Goal: Information Seeking & Learning: Compare options

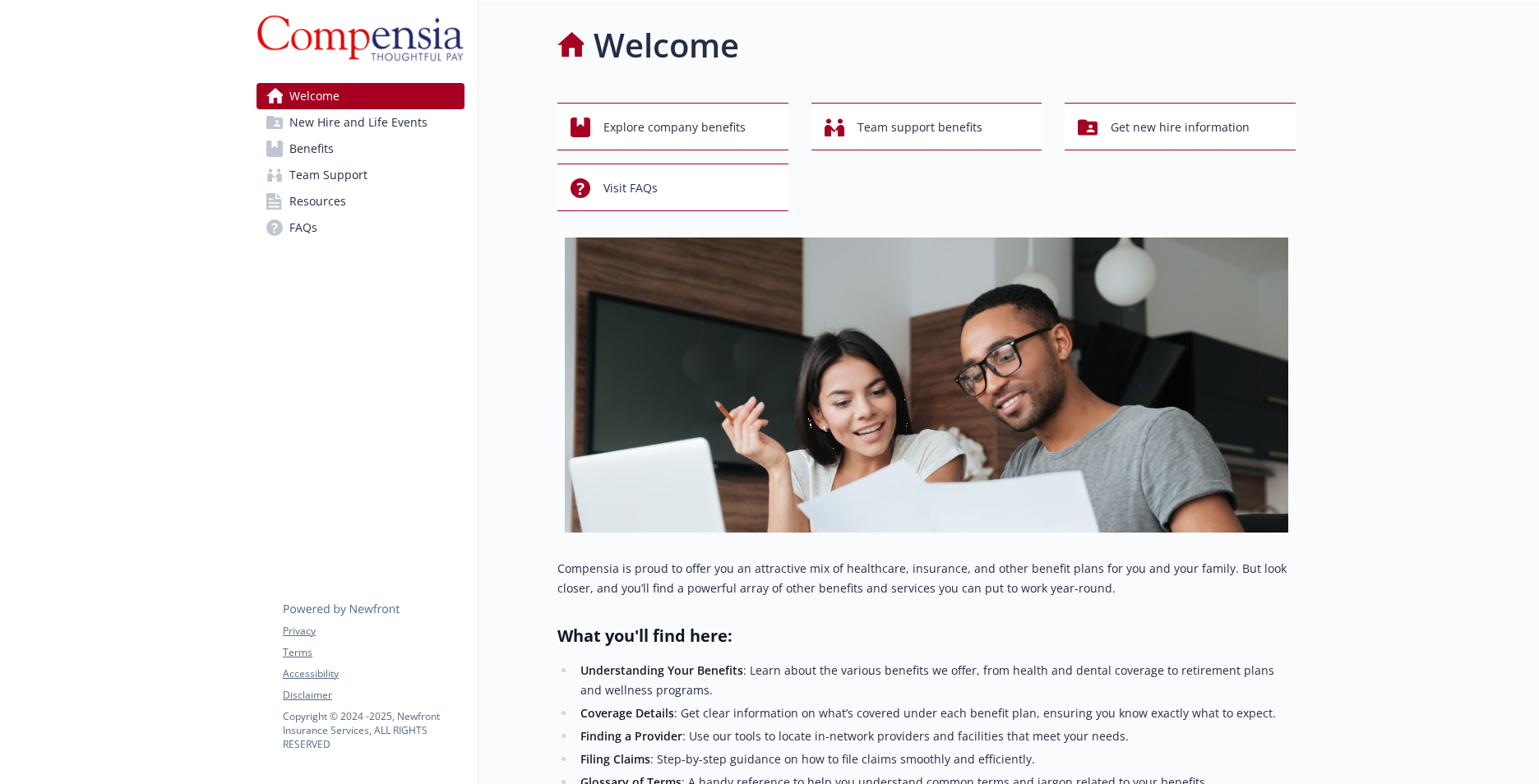
click at [357, 121] on span "New Hire and Life Events" at bounding box center [358, 122] width 138 height 26
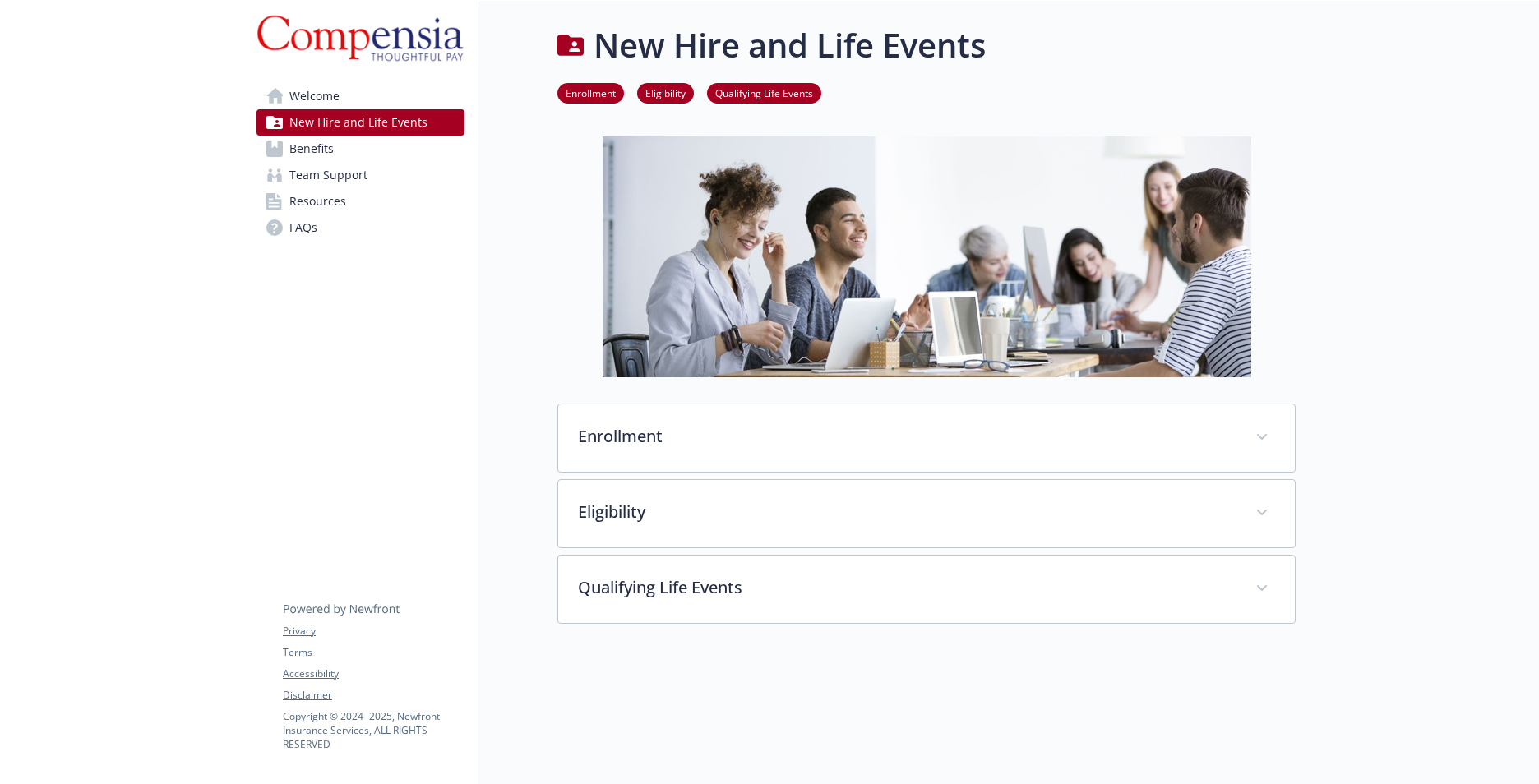
click at [324, 146] on span "Benefits" at bounding box center [312, 148] width 44 height 26
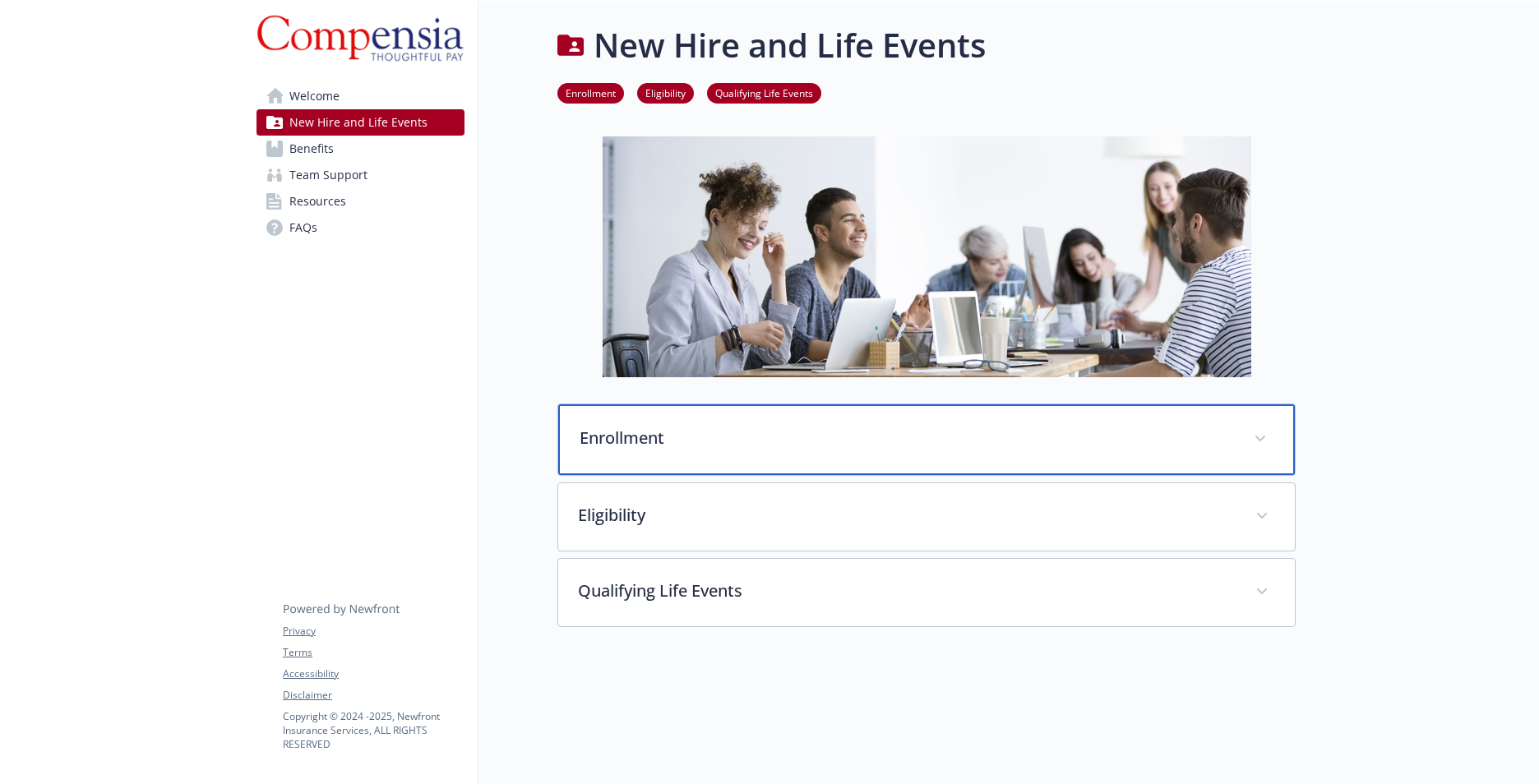
click at [616, 430] on p "Enrollment" at bounding box center [906, 438] width 655 height 25
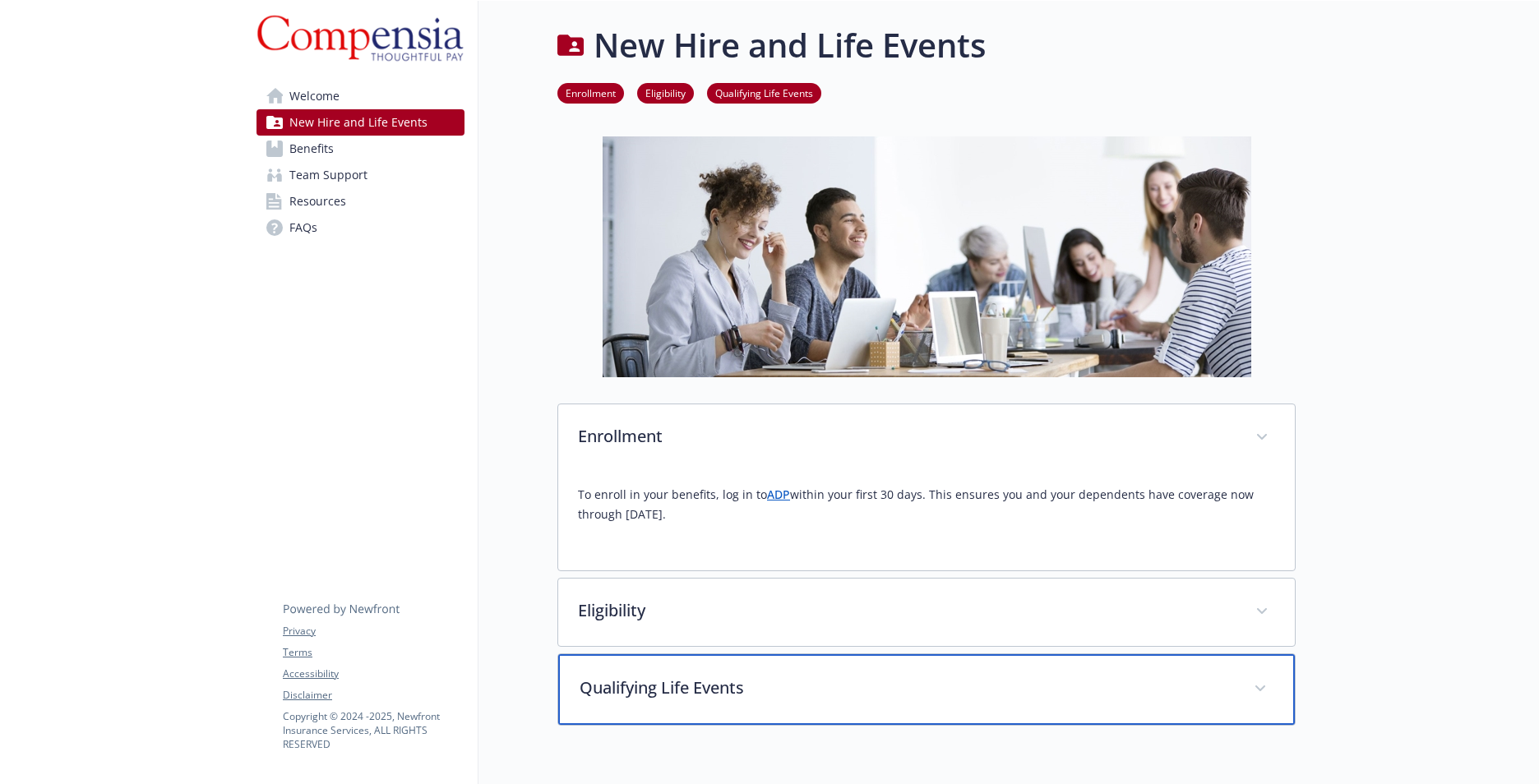
click at [621, 695] on p "Qualifying Life Events" at bounding box center [906, 687] width 655 height 25
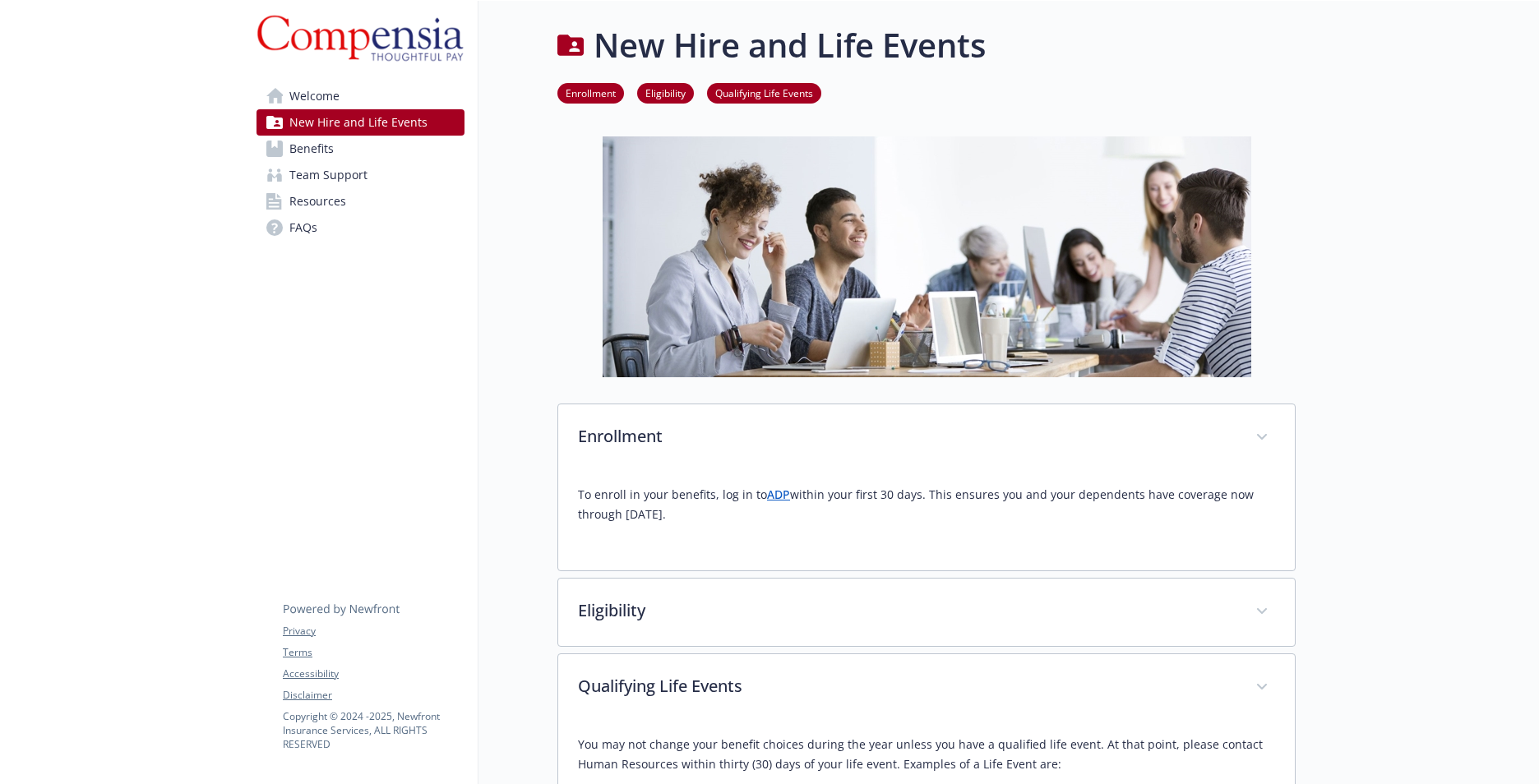
click at [601, 89] on link "Enrollment" at bounding box center [590, 92] width 67 height 15
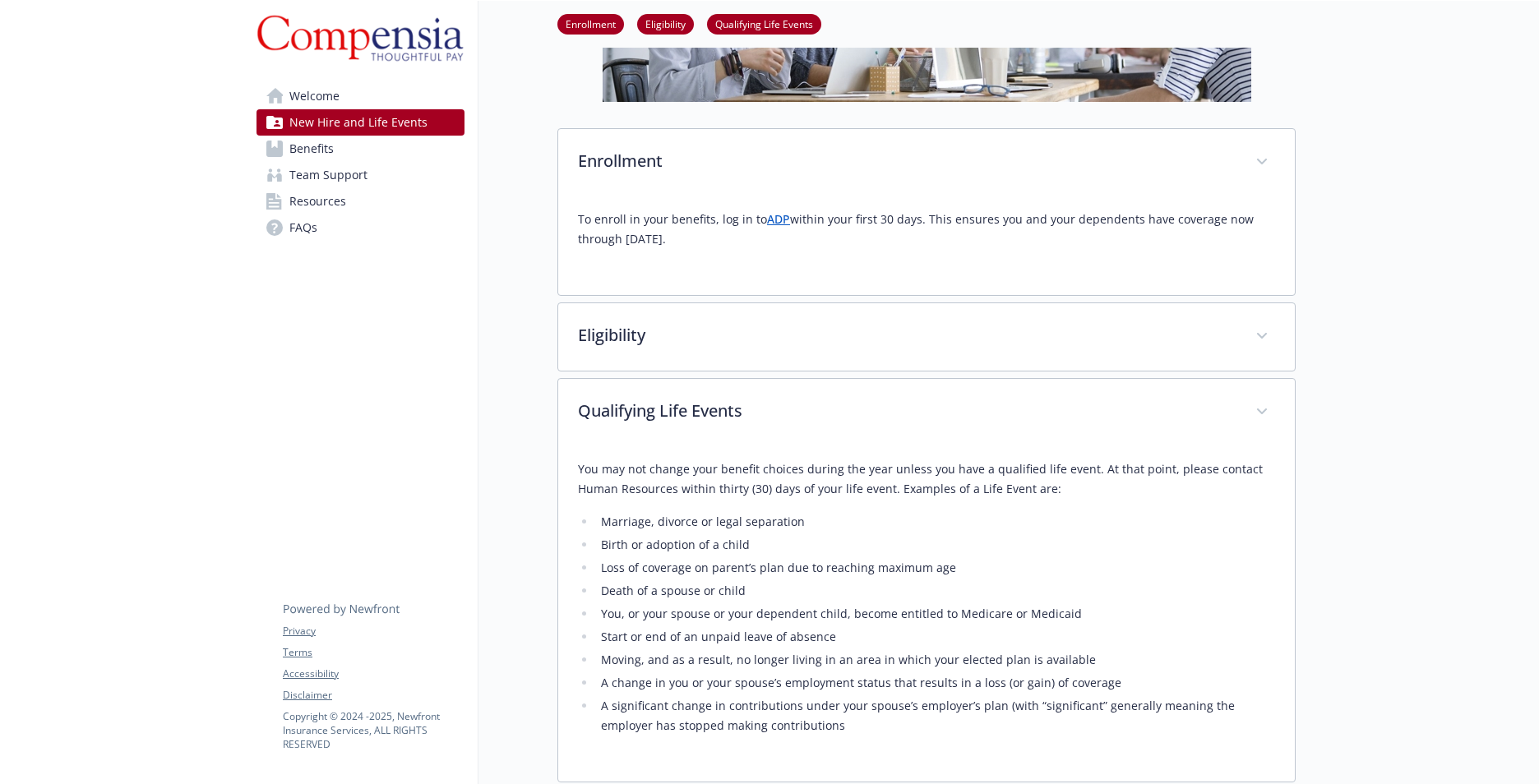
scroll to position [352, 13]
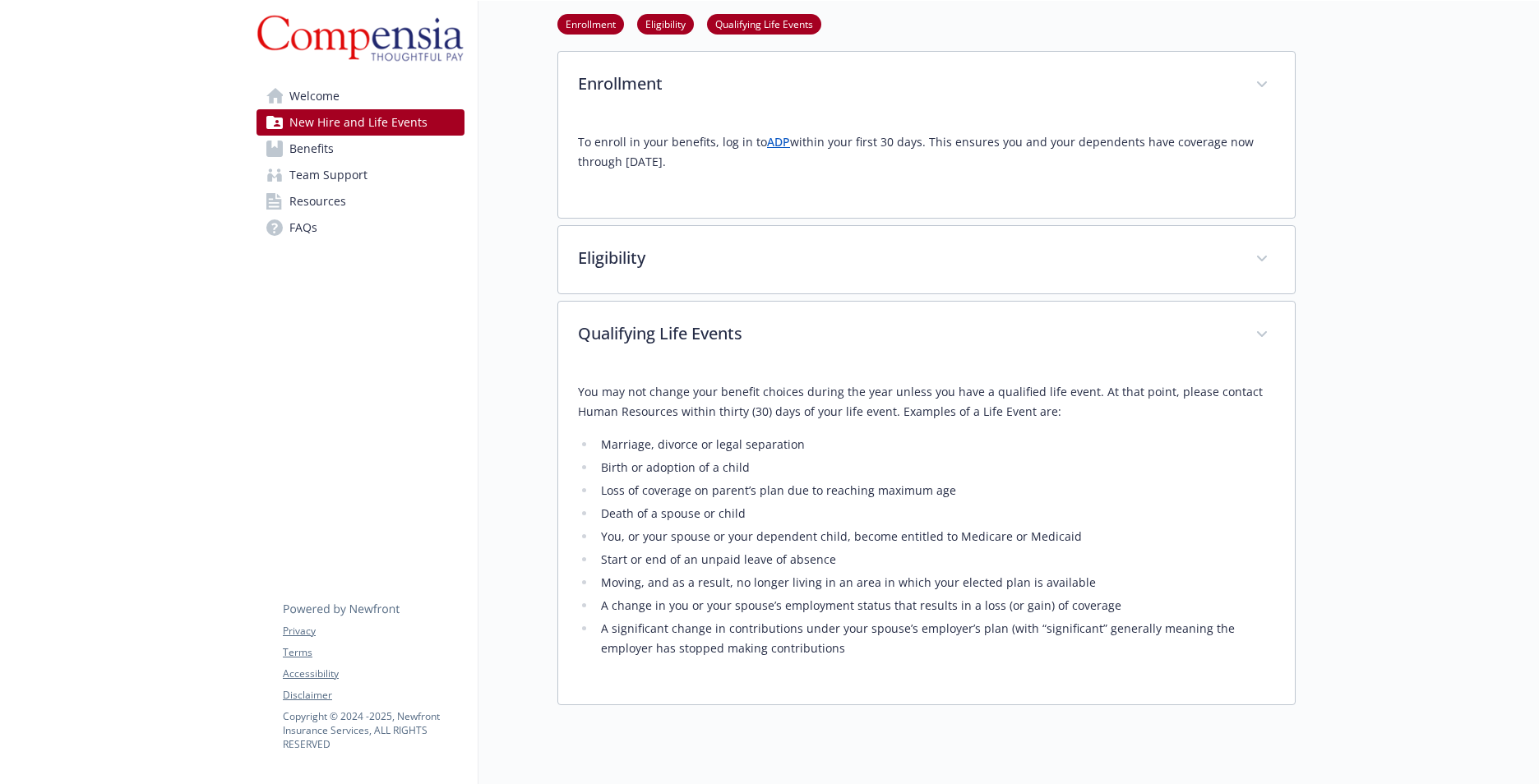
click at [307, 146] on span "Benefits" at bounding box center [312, 148] width 44 height 26
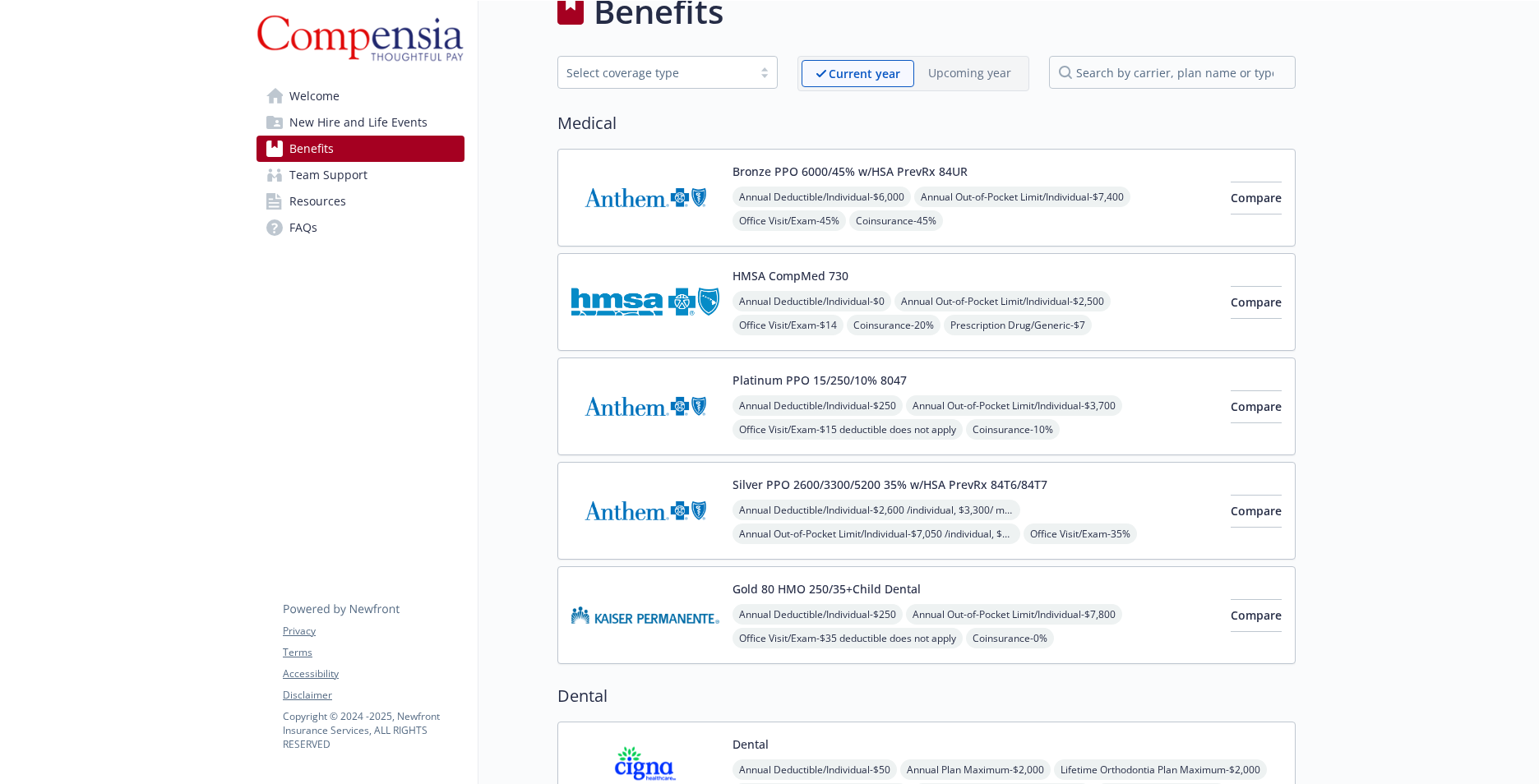
scroll to position [0, 13]
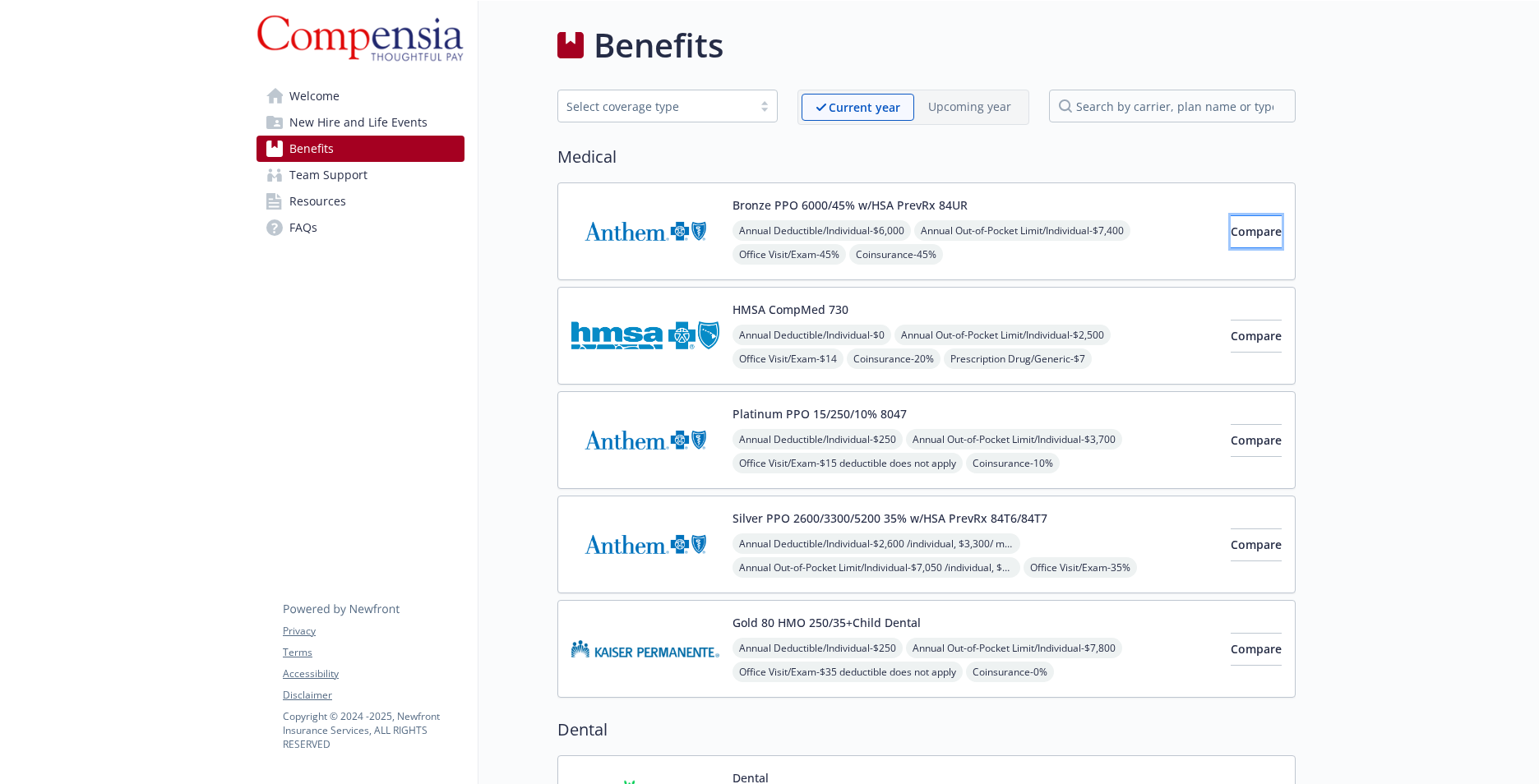
click at [1231, 227] on span "Compare" at bounding box center [1256, 231] width 51 height 15
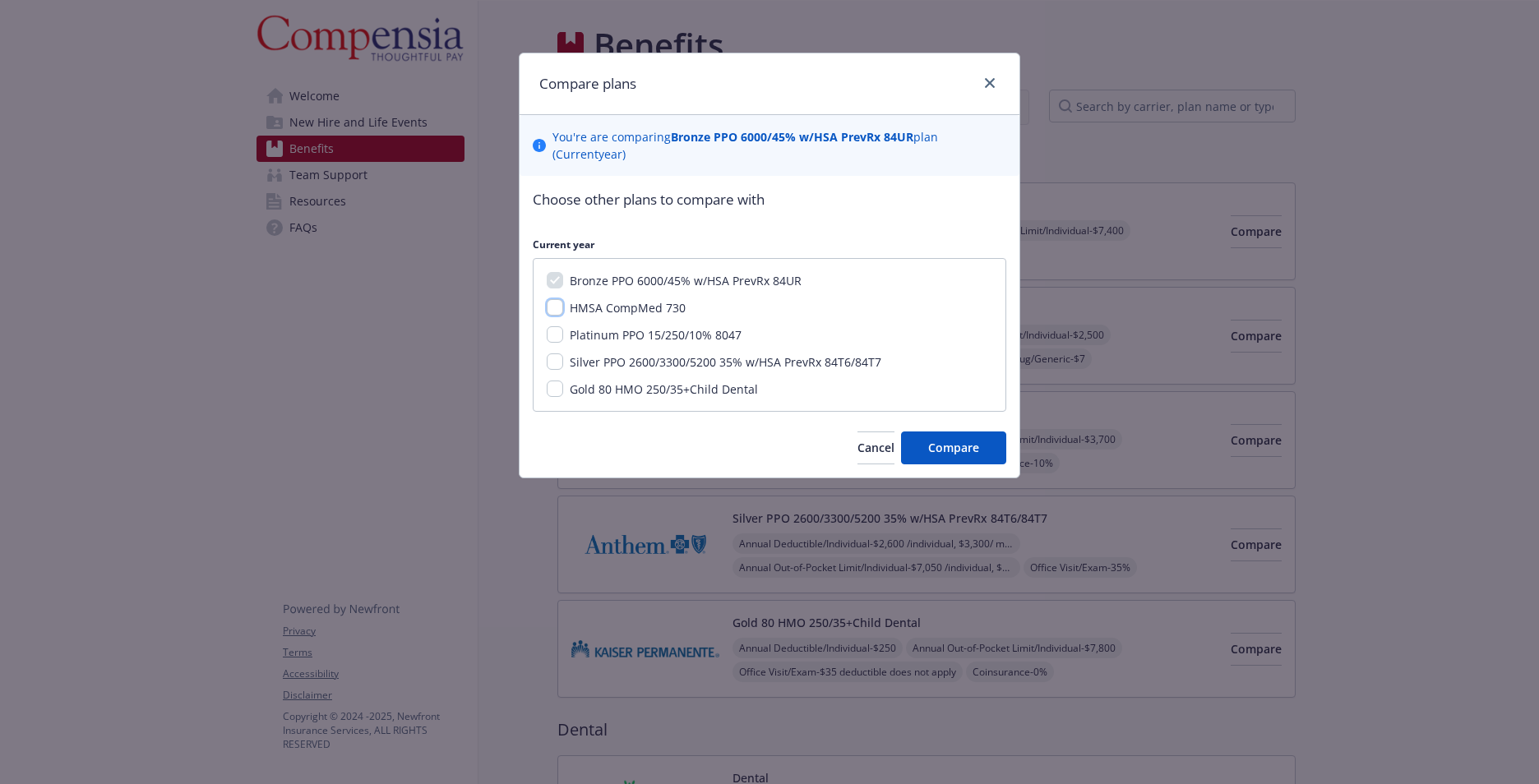
click at [555, 304] on input "HMSA CompMed 730" at bounding box center [555, 306] width 16 height 16
checkbox input "true"
click at [551, 330] on input "Platinum PPO 15/250/10% 8047" at bounding box center [555, 334] width 16 height 16
checkbox input "true"
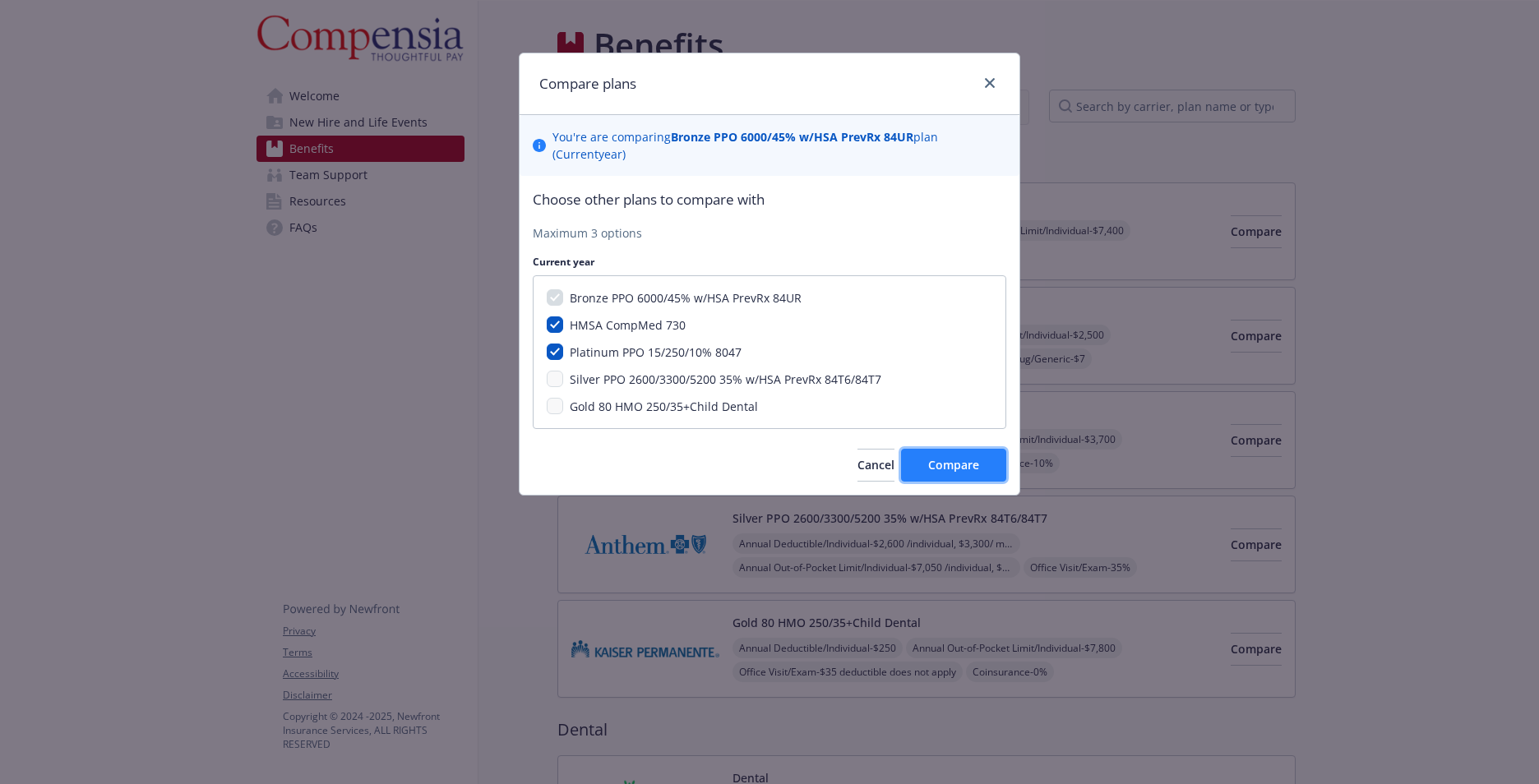
click at [957, 466] on span "Compare" at bounding box center [954, 465] width 51 height 15
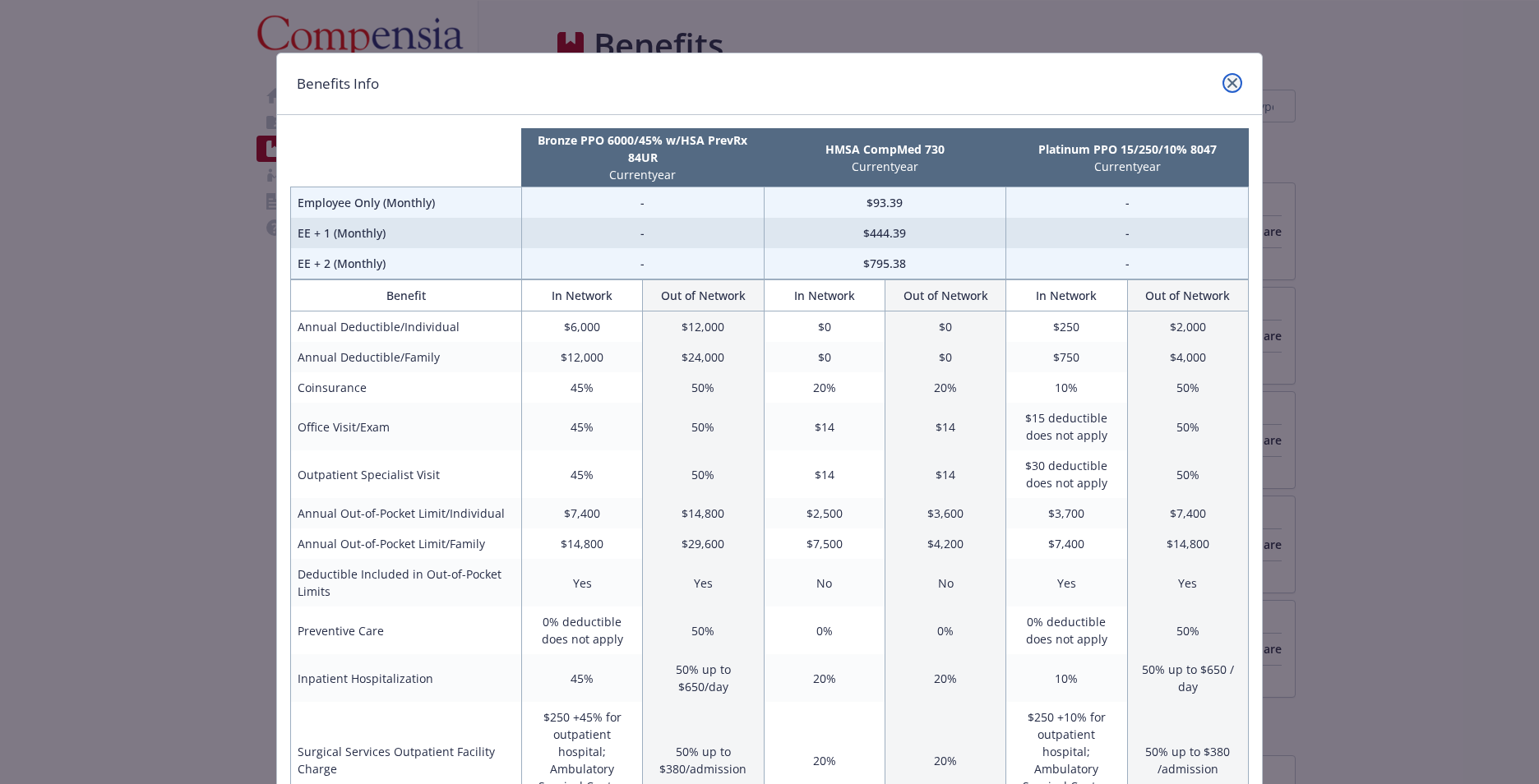
click at [1227, 84] on icon "close" at bounding box center [1232, 83] width 10 height 10
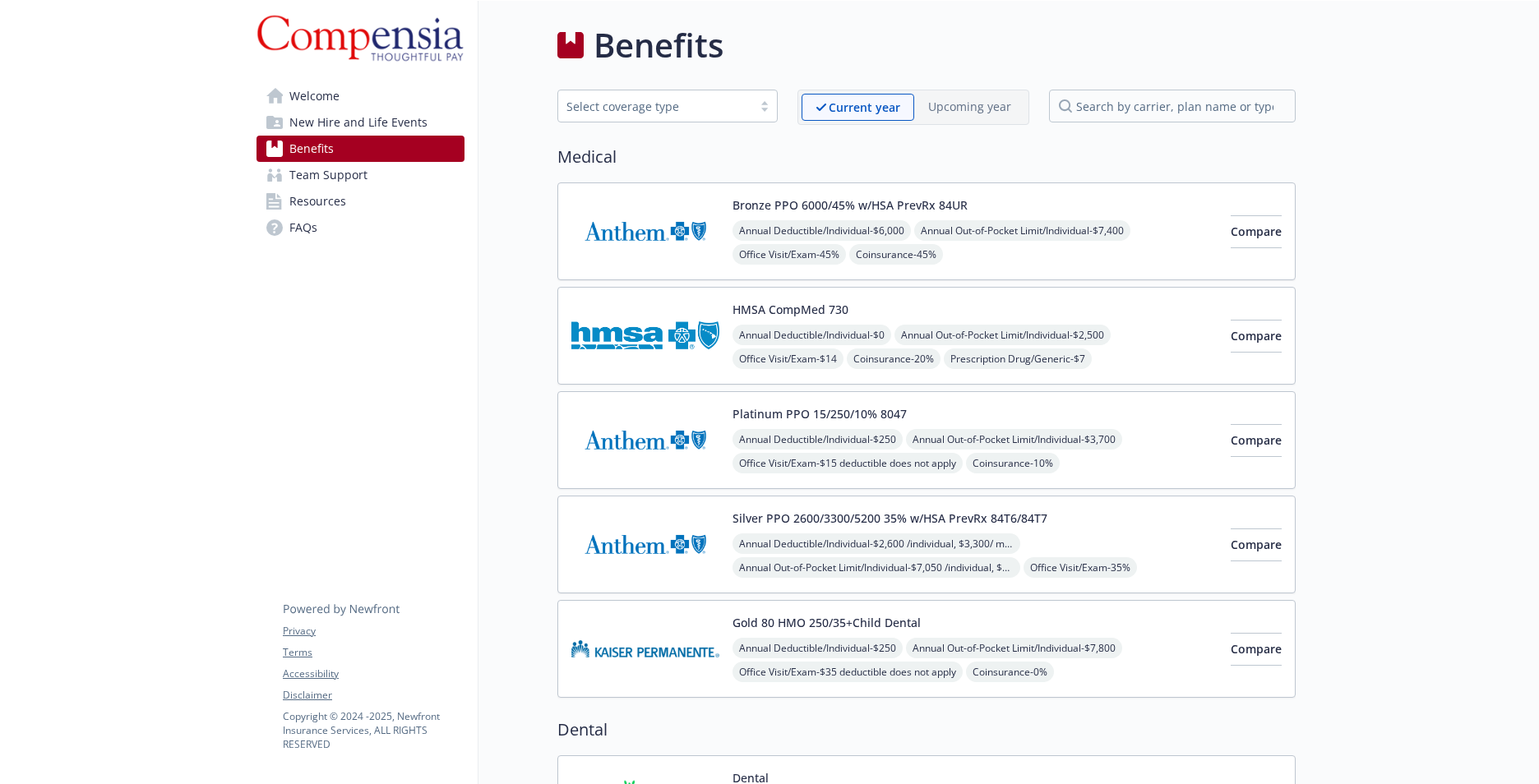
click at [665, 243] on img at bounding box center [645, 231] width 148 height 70
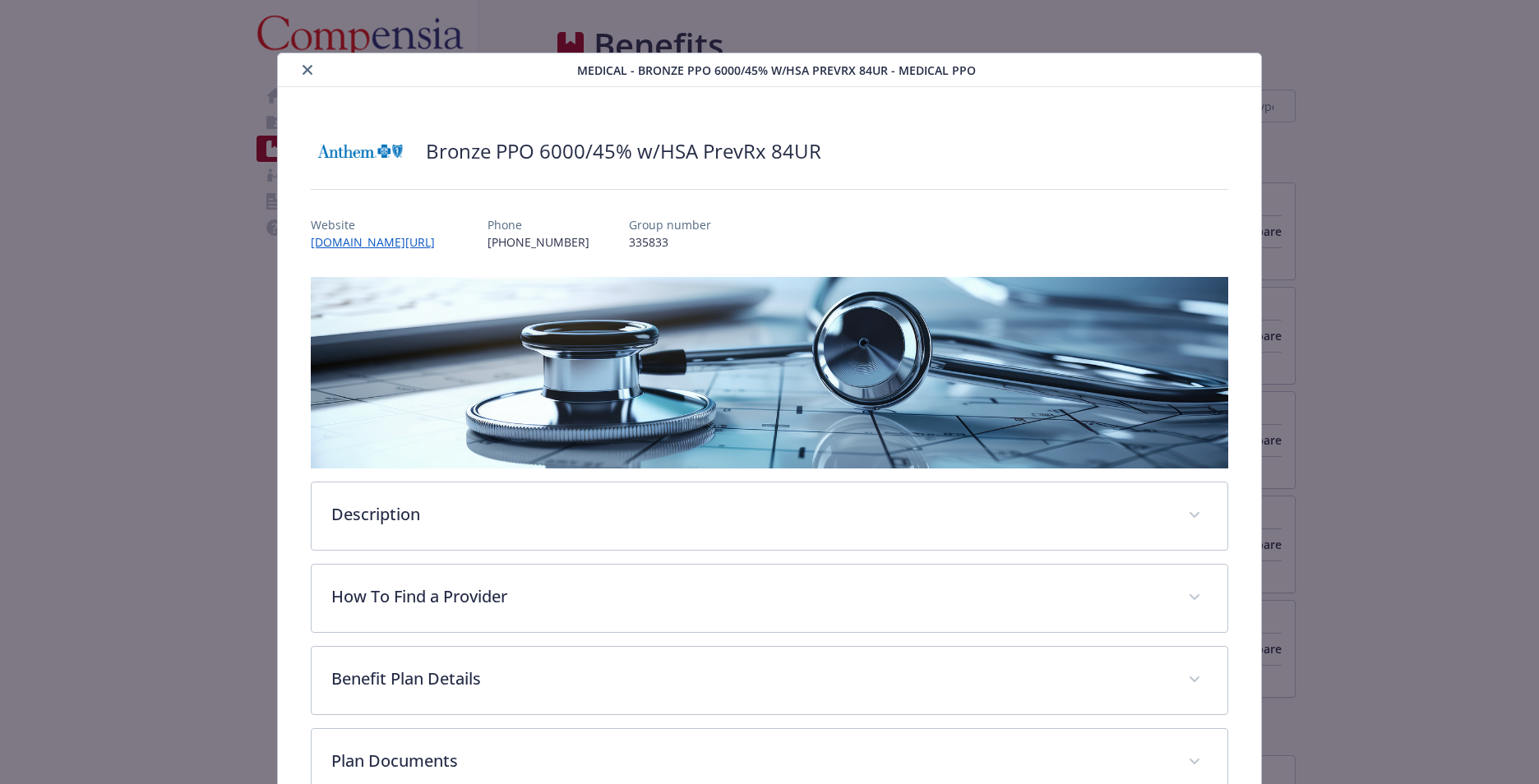
click at [307, 68] on icon "close" at bounding box center [307, 70] width 10 height 10
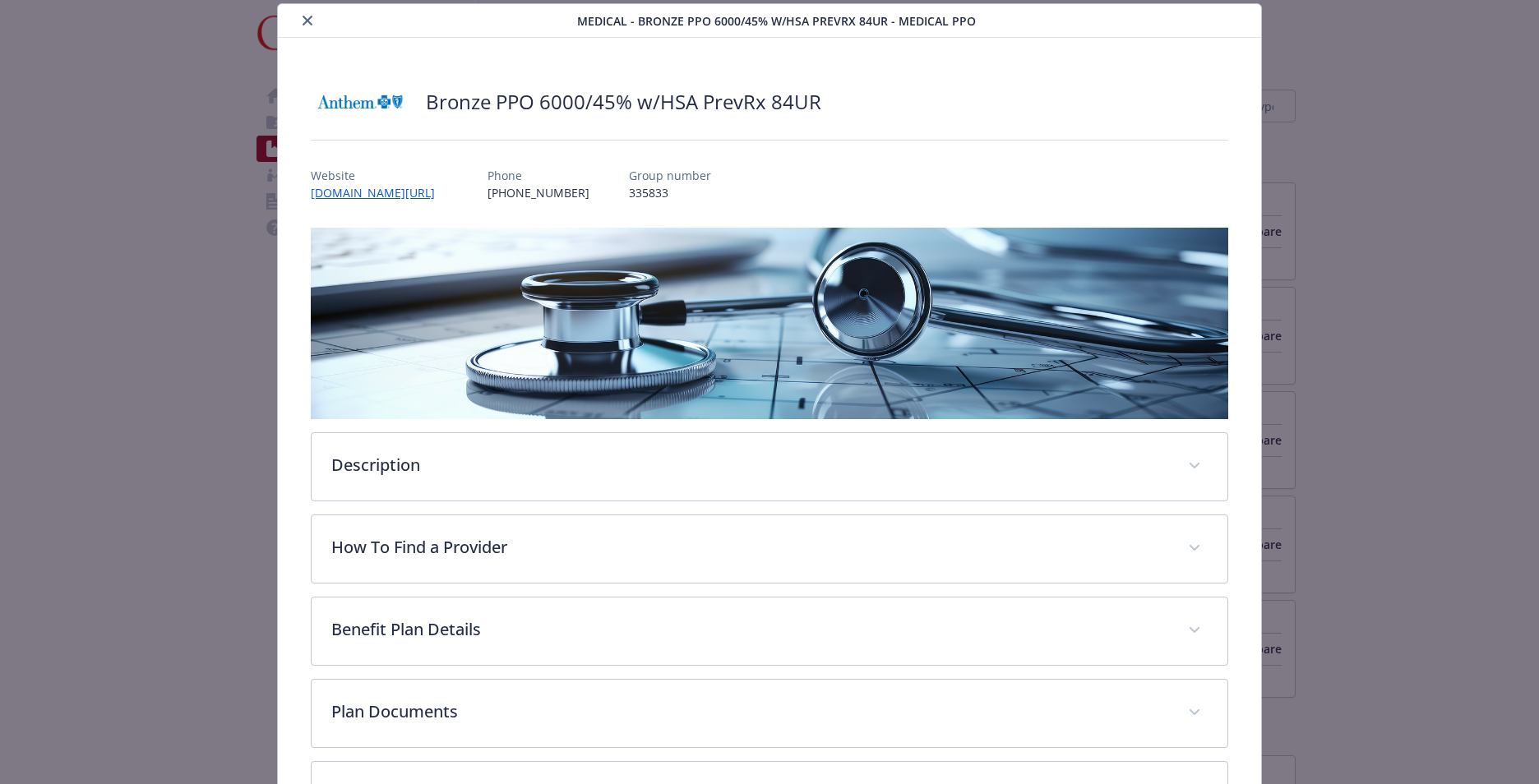
click at [302, 23] on icon "close" at bounding box center [307, 20] width 10 height 10
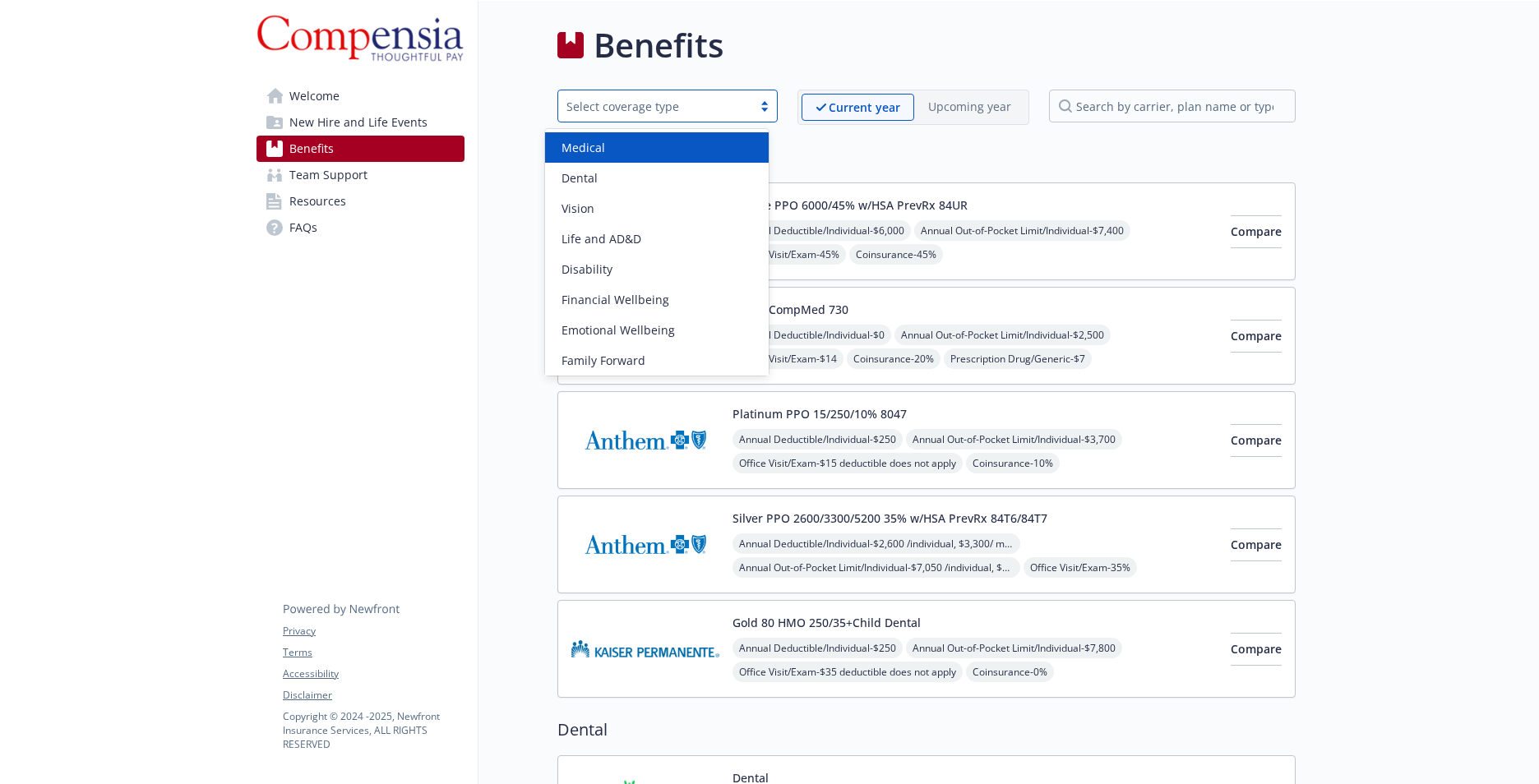
click at [758, 106] on div at bounding box center [764, 106] width 25 height 14
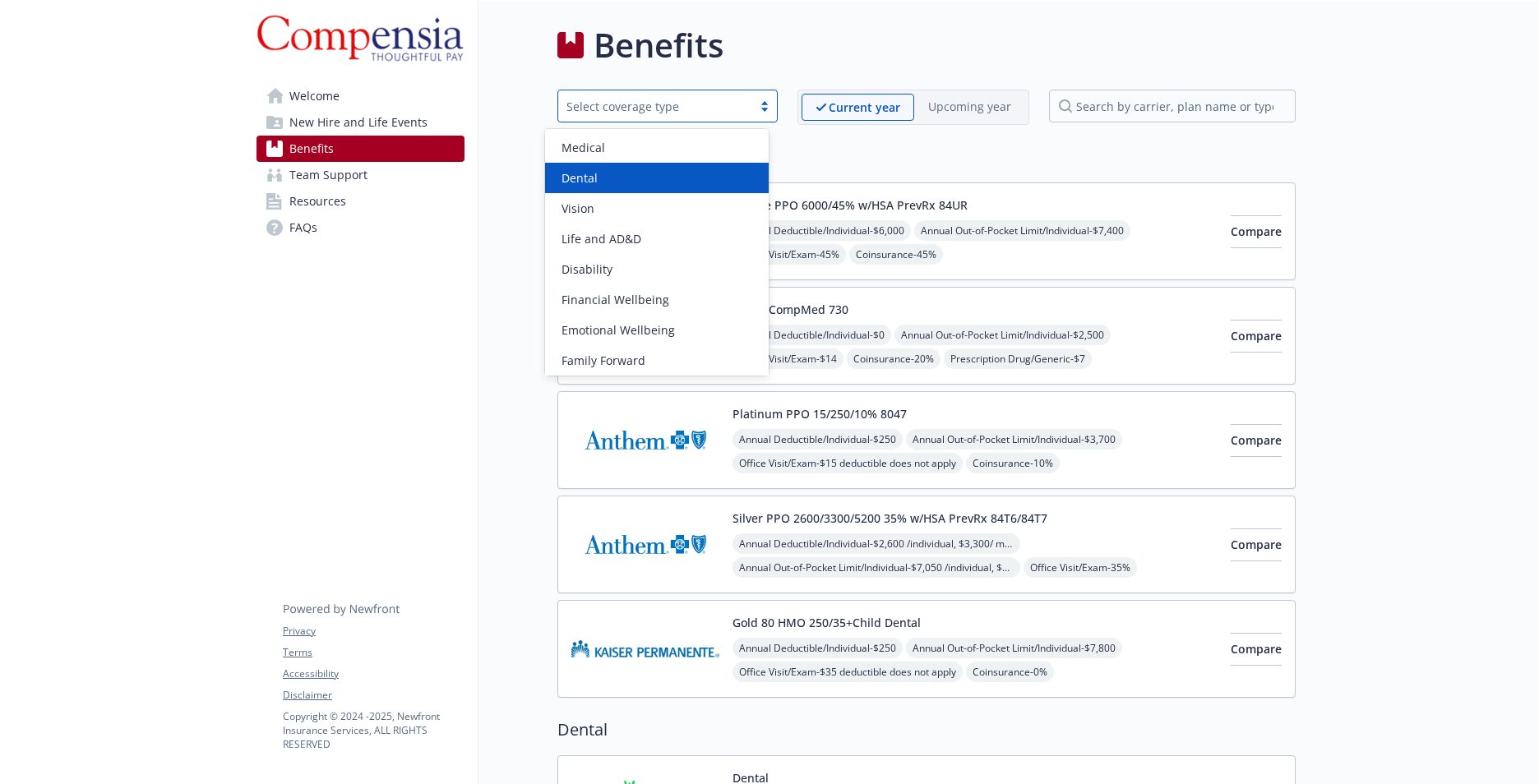
click at [642, 177] on div "Dental" at bounding box center [656, 178] width 204 height 17
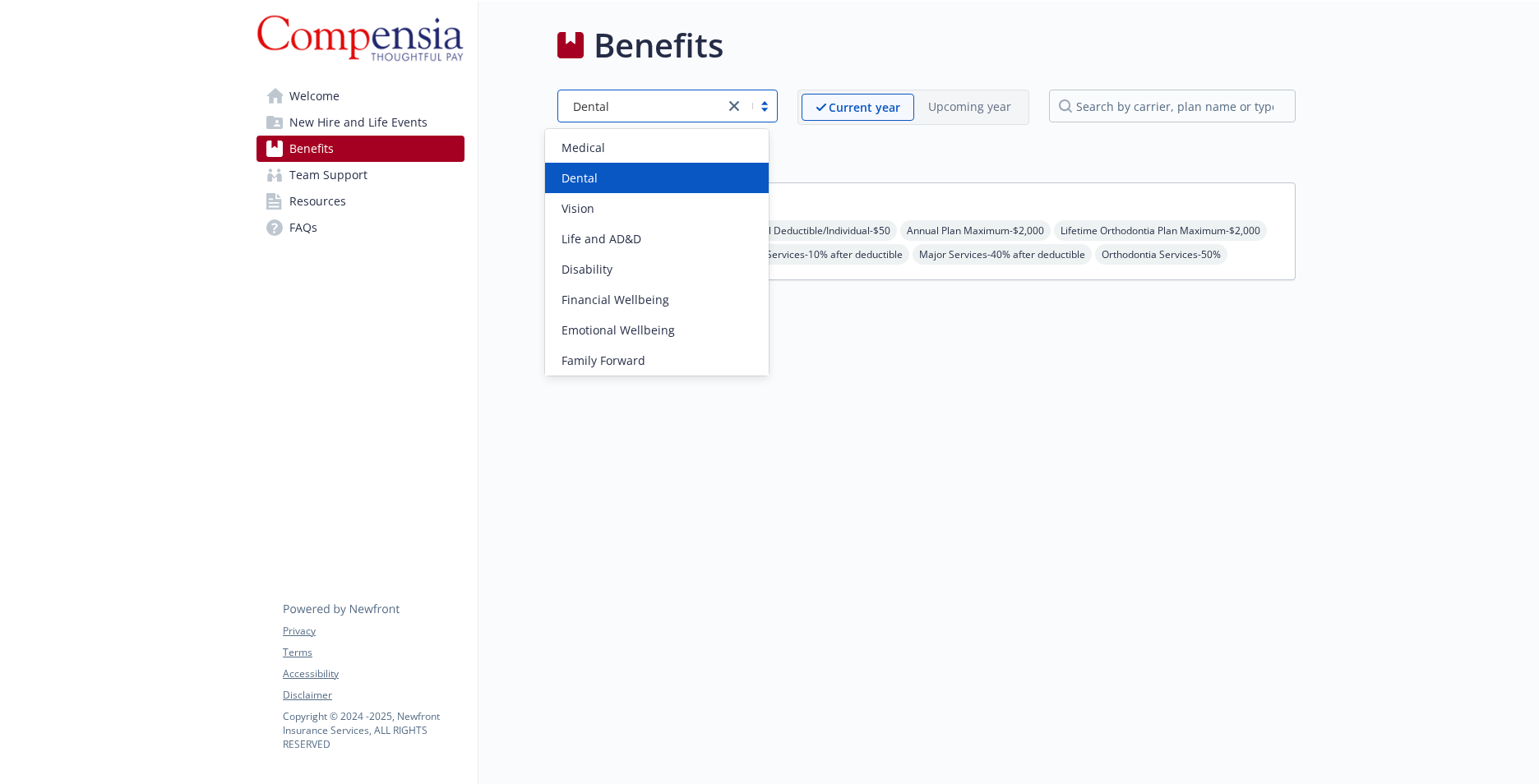
click at [757, 107] on div at bounding box center [750, 106] width 53 height 19
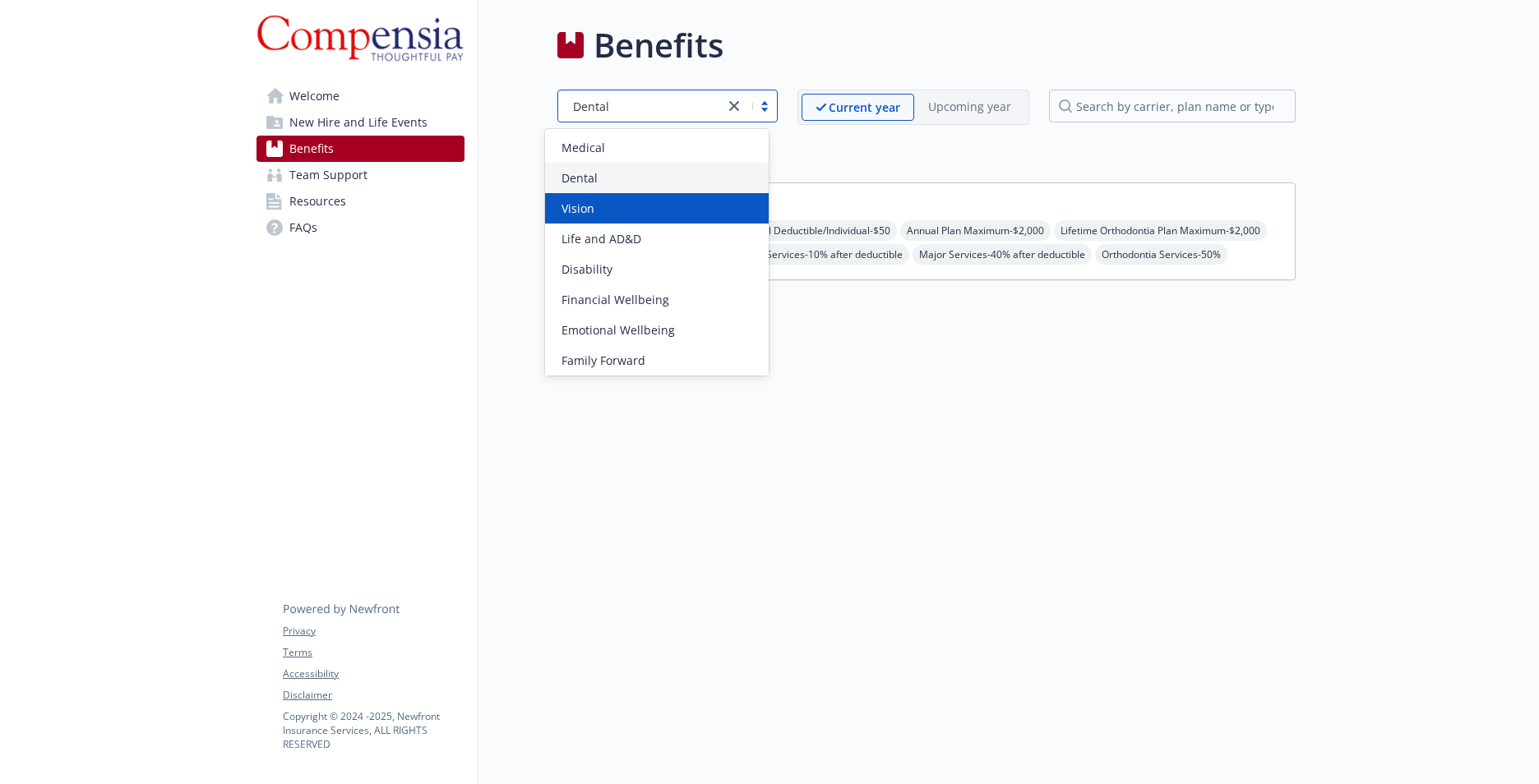
click at [632, 203] on div "Vision" at bounding box center [656, 208] width 204 height 17
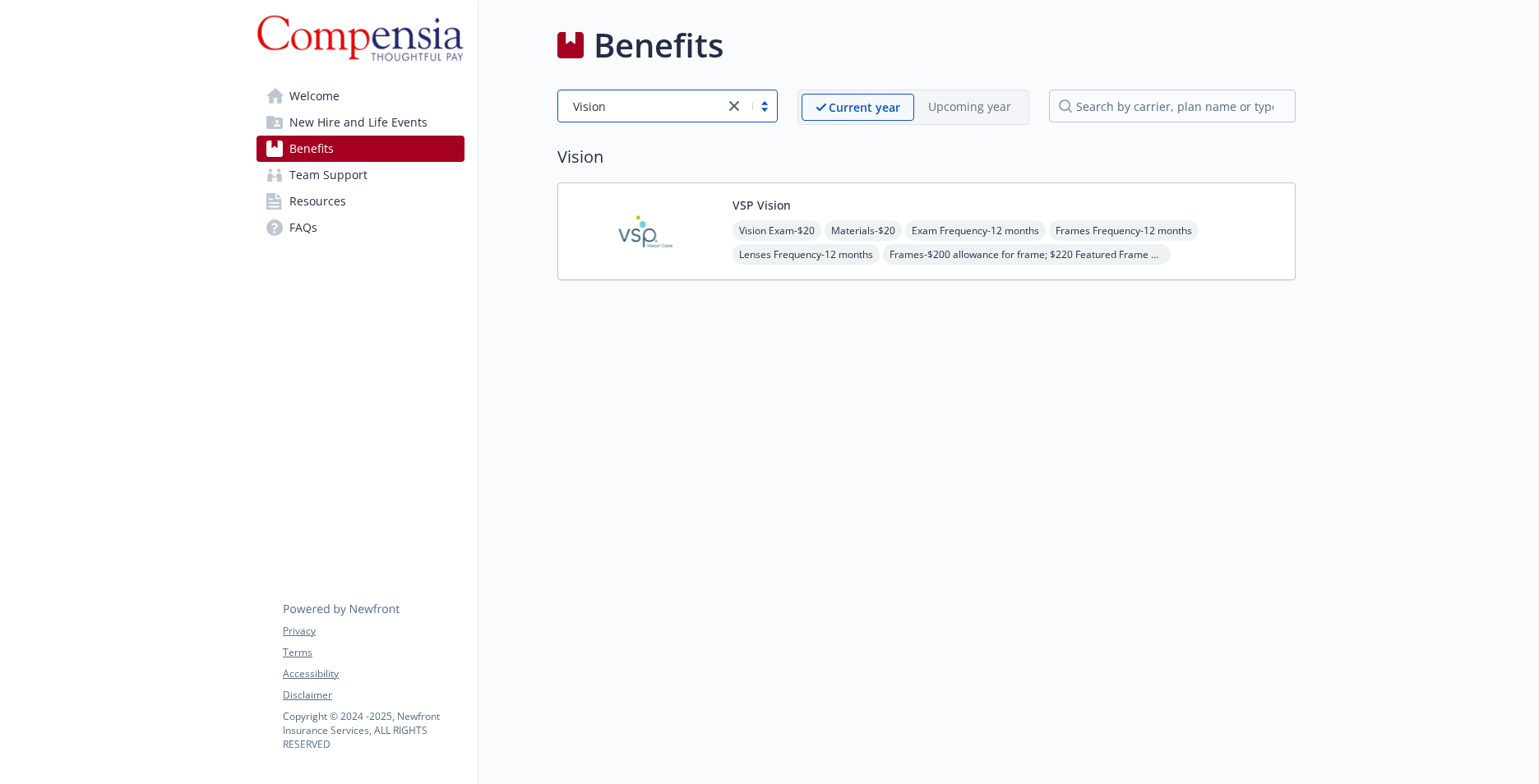
click at [756, 109] on div at bounding box center [750, 106] width 53 height 19
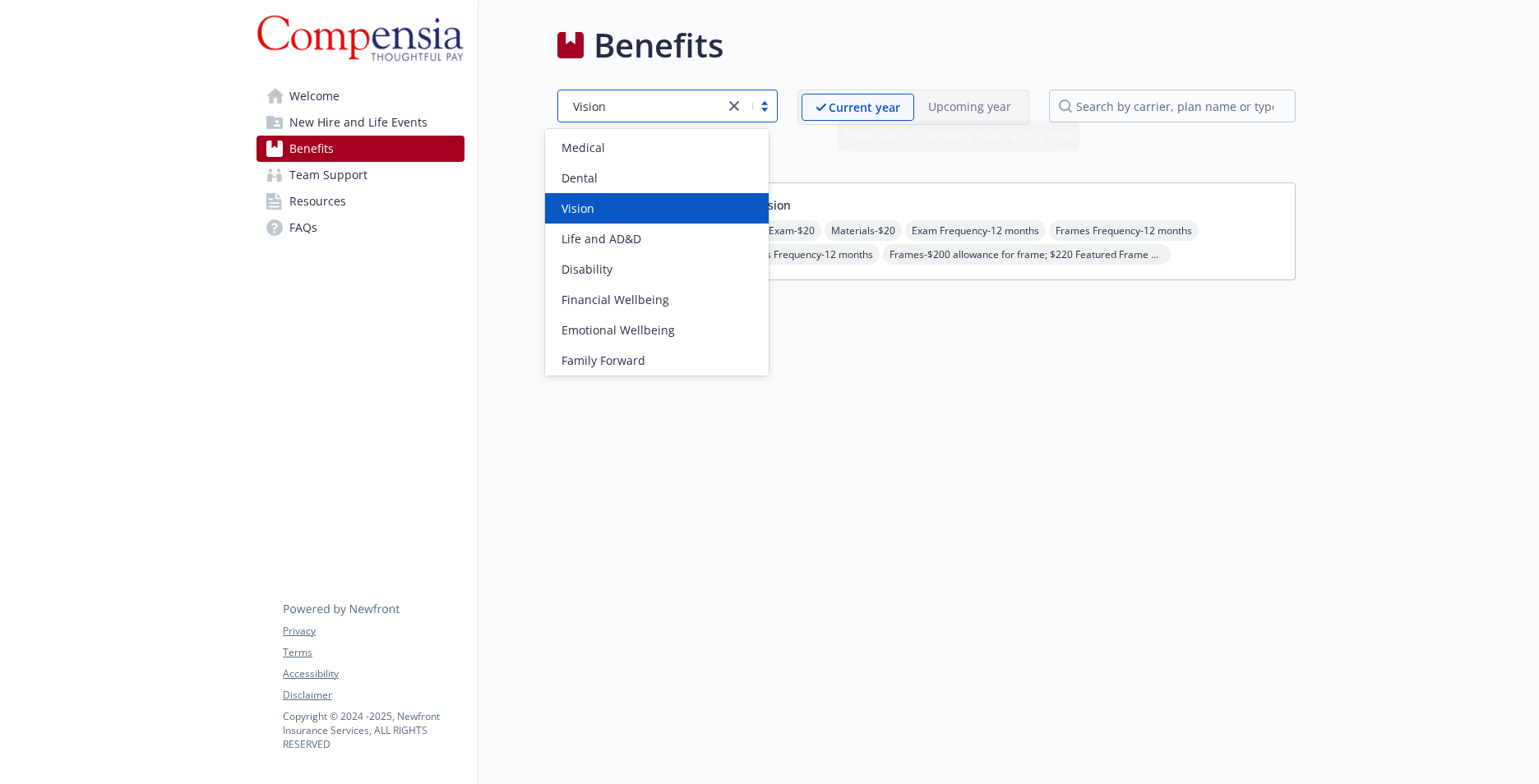
click at [980, 152] on body "Skip to main content Welcome New Hire and Life Events Benefits Team Support Res…" at bounding box center [769, 392] width 1539 height 784
click at [760, 104] on div at bounding box center [750, 106] width 53 height 19
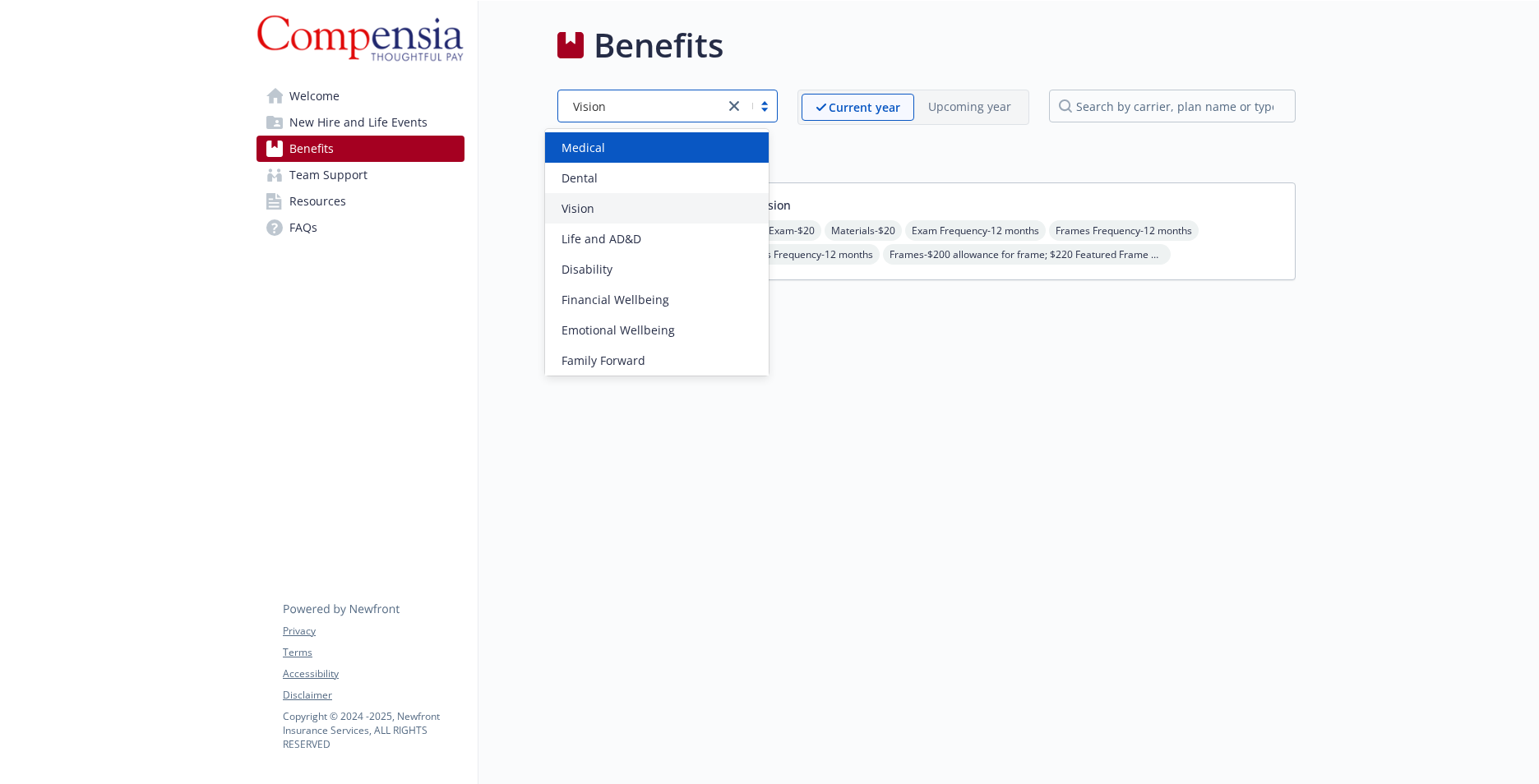
click at [702, 136] on div "Medical" at bounding box center [657, 147] width 224 height 30
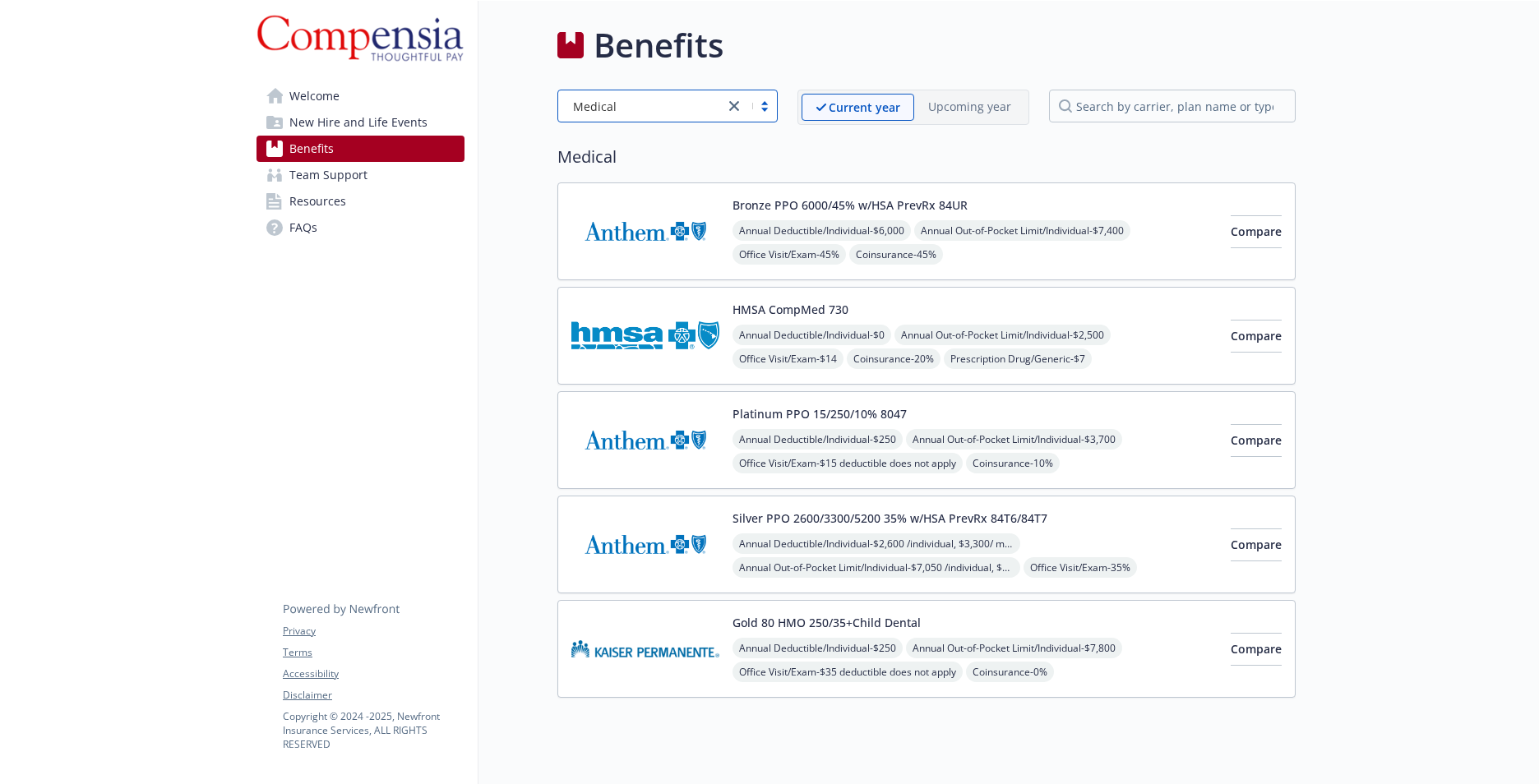
click at [811, 201] on button "Bronze PPO 6000/45% w/HSA PrevRx 84UR" at bounding box center [850, 205] width 235 height 17
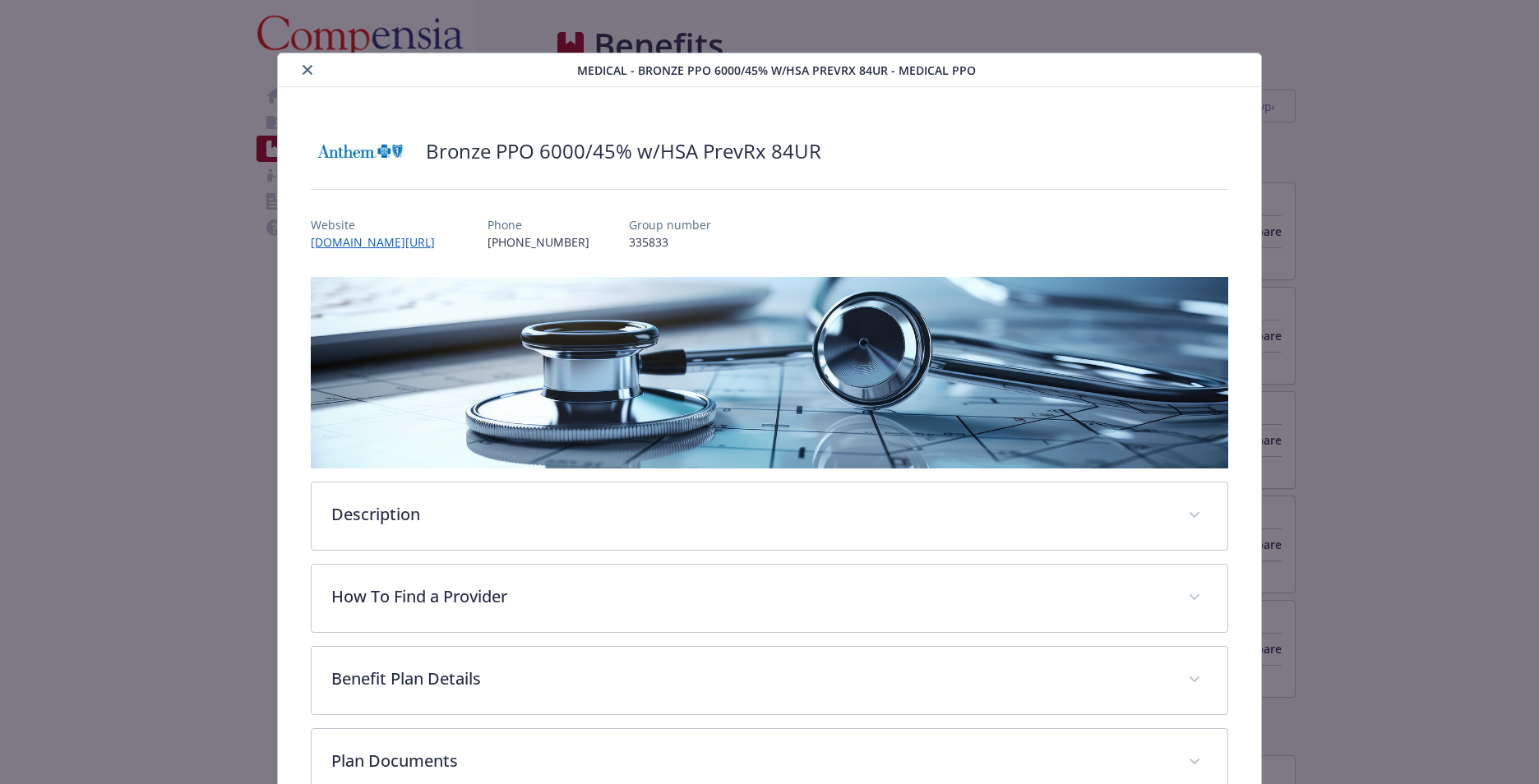
click at [302, 70] on icon "close" at bounding box center [307, 70] width 10 height 10
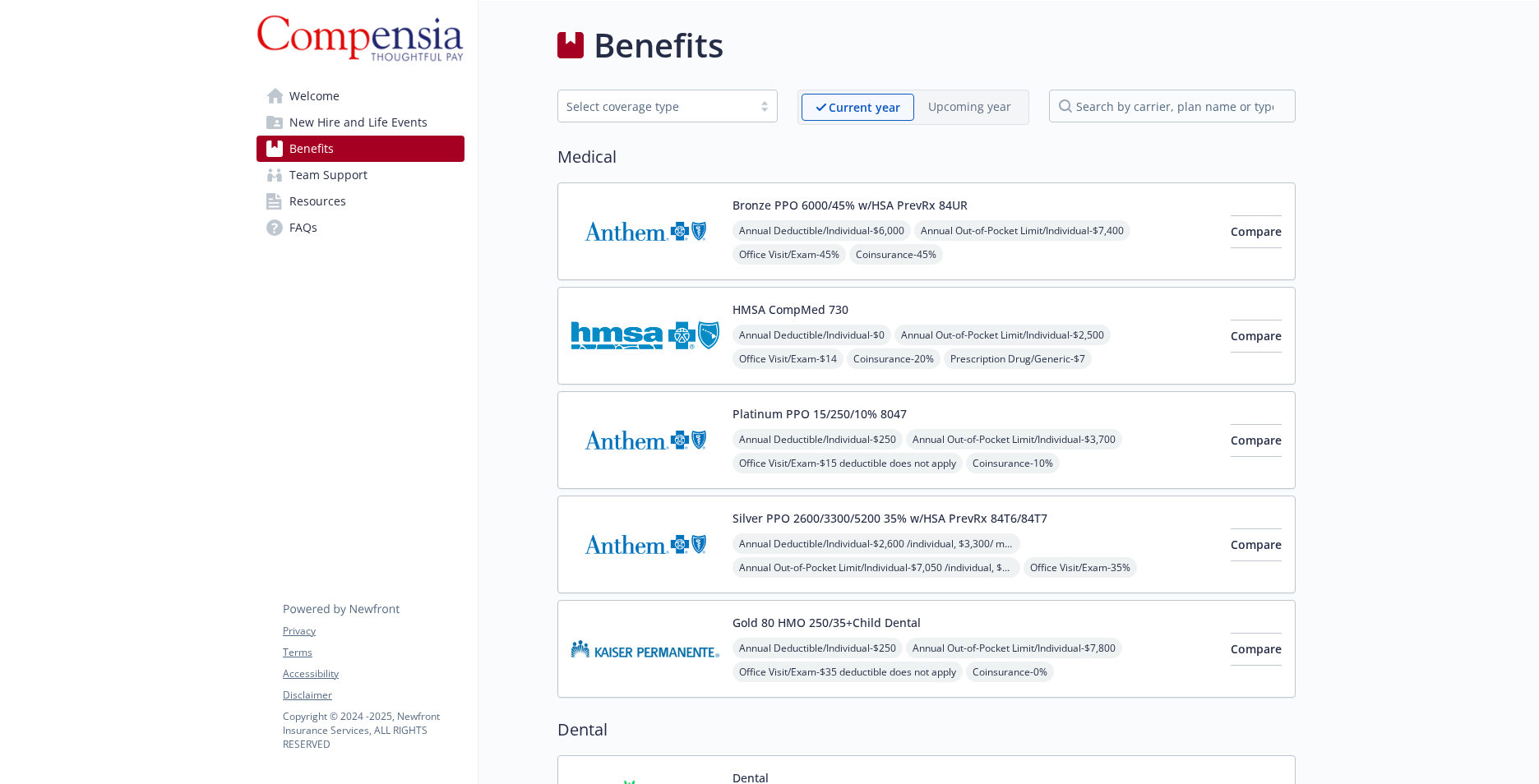
click at [388, 119] on span "New Hire and Life Events" at bounding box center [358, 122] width 138 height 26
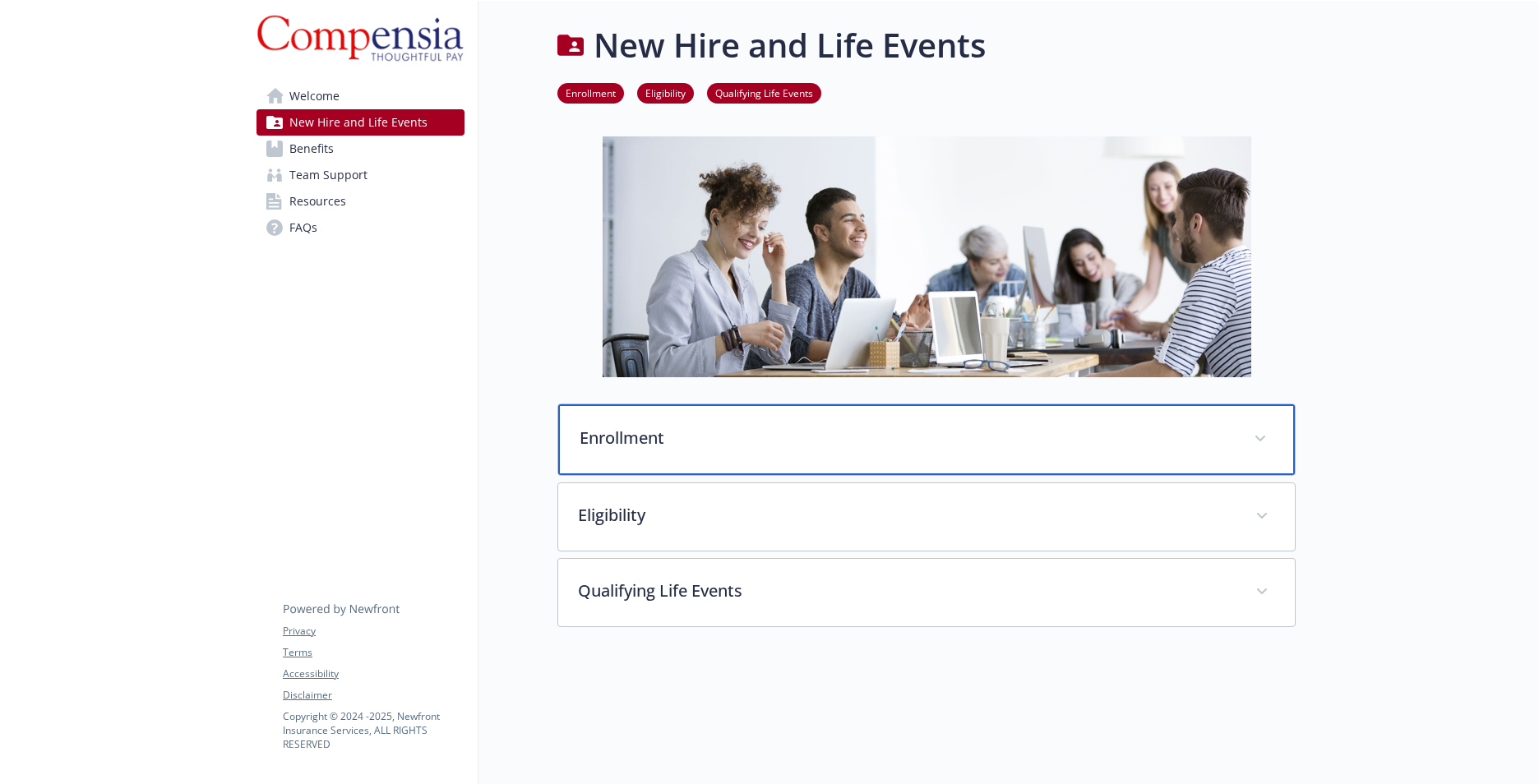
click at [611, 433] on p "Enrollment" at bounding box center [906, 438] width 655 height 25
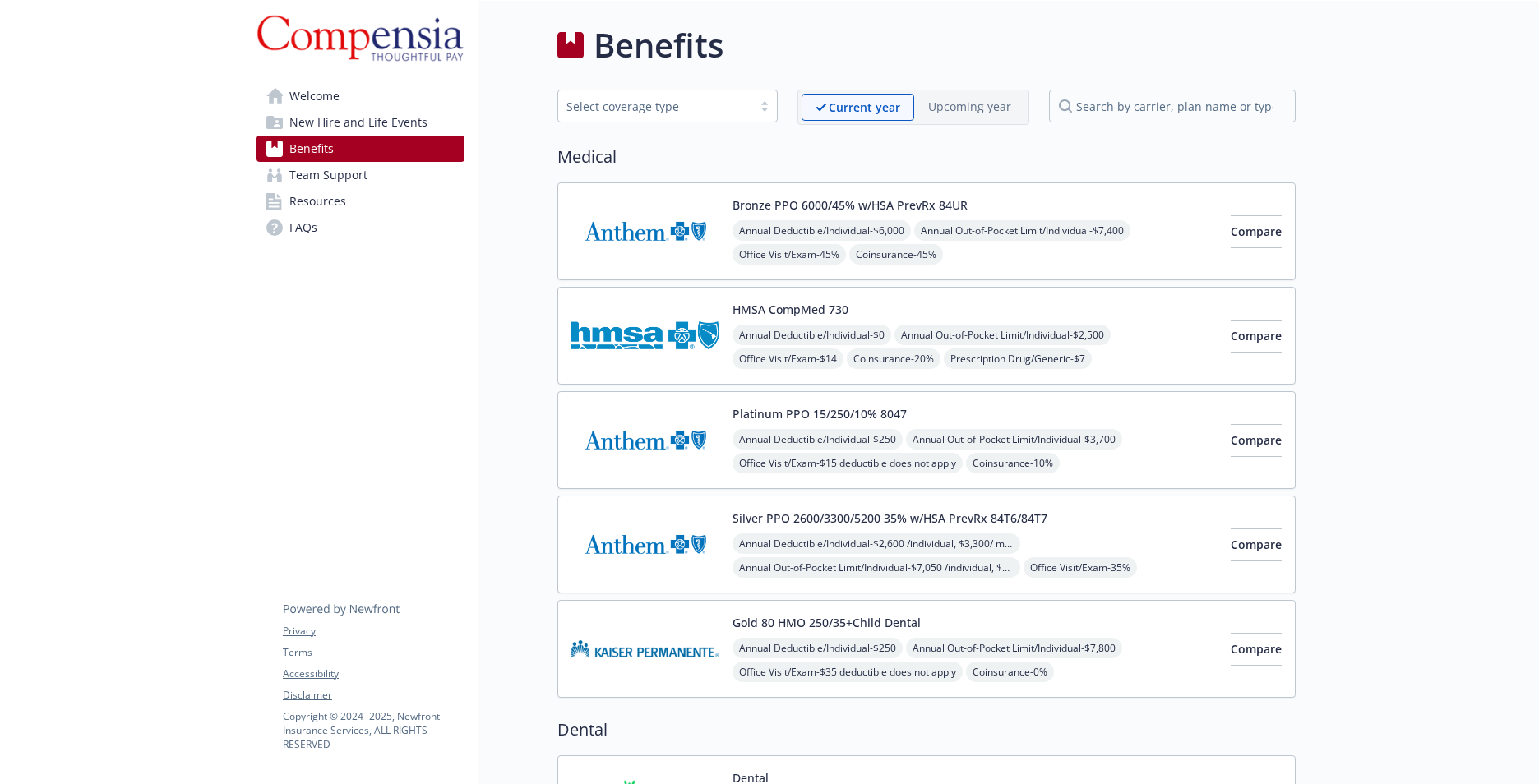
click at [306, 202] on span "Resources" at bounding box center [318, 201] width 57 height 26
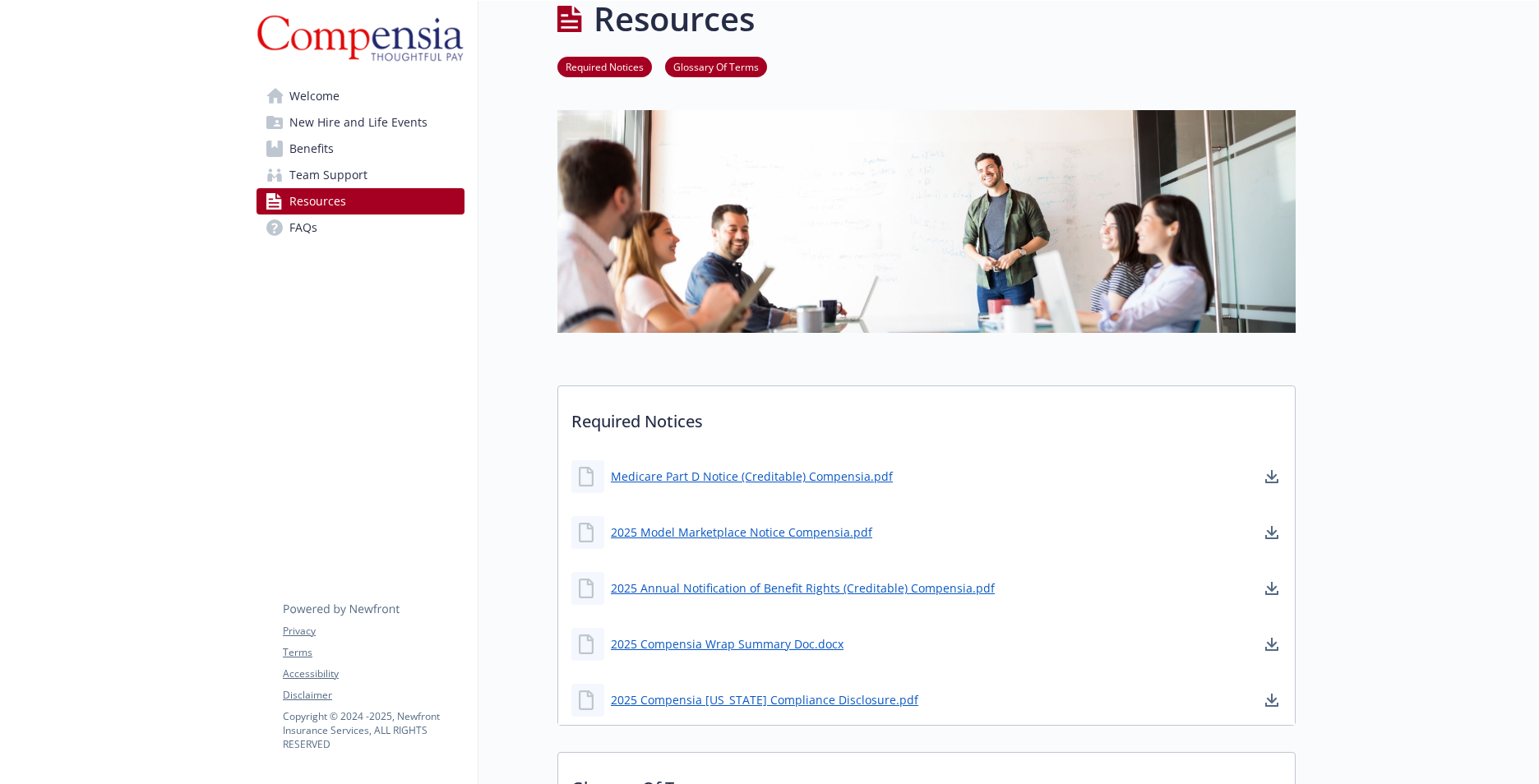
scroll to position [0, 13]
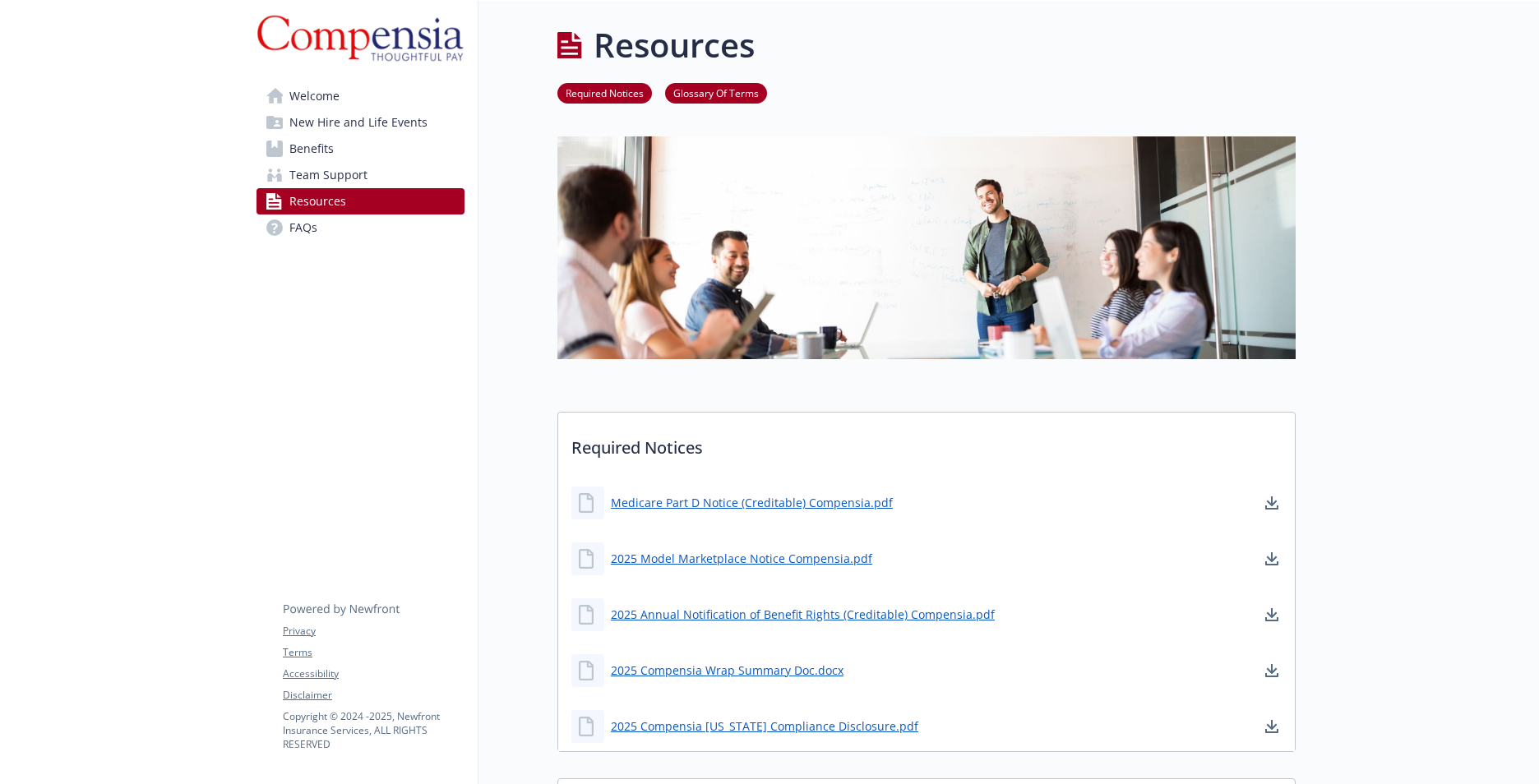
click at [306, 218] on link "FAQs" at bounding box center [361, 227] width 208 height 26
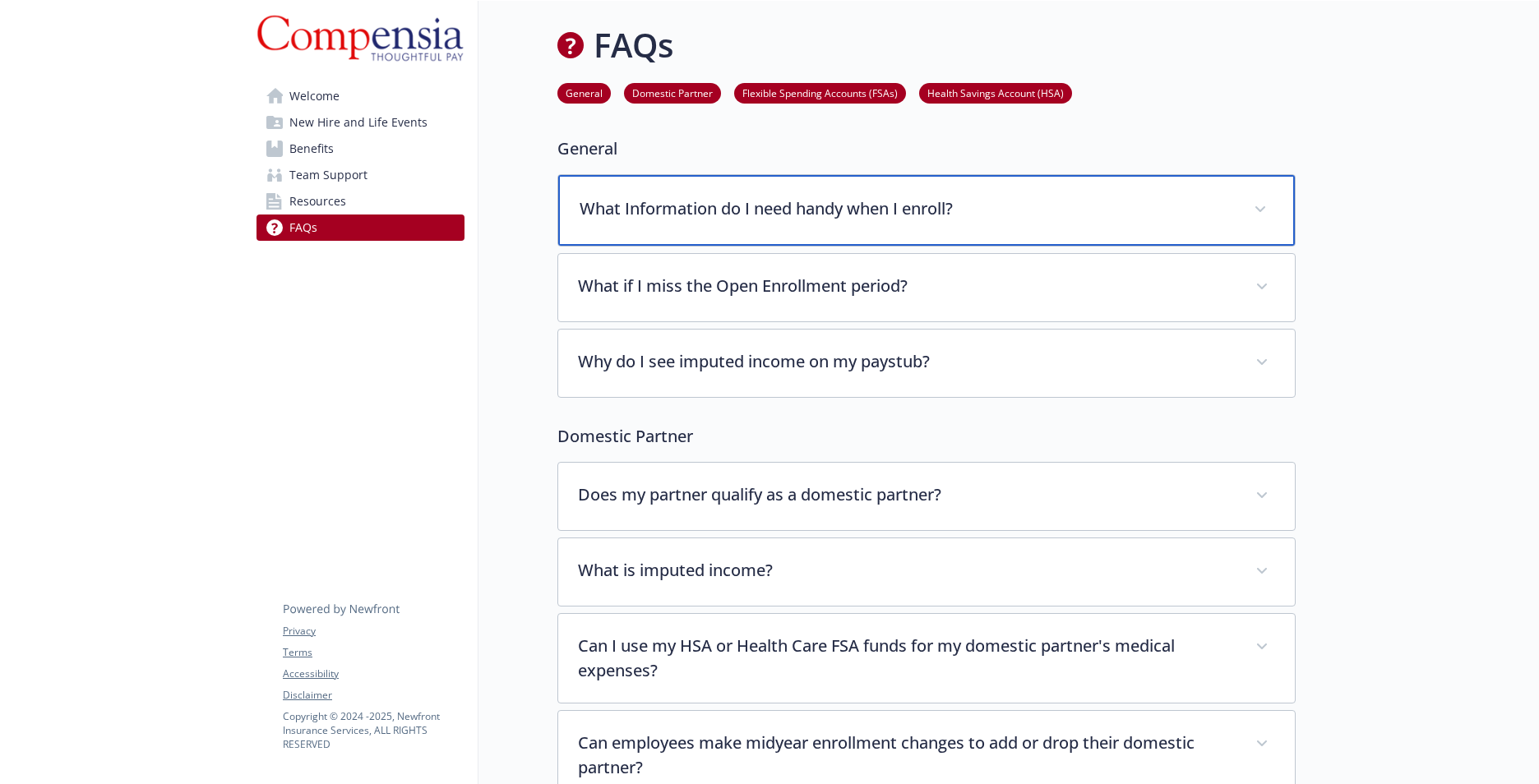
click at [940, 211] on p "What Information do I need handy when I enroll?" at bounding box center [906, 208] width 655 height 25
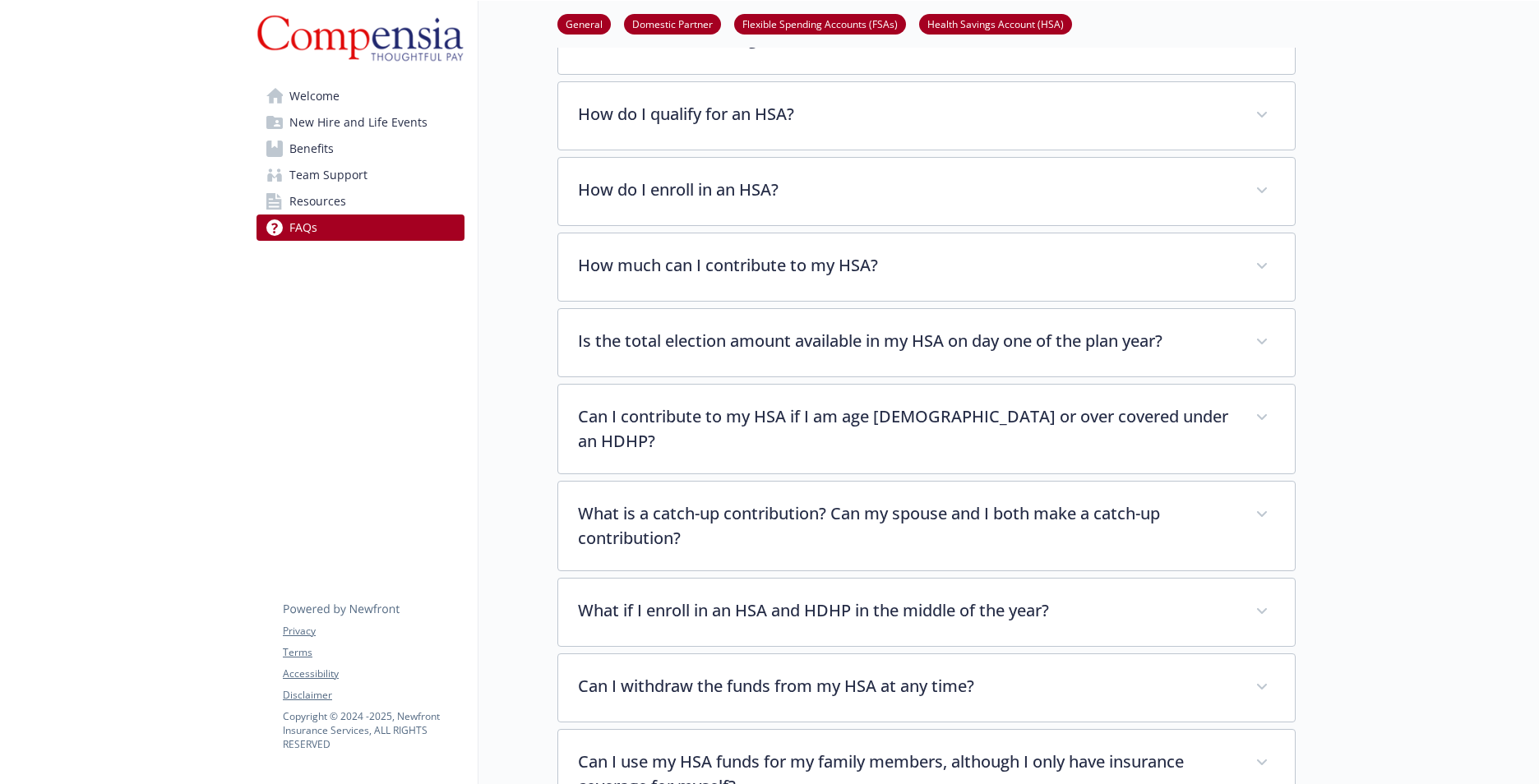
scroll to position [1656, 13]
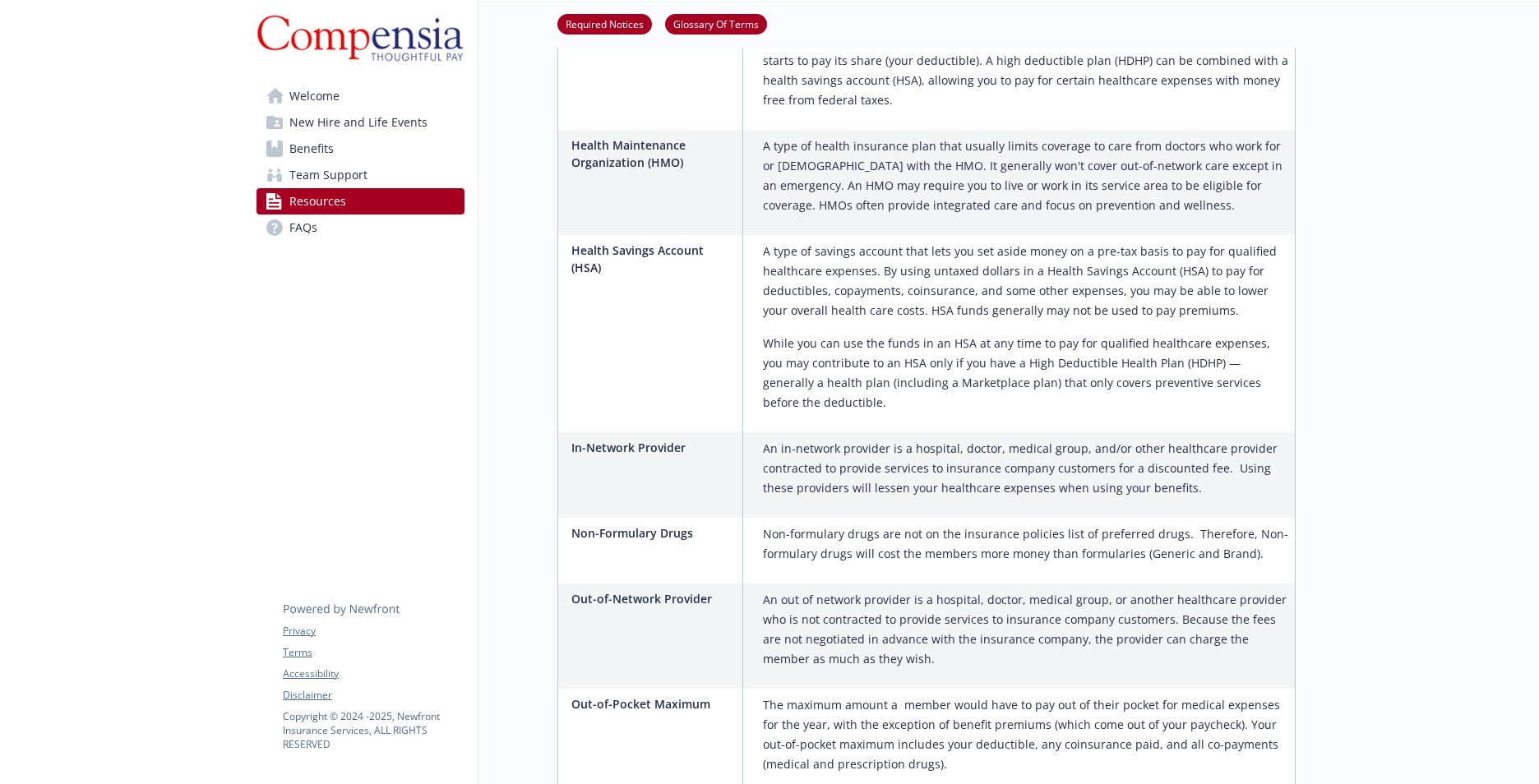
click at [345, 172] on span "Team Support" at bounding box center [329, 174] width 78 height 26
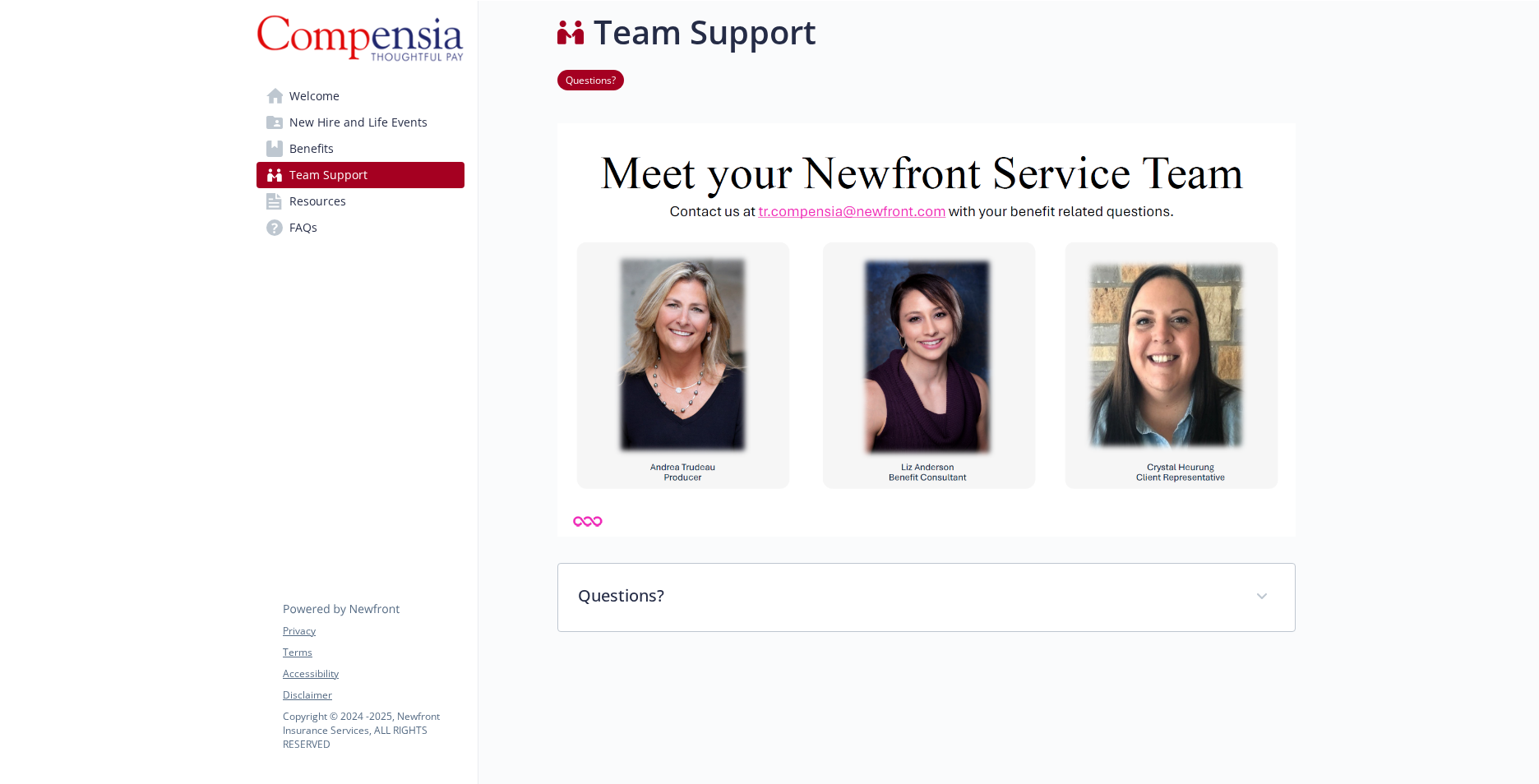
scroll to position [197, 13]
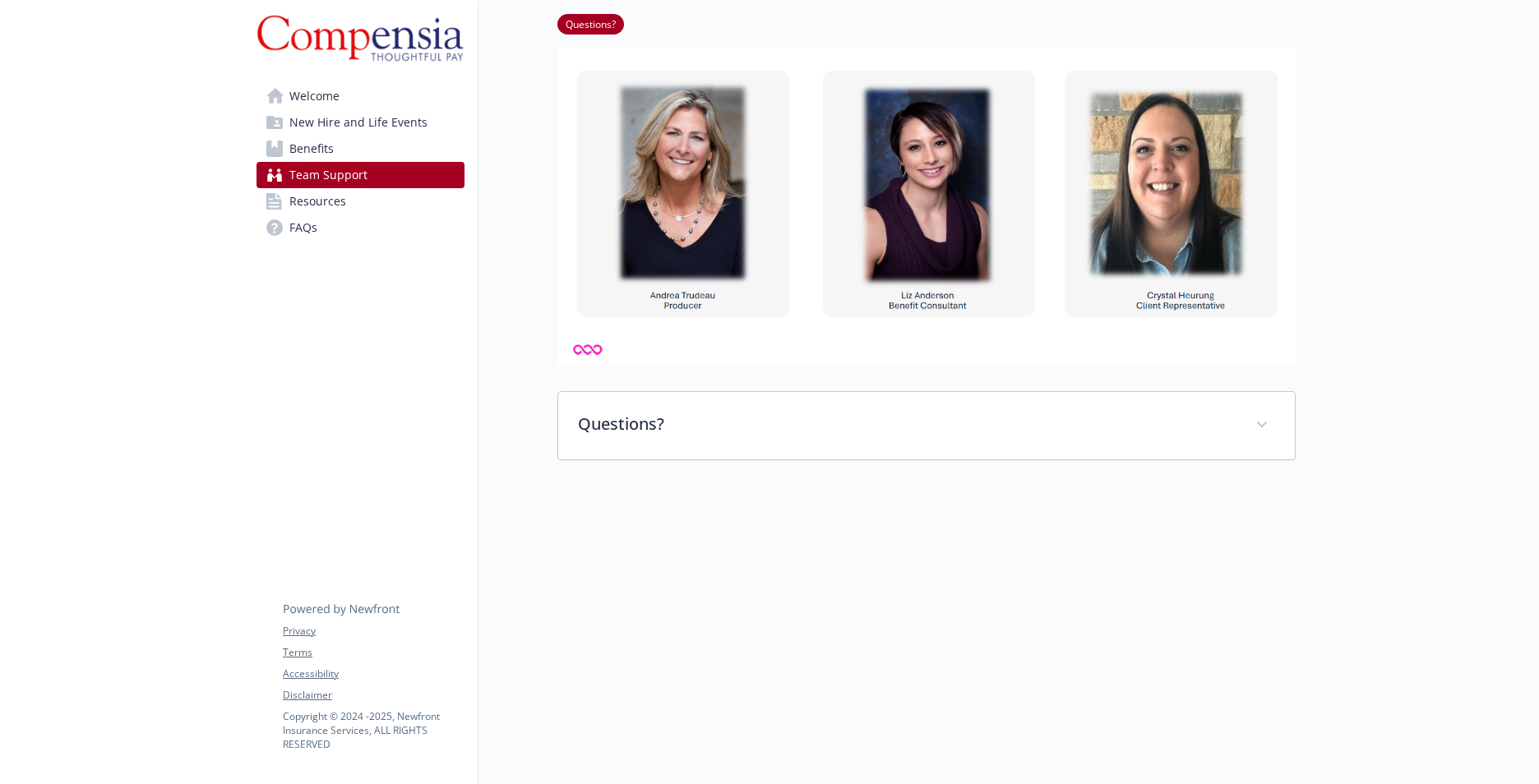
click at [298, 142] on span "Benefits" at bounding box center [312, 148] width 44 height 26
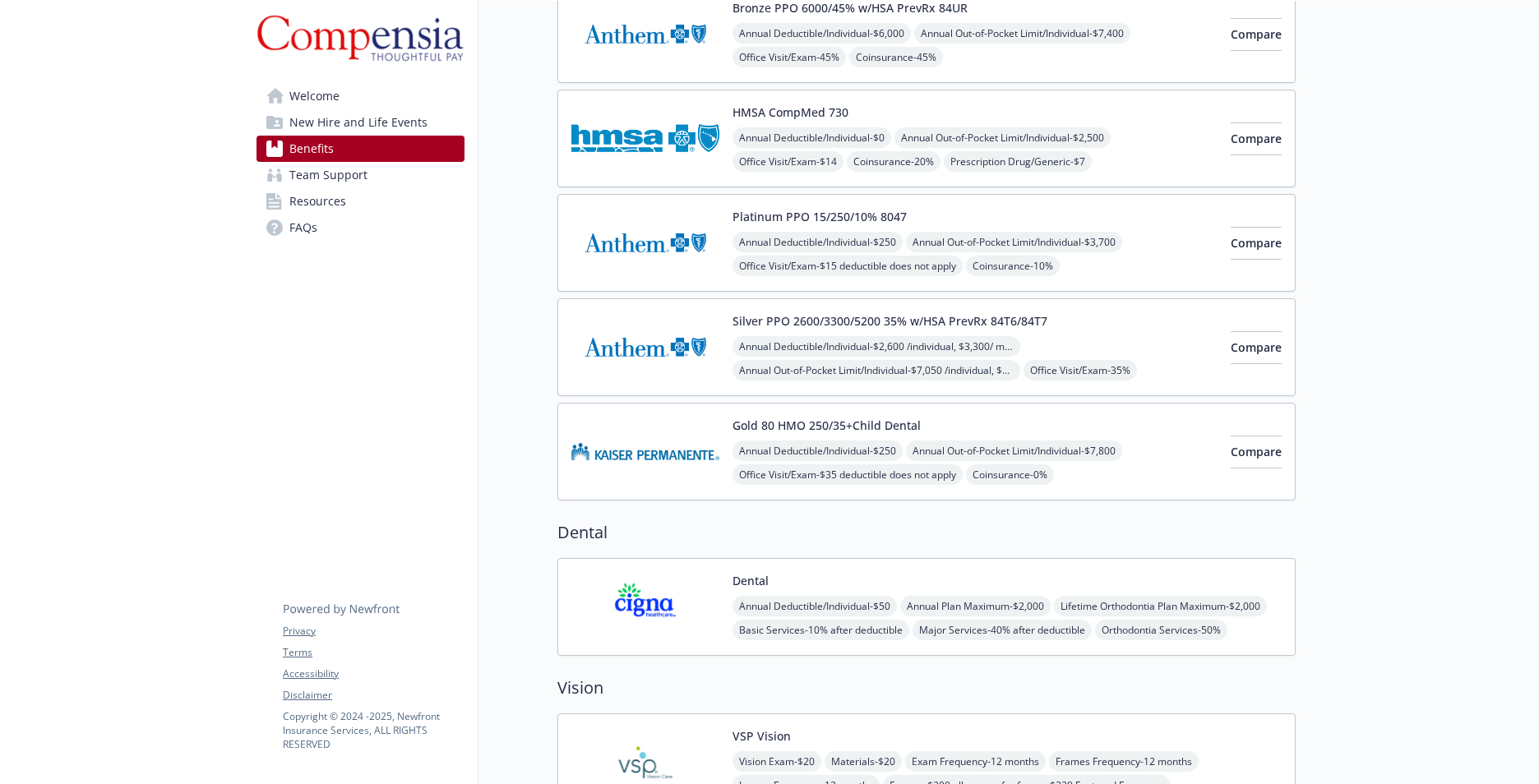
click at [308, 91] on span "Welcome" at bounding box center [314, 96] width 50 height 26
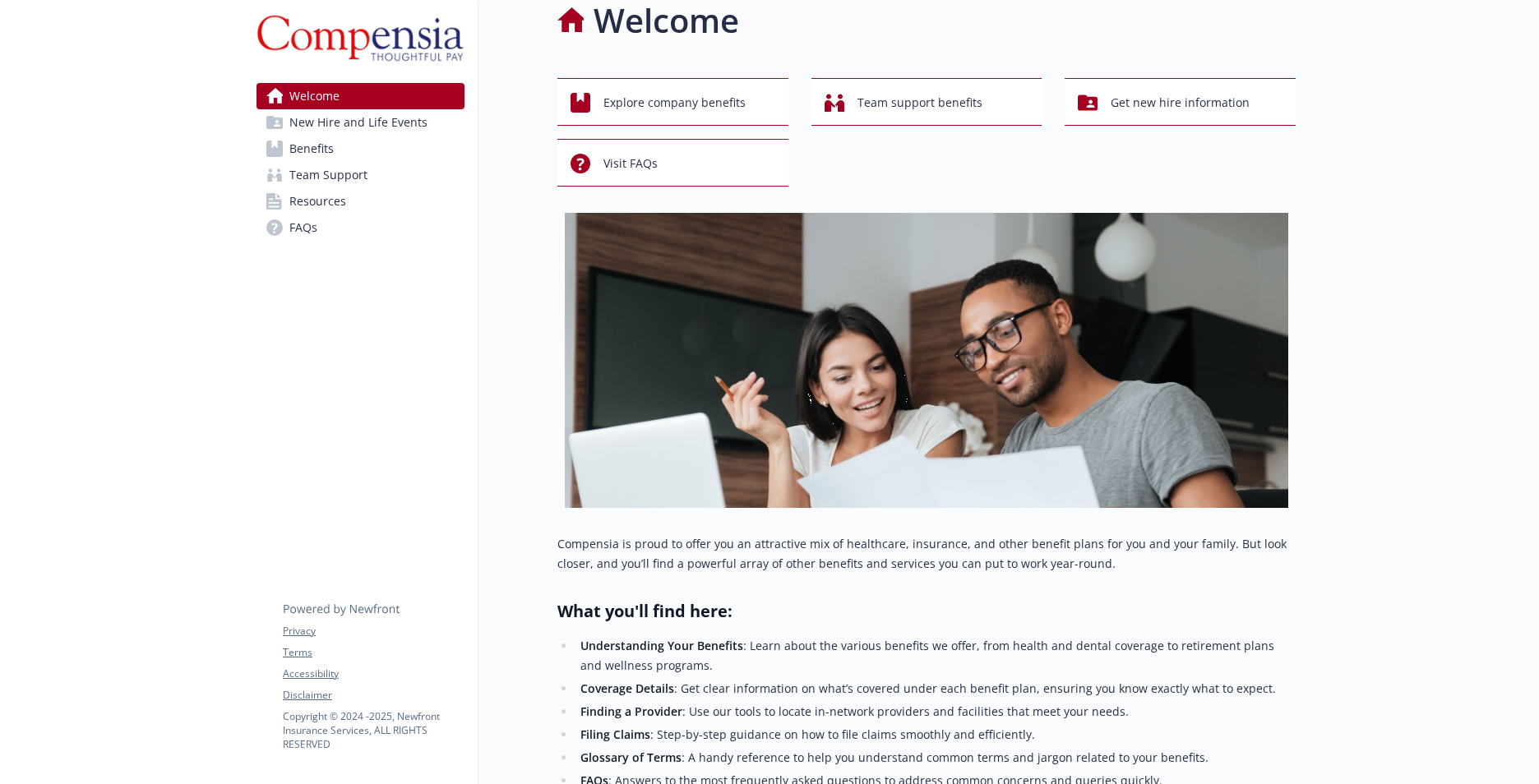
scroll to position [0, 13]
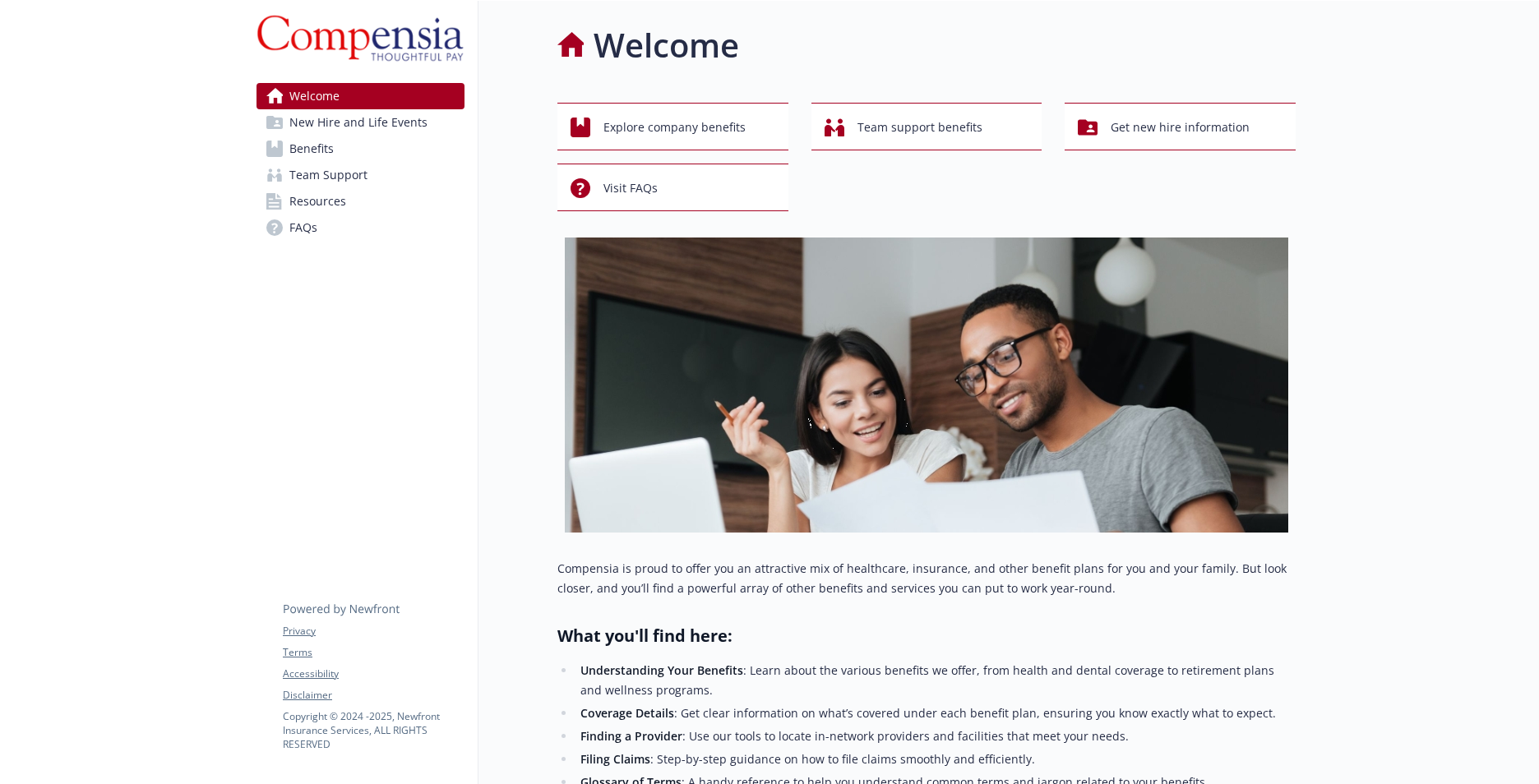
click at [309, 138] on span "Benefits" at bounding box center [312, 148] width 44 height 26
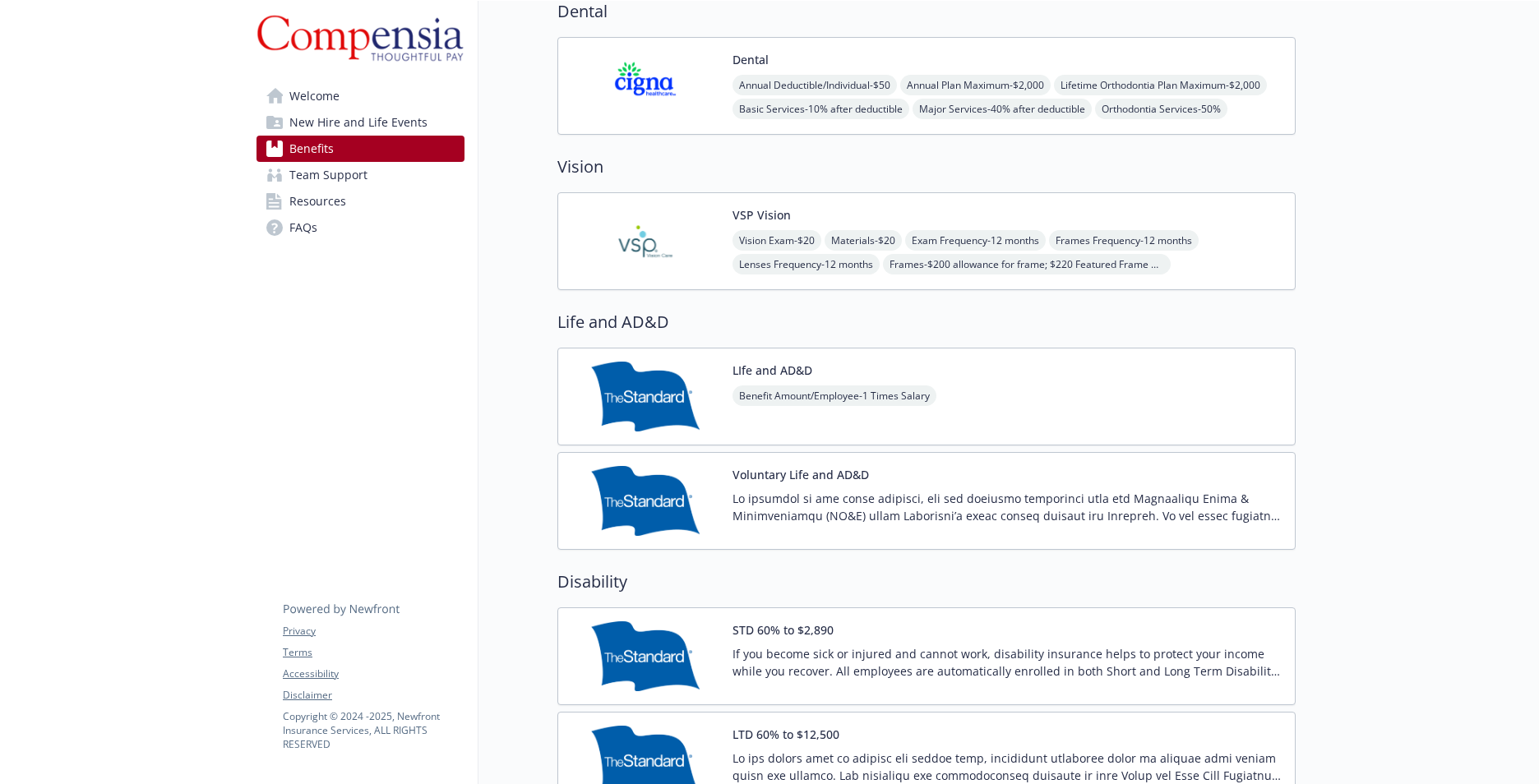
scroll to position [46, 13]
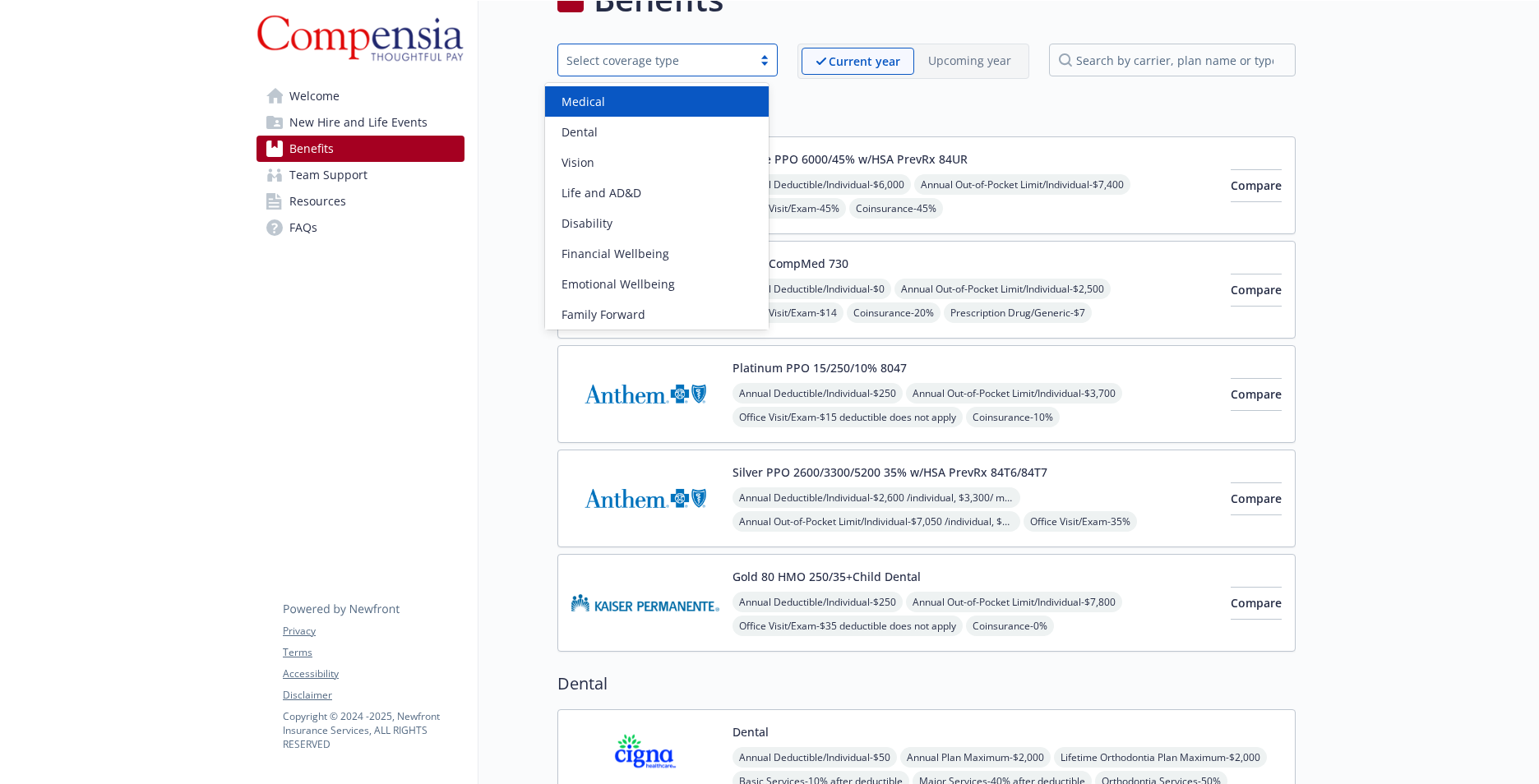
click at [755, 65] on div at bounding box center [764, 60] width 25 height 14
click at [757, 65] on div at bounding box center [764, 60] width 25 height 14
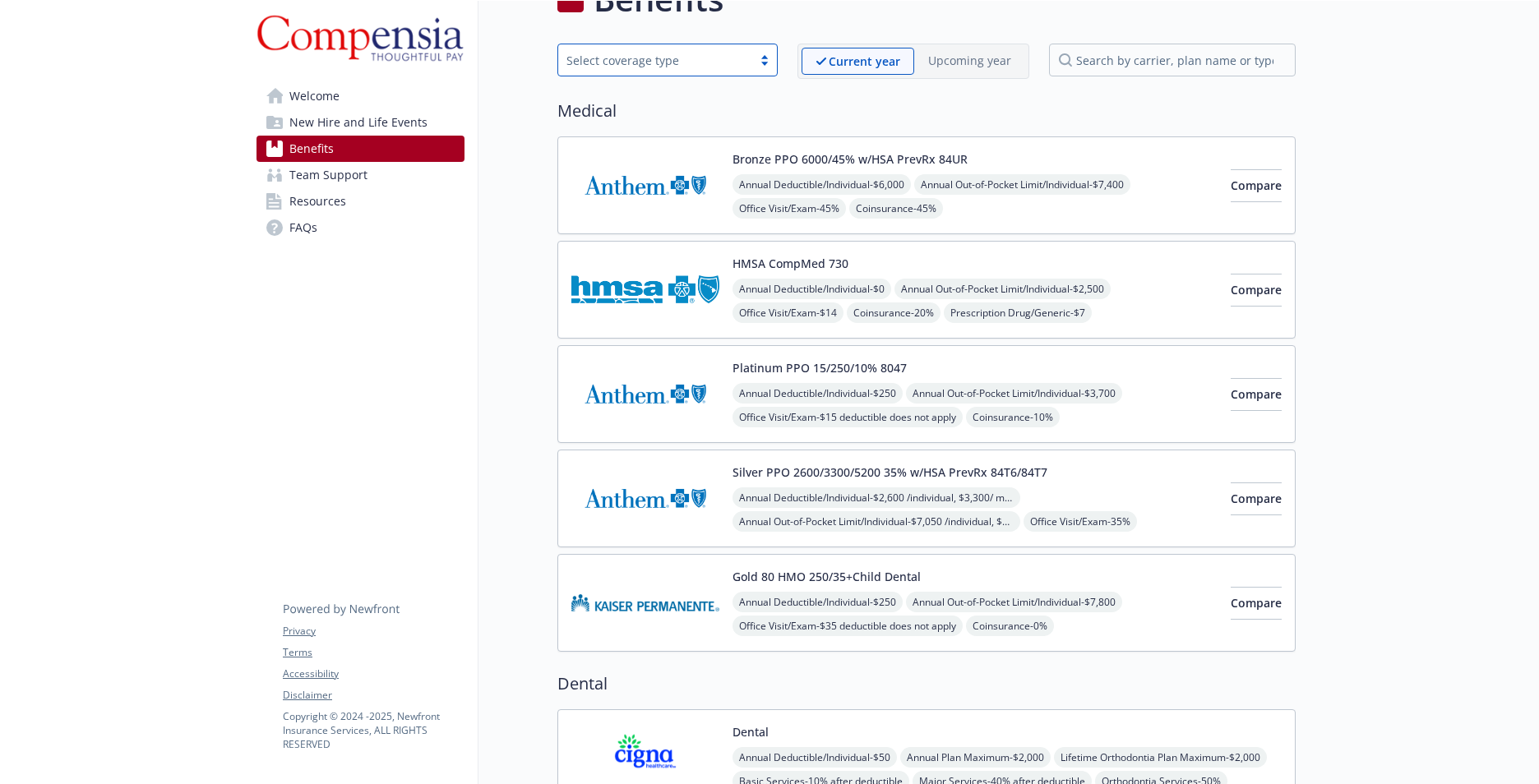
click at [685, 184] on img at bounding box center [645, 185] width 148 height 70
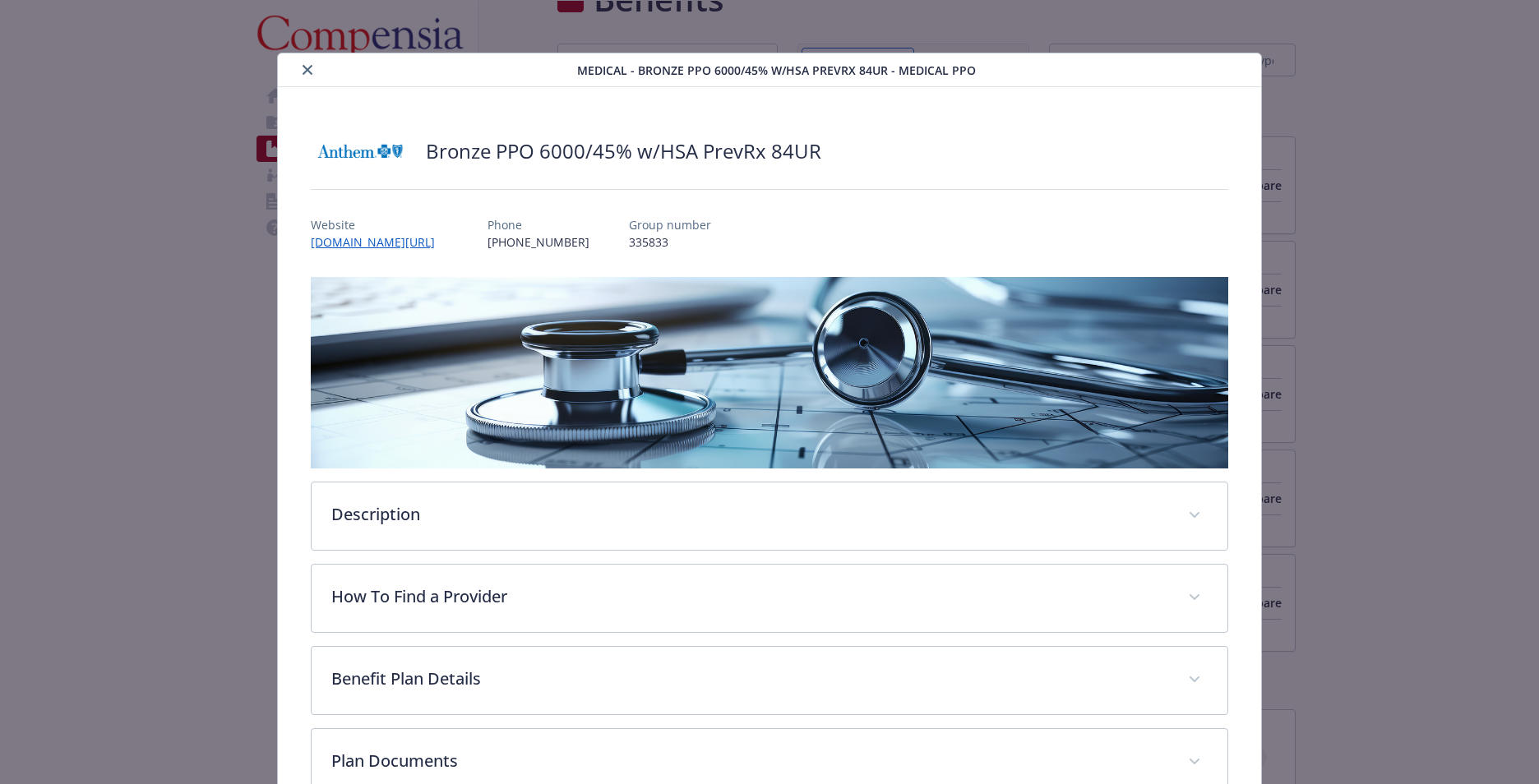
click at [298, 70] on button "close" at bounding box center [307, 69] width 19 height 19
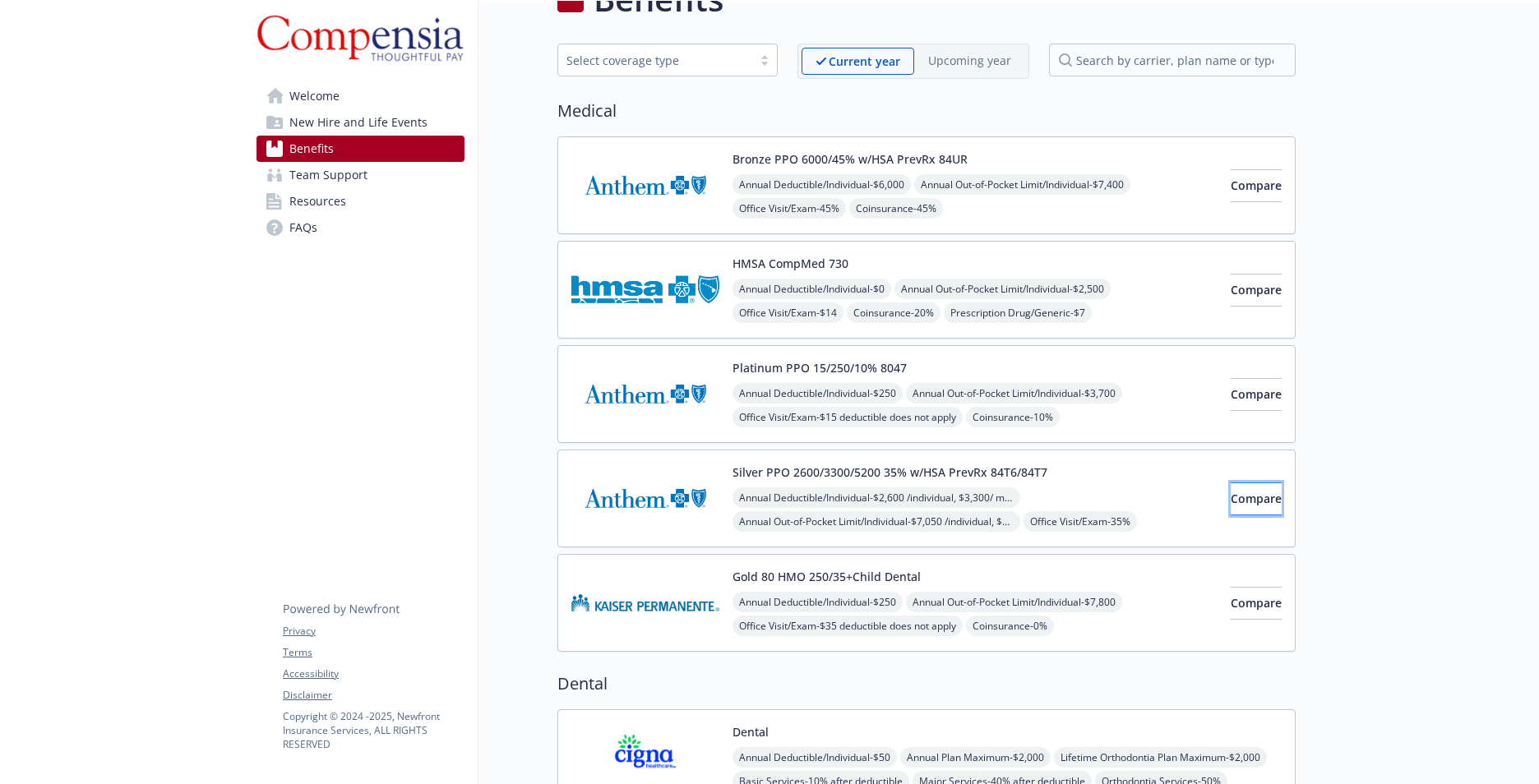
click at [1231, 497] on span "Compare" at bounding box center [1256, 499] width 51 height 15
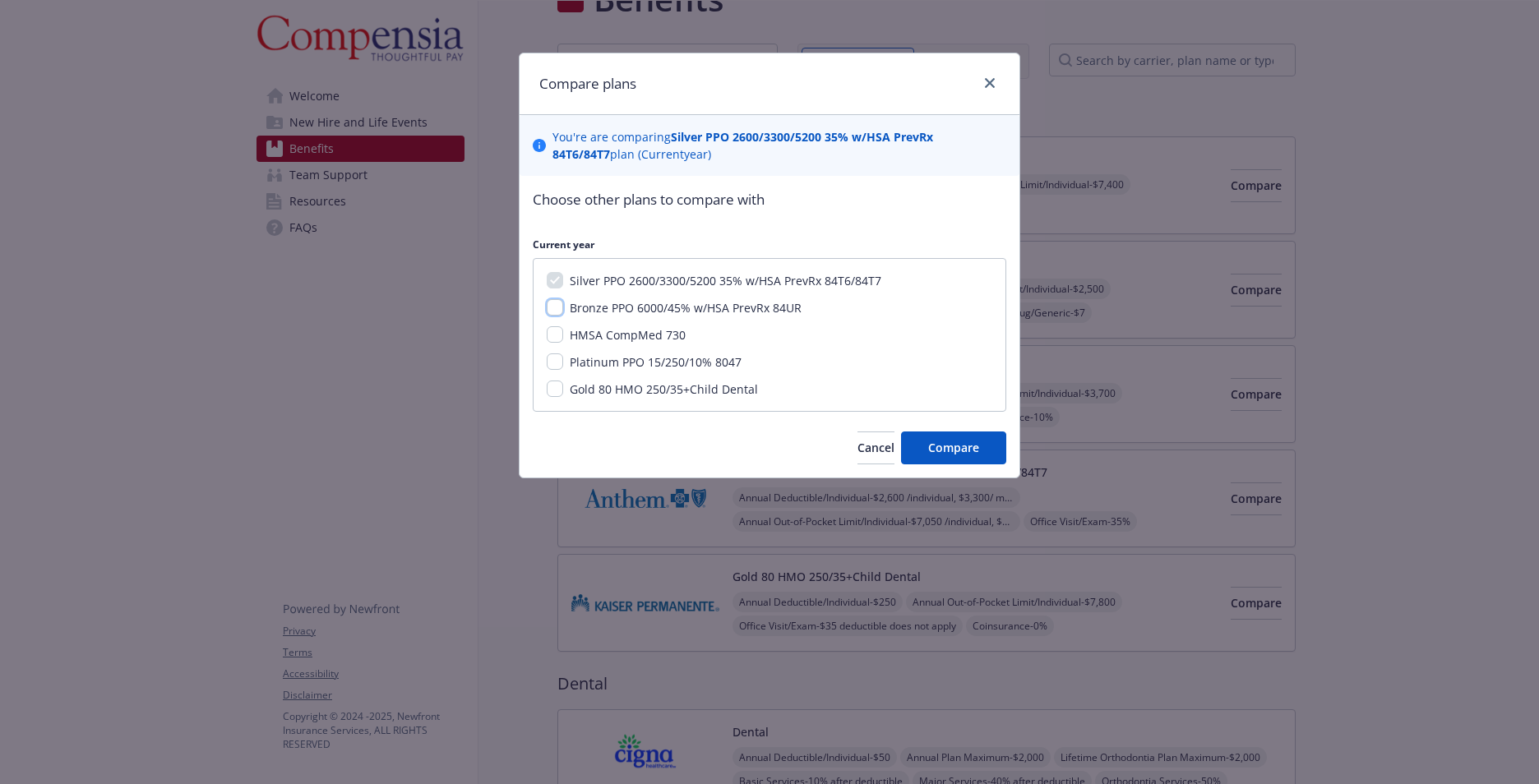
click at [557, 306] on input "Bronze PPO 6000/45% w/HSA PrevRx 84UR" at bounding box center [555, 306] width 16 height 16
checkbox input "true"
click at [935, 439] on button "Compare" at bounding box center [954, 448] width 105 height 33
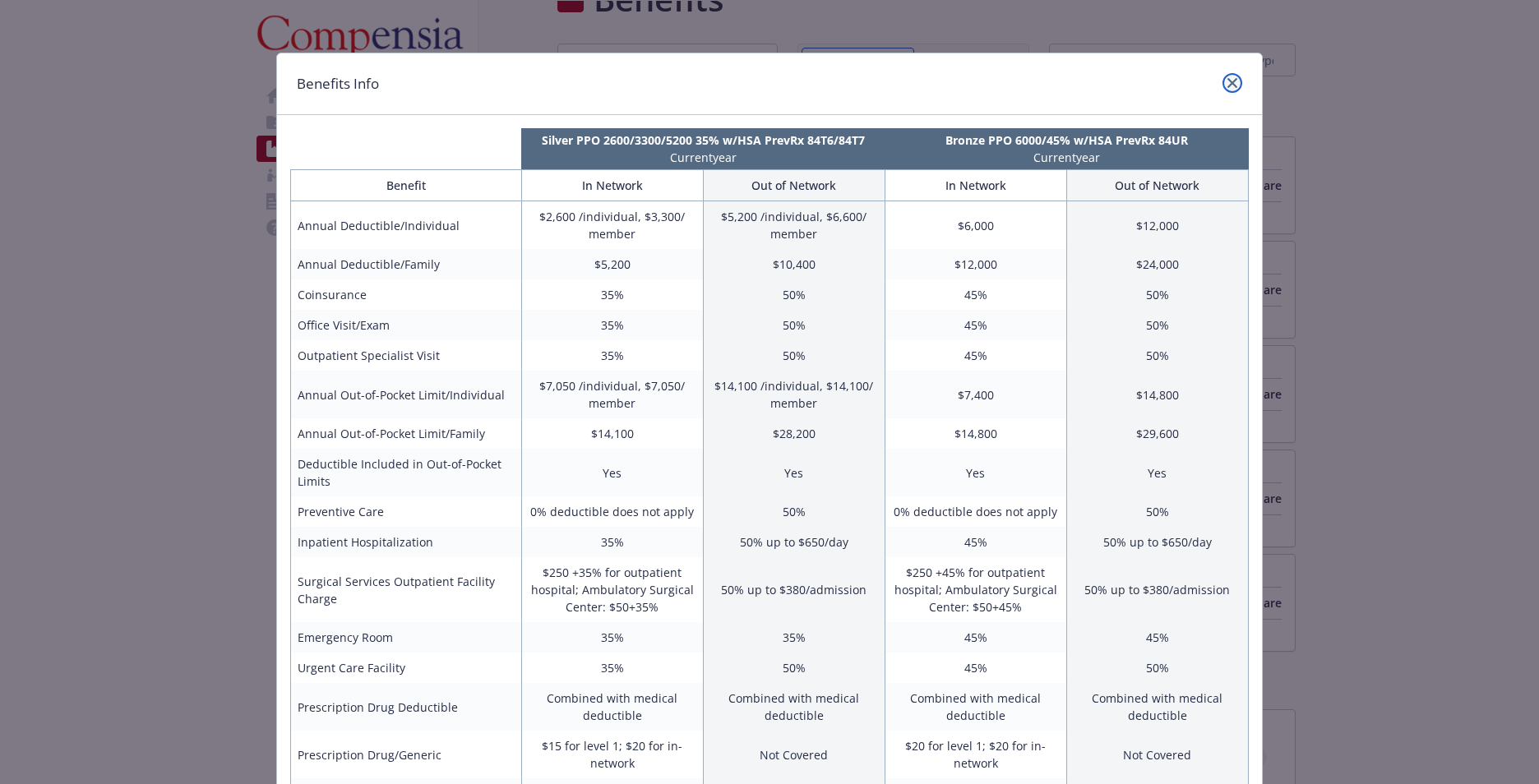
click at [1227, 80] on icon "close" at bounding box center [1232, 83] width 10 height 10
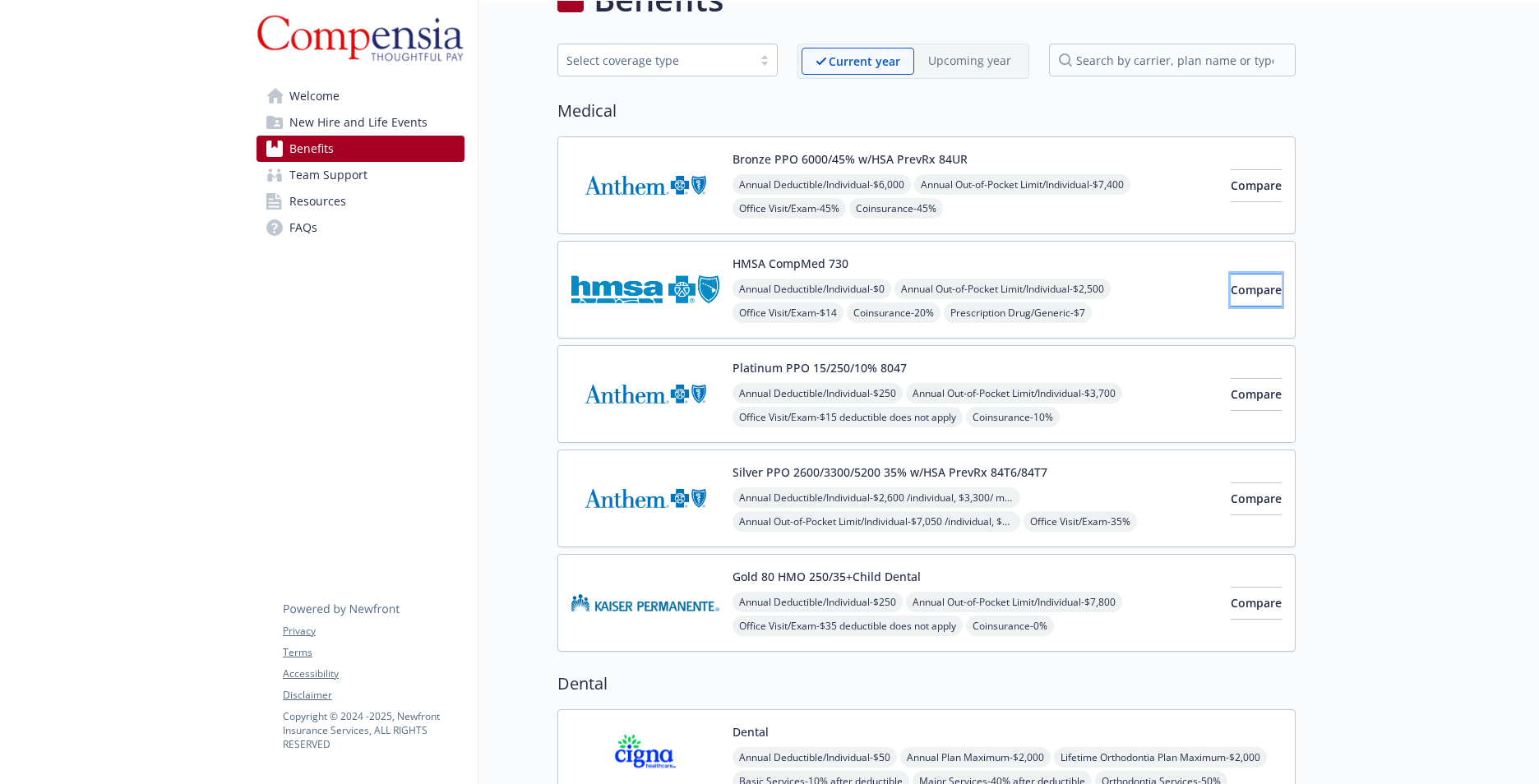
click at [1239, 282] on span "Compare" at bounding box center [1256, 290] width 51 height 15
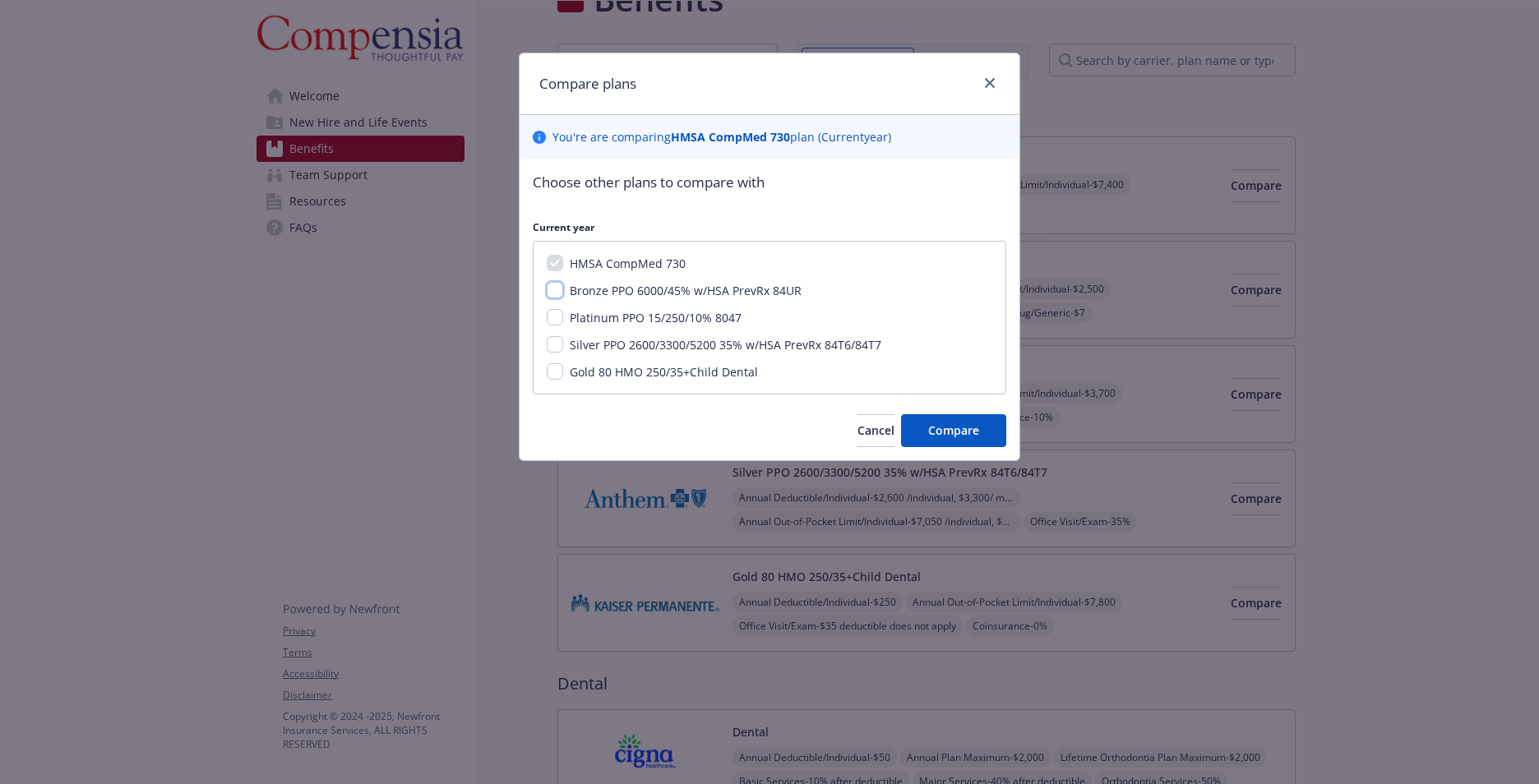
click at [556, 286] on input "Bronze PPO 6000/45% w/HSA PrevRx 84UR" at bounding box center [555, 290] width 16 height 16
checkbox input "true"
click at [950, 436] on span "Compare" at bounding box center [954, 430] width 51 height 15
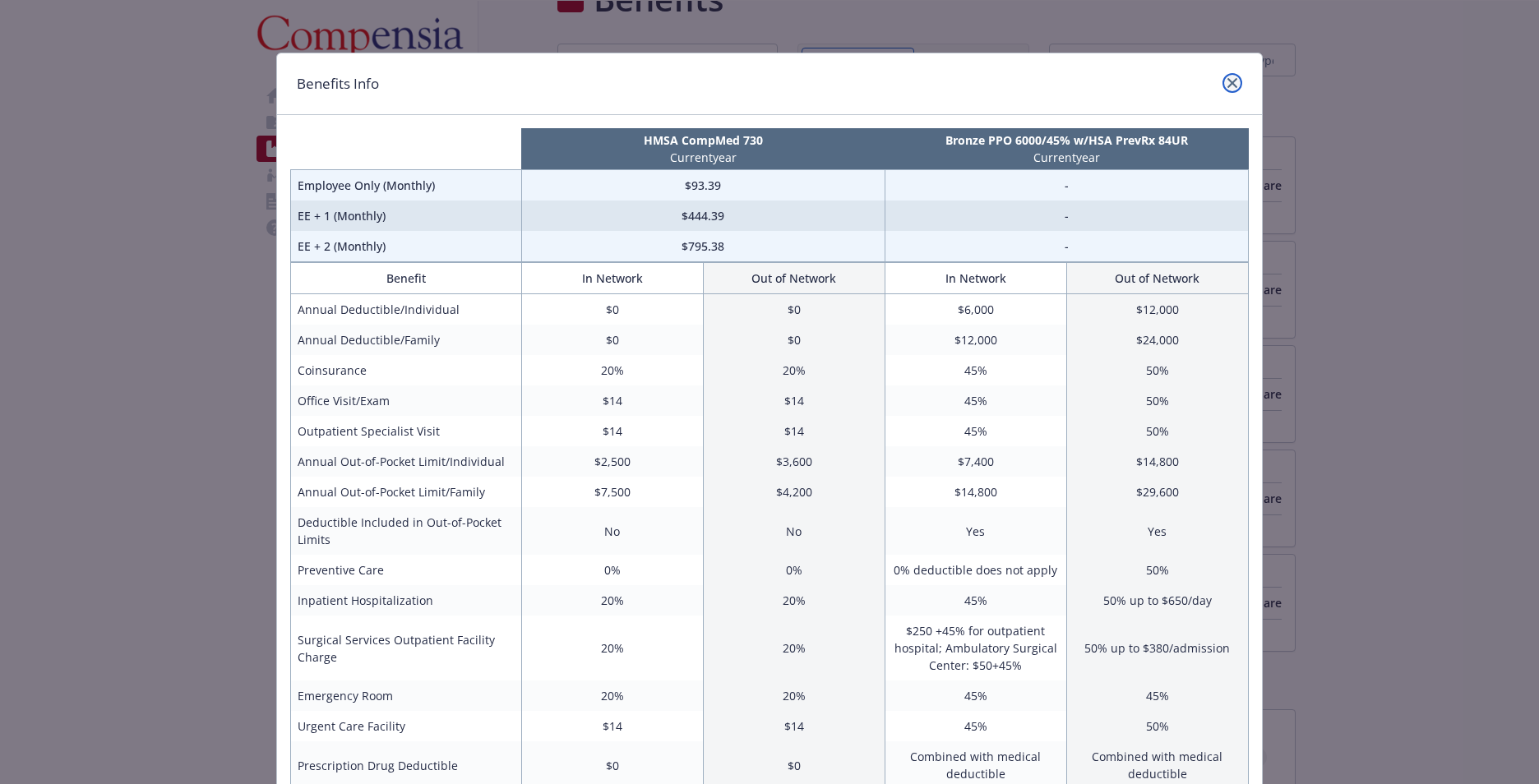
click at [1229, 82] on icon "close" at bounding box center [1232, 83] width 10 height 10
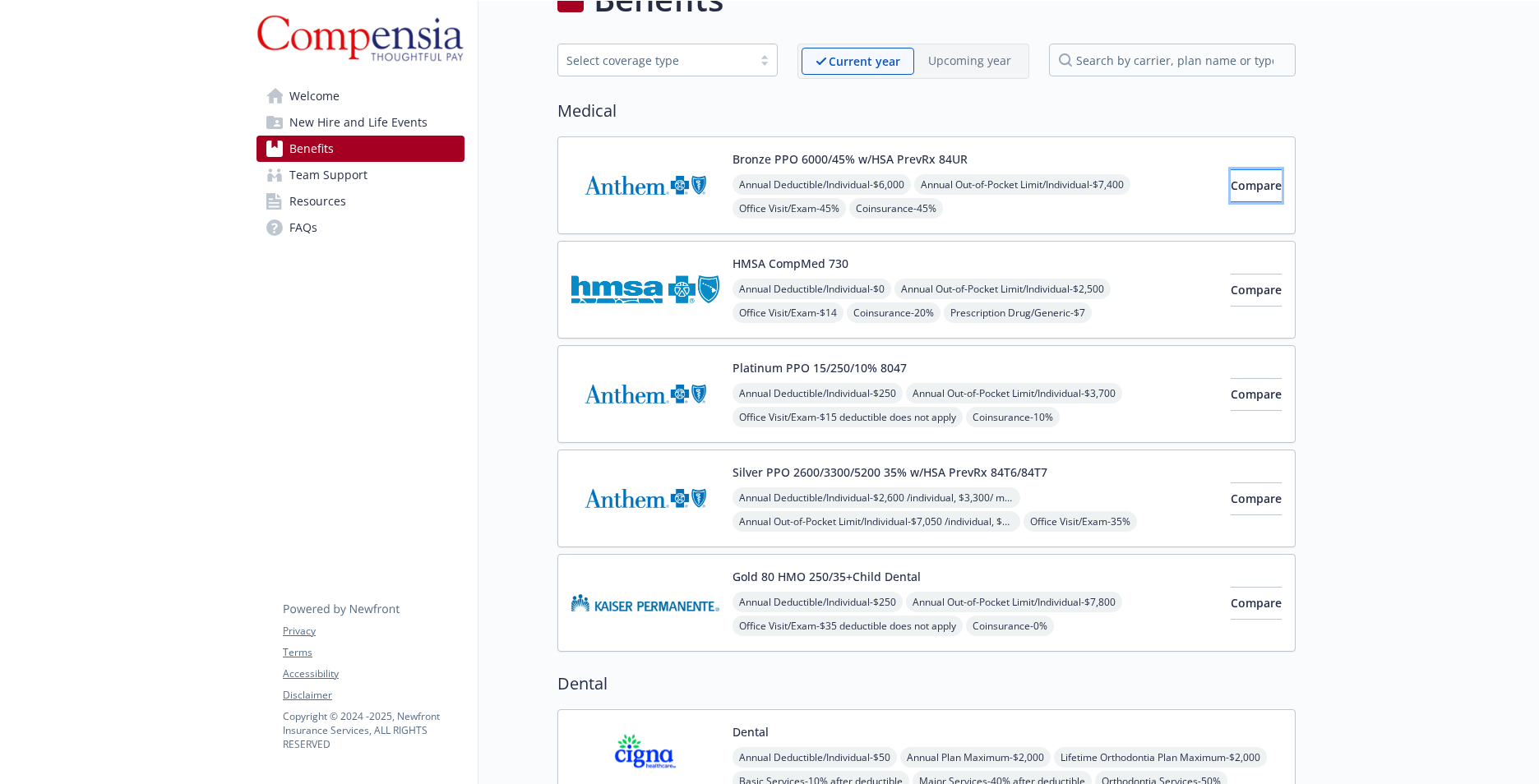
click at [1240, 178] on span "Compare" at bounding box center [1256, 185] width 51 height 15
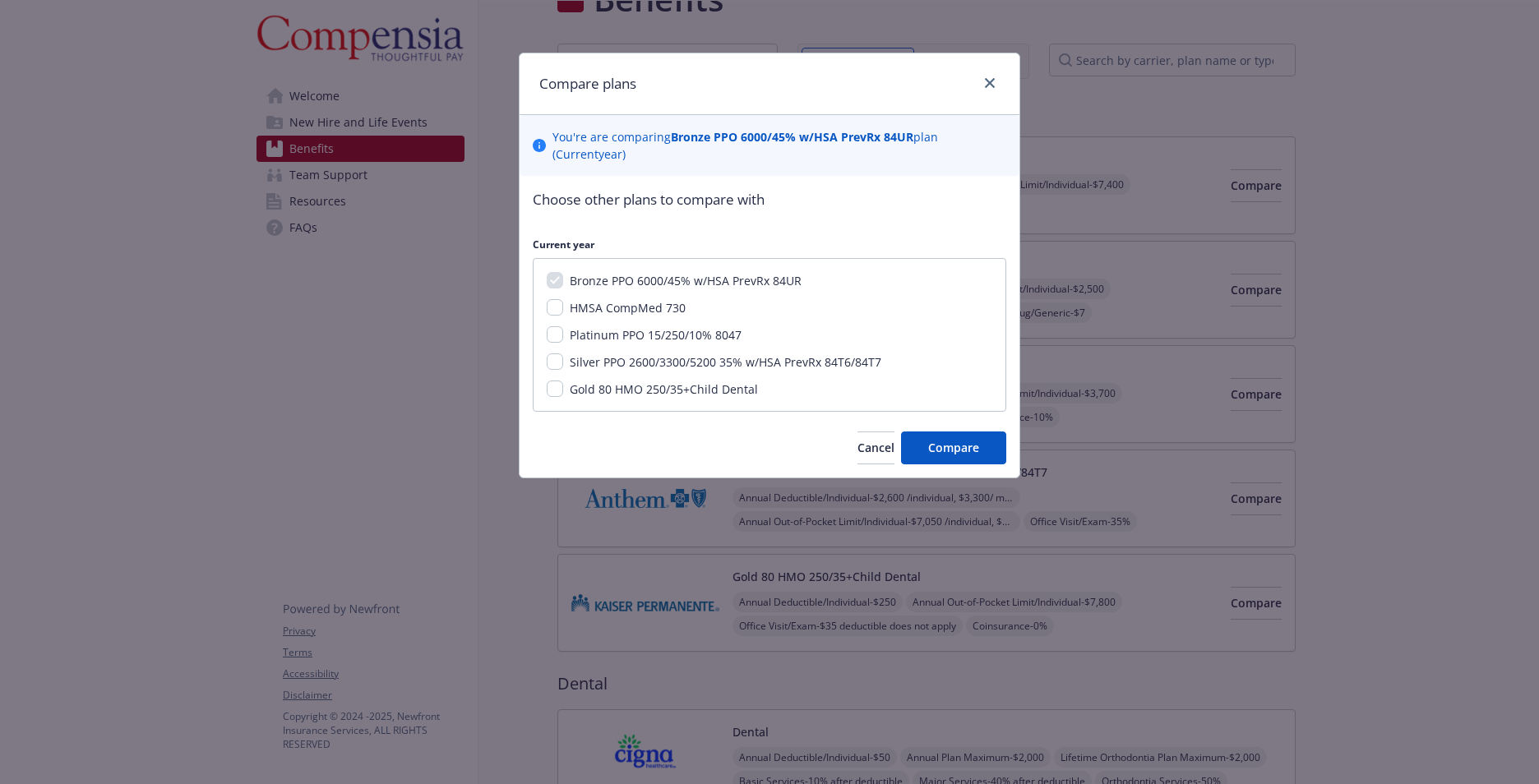
click at [567, 386] on div "Gold 80 HMO 250/35+Child Dental" at bounding box center [662, 389] width 198 height 17
click at [559, 384] on input "Gold 80 HMO 250/35+Child Dental" at bounding box center [555, 388] width 16 height 16
checkbox input "true"
click at [944, 447] on span "Compare" at bounding box center [954, 447] width 51 height 15
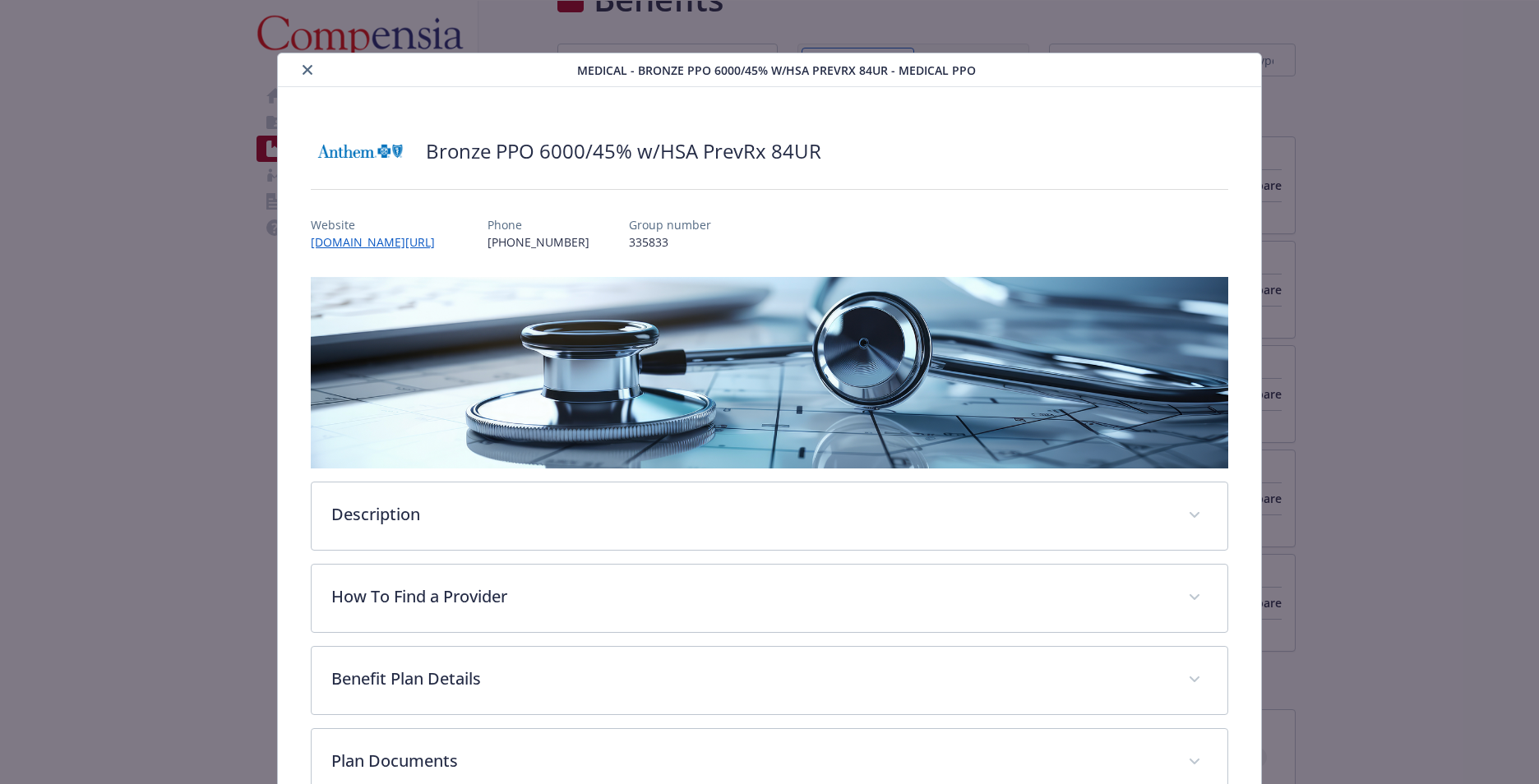
scroll to position [49, 0]
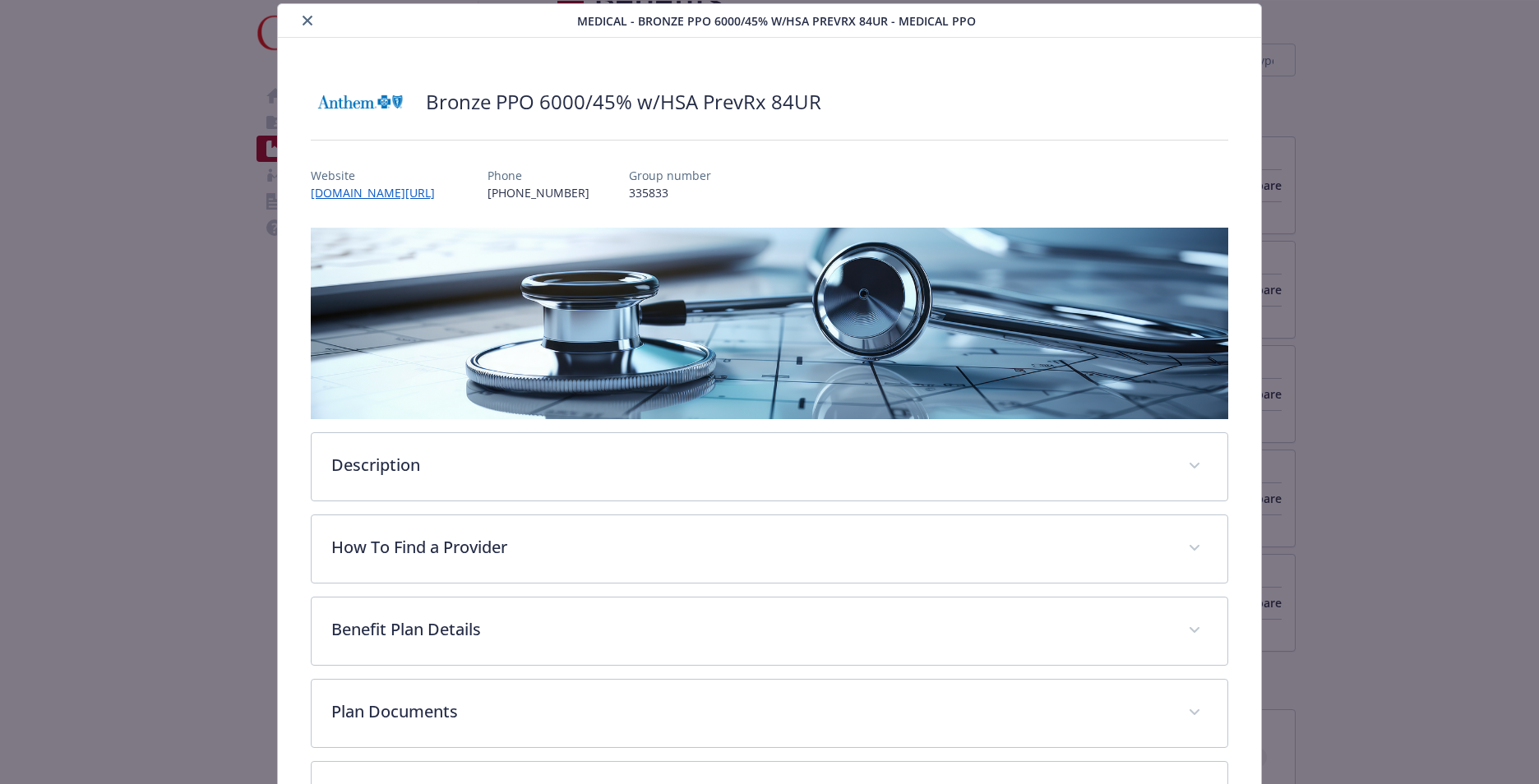
click at [303, 19] on icon "close" at bounding box center [307, 20] width 10 height 10
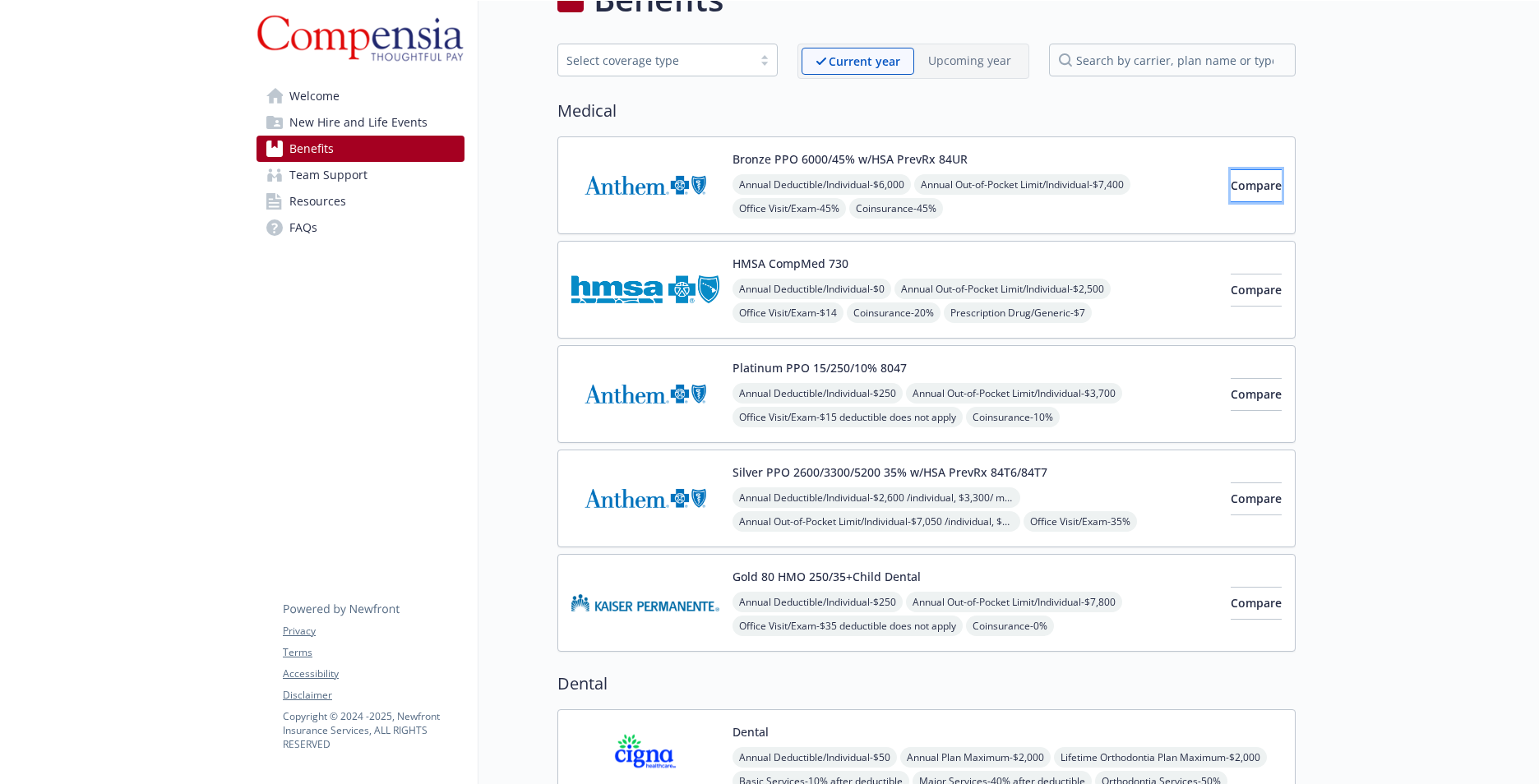
click at [1231, 179] on span "Compare" at bounding box center [1256, 185] width 51 height 15
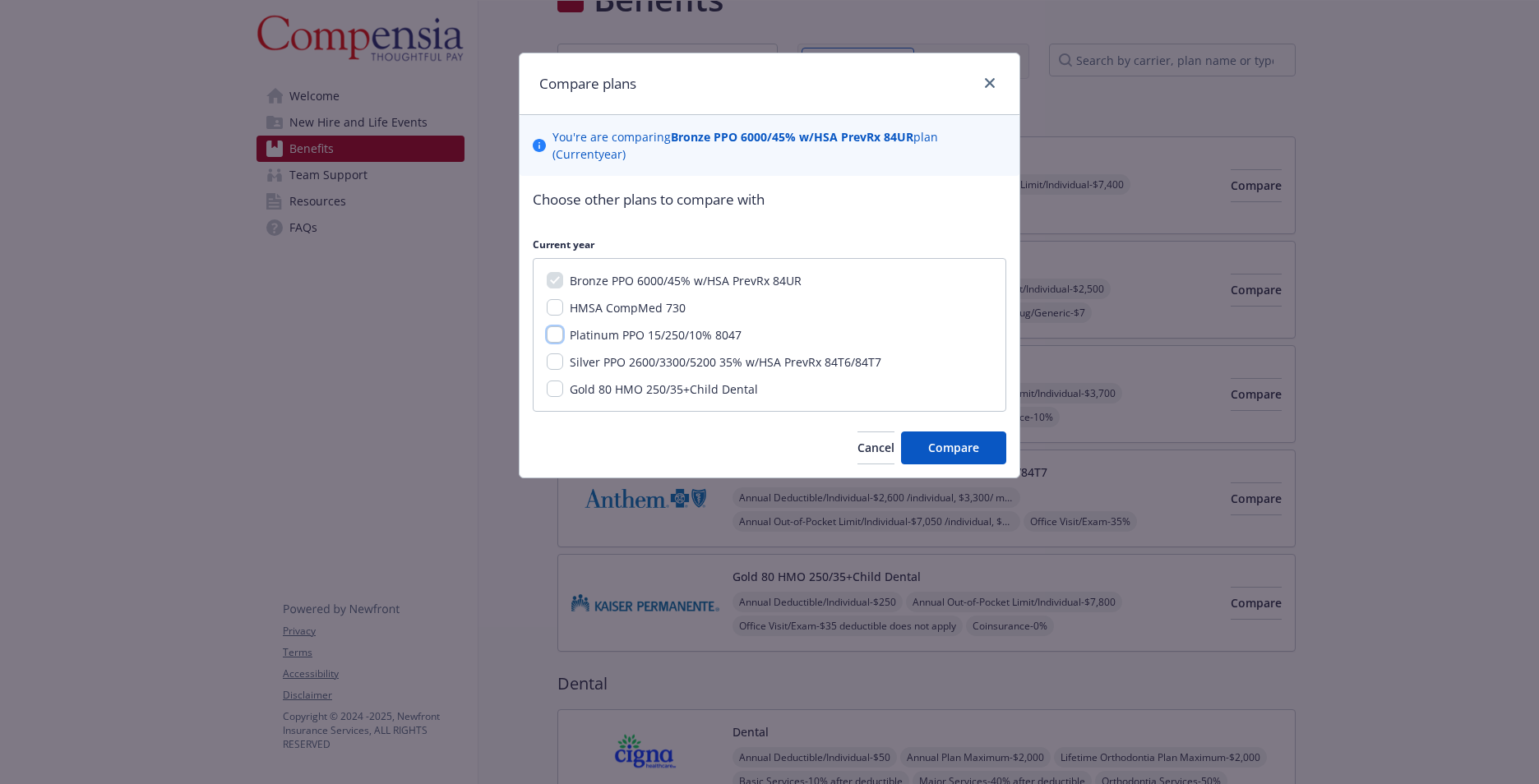
click at [552, 339] on input "Platinum PPO 15/250/10% 8047" at bounding box center [555, 334] width 16 height 16
checkbox input "true"
click at [968, 445] on span "Compare" at bounding box center [954, 447] width 51 height 15
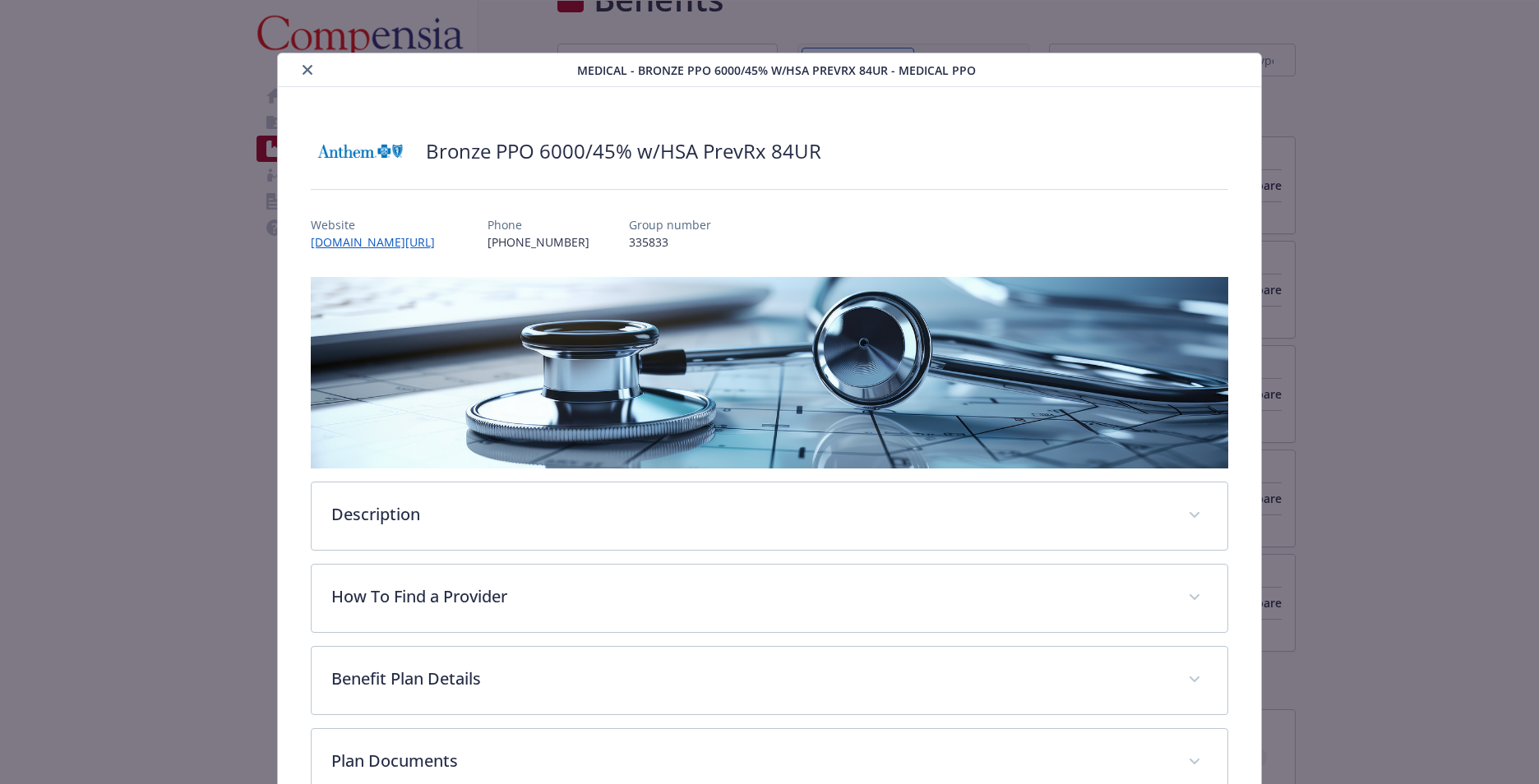
scroll to position [49, 0]
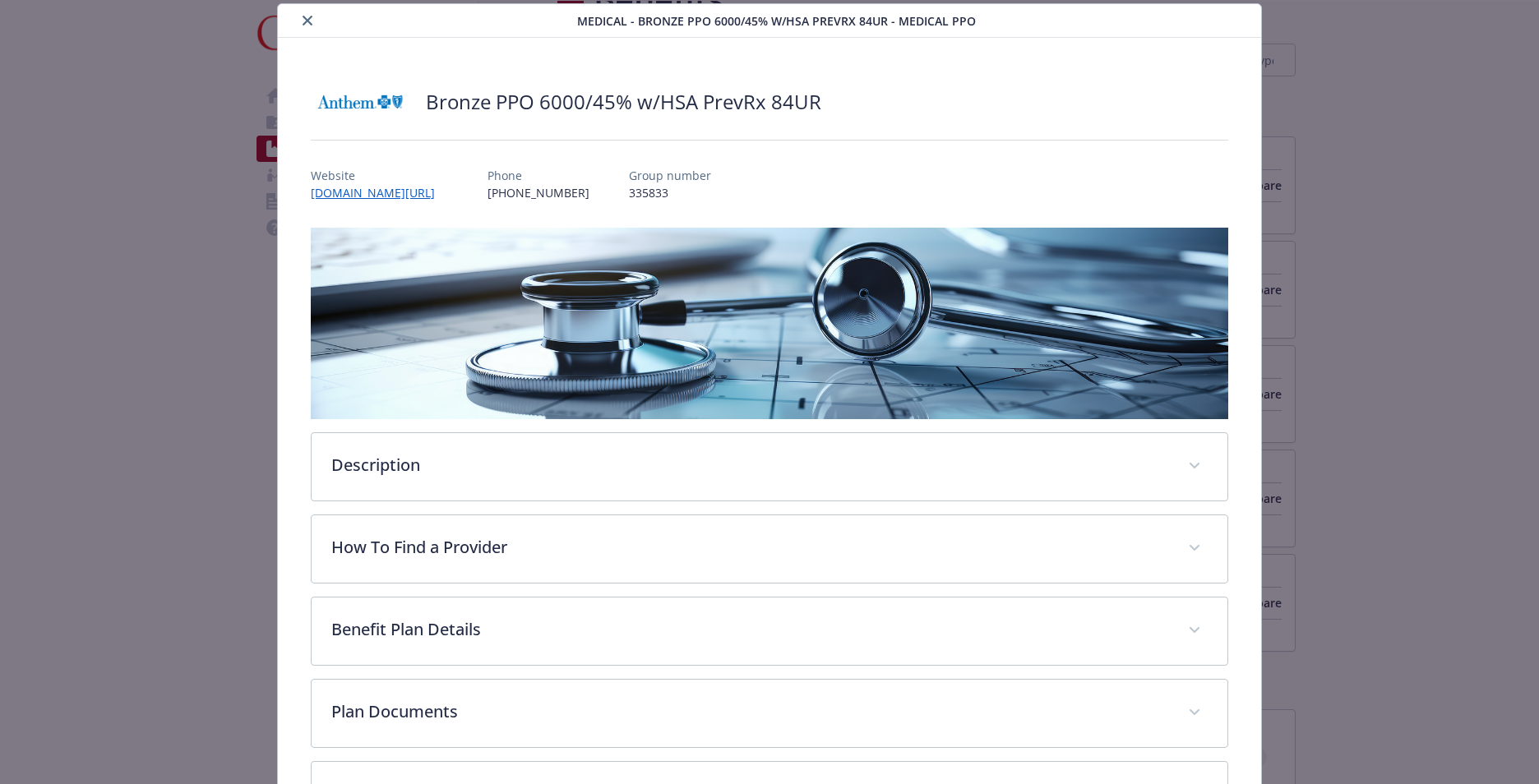
click at [306, 15] on icon "close" at bounding box center [307, 20] width 10 height 10
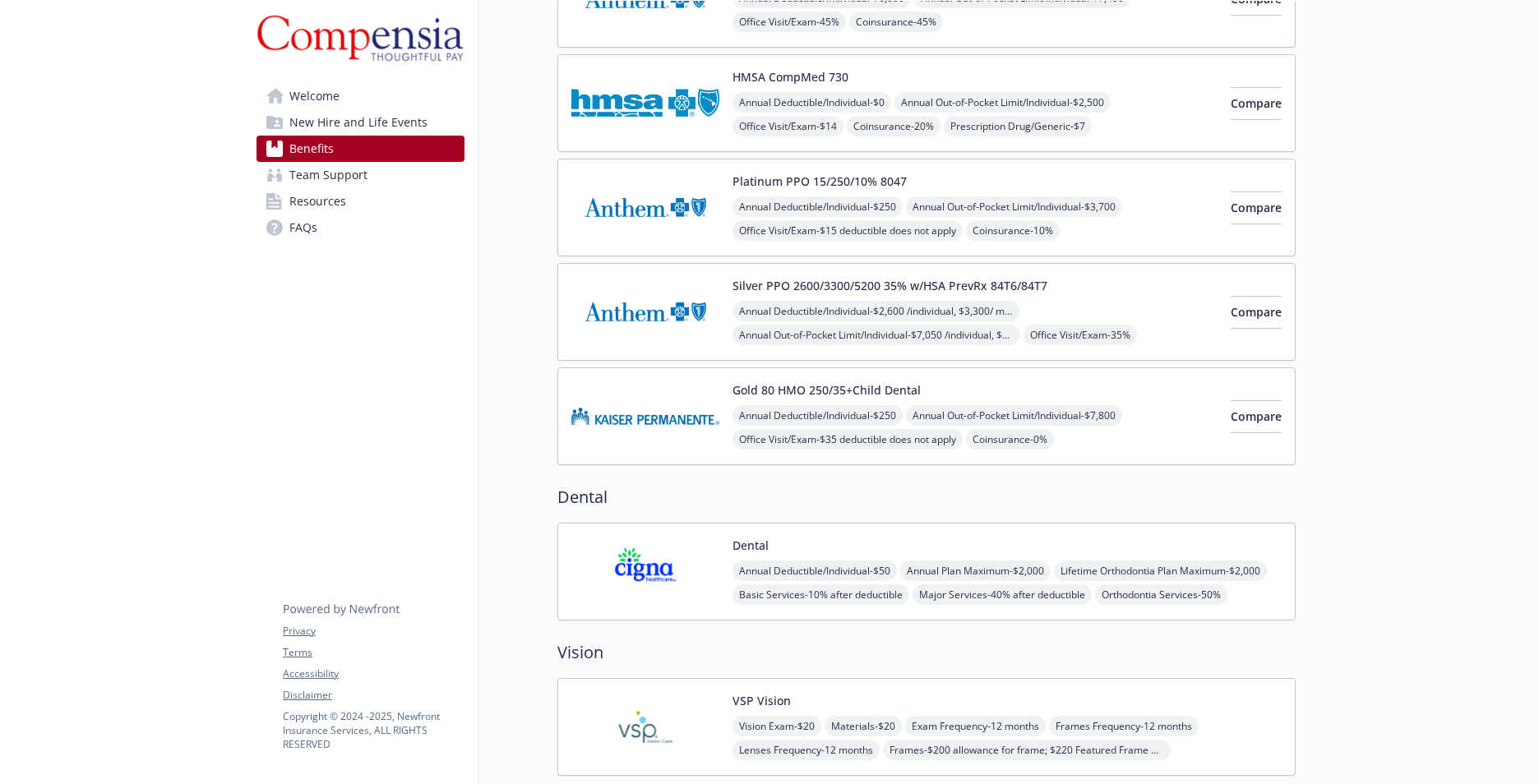
scroll to position [124, 13]
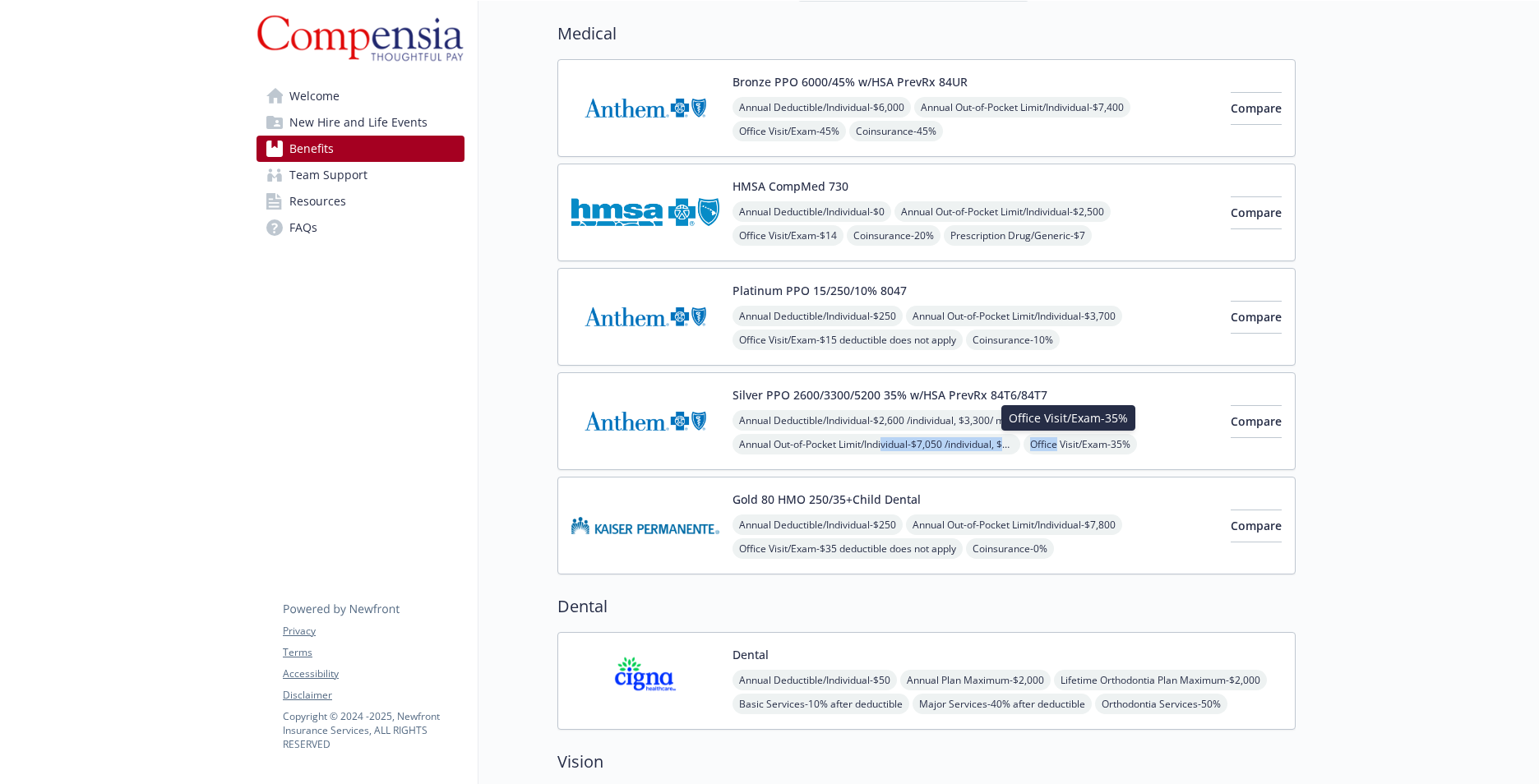
drag, startPoint x: 958, startPoint y: 439, endPoint x: 1044, endPoint y: 452, distance: 87.0
click at [1044, 452] on div "Annual Deductible/Individual - $2,600 /individual, $3,300/ member Annual Out-of…" at bounding box center [975, 480] width 485 height 141
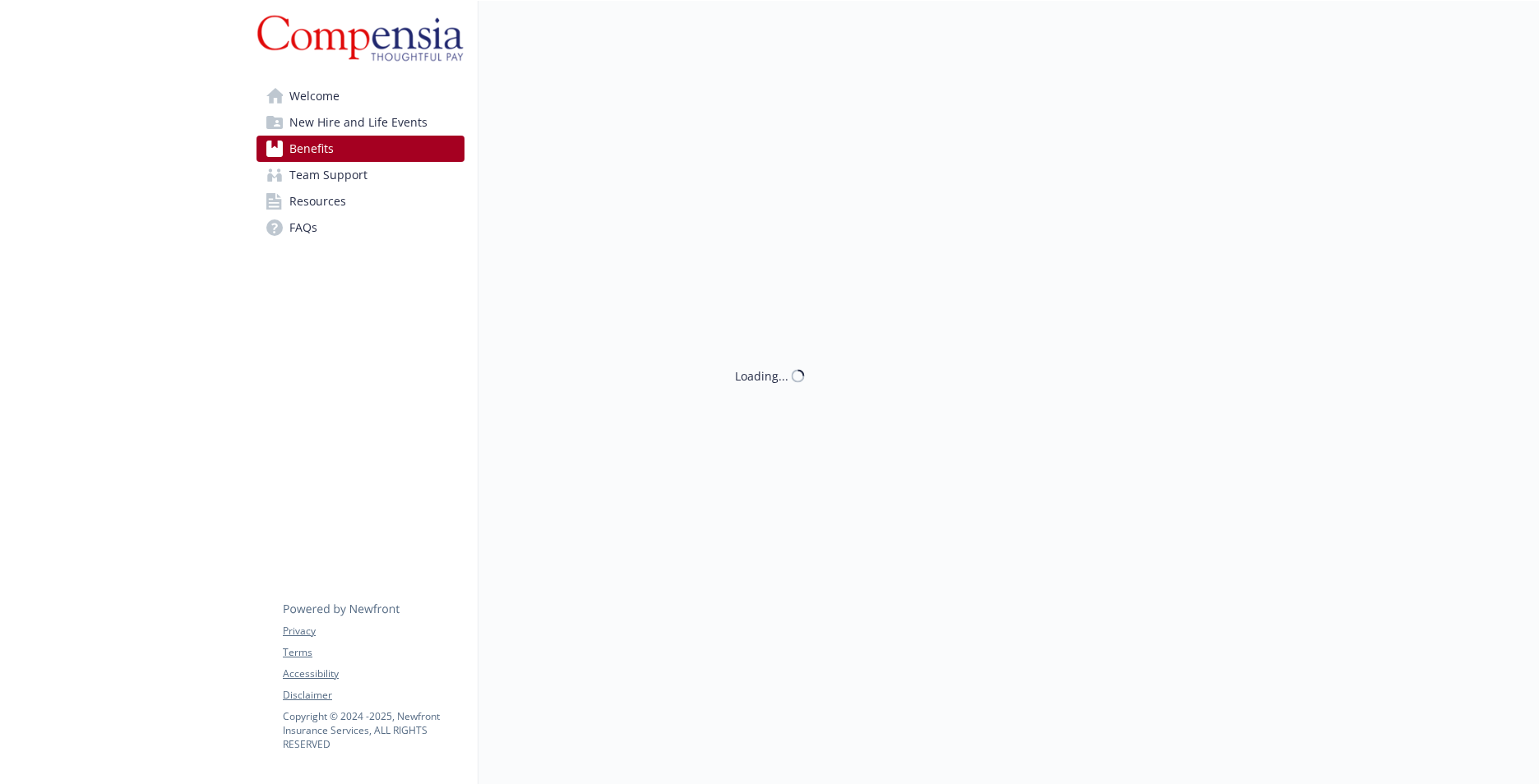
scroll to position [124, 13]
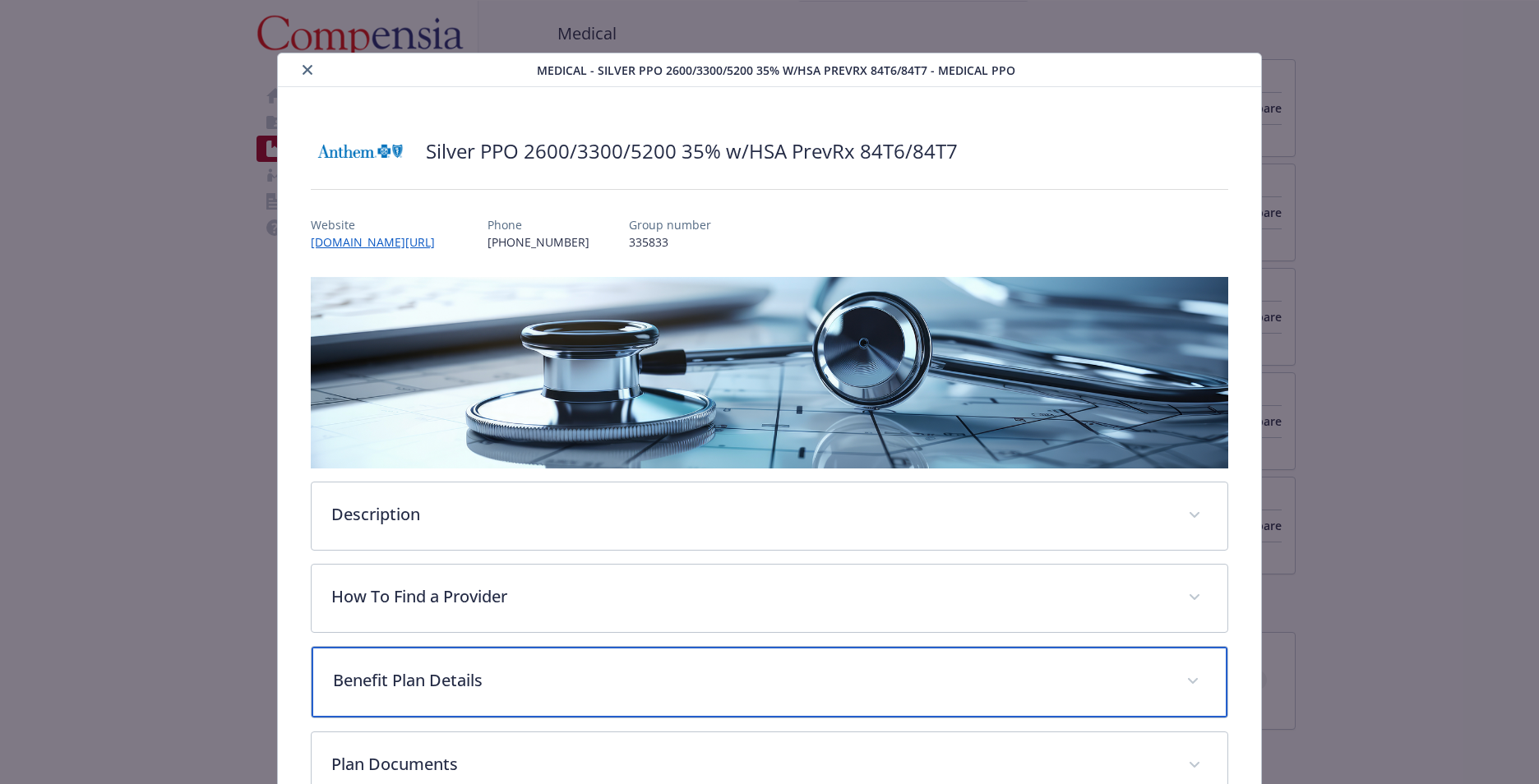
click at [422, 679] on p "Benefit Plan Details" at bounding box center [750, 680] width 833 height 25
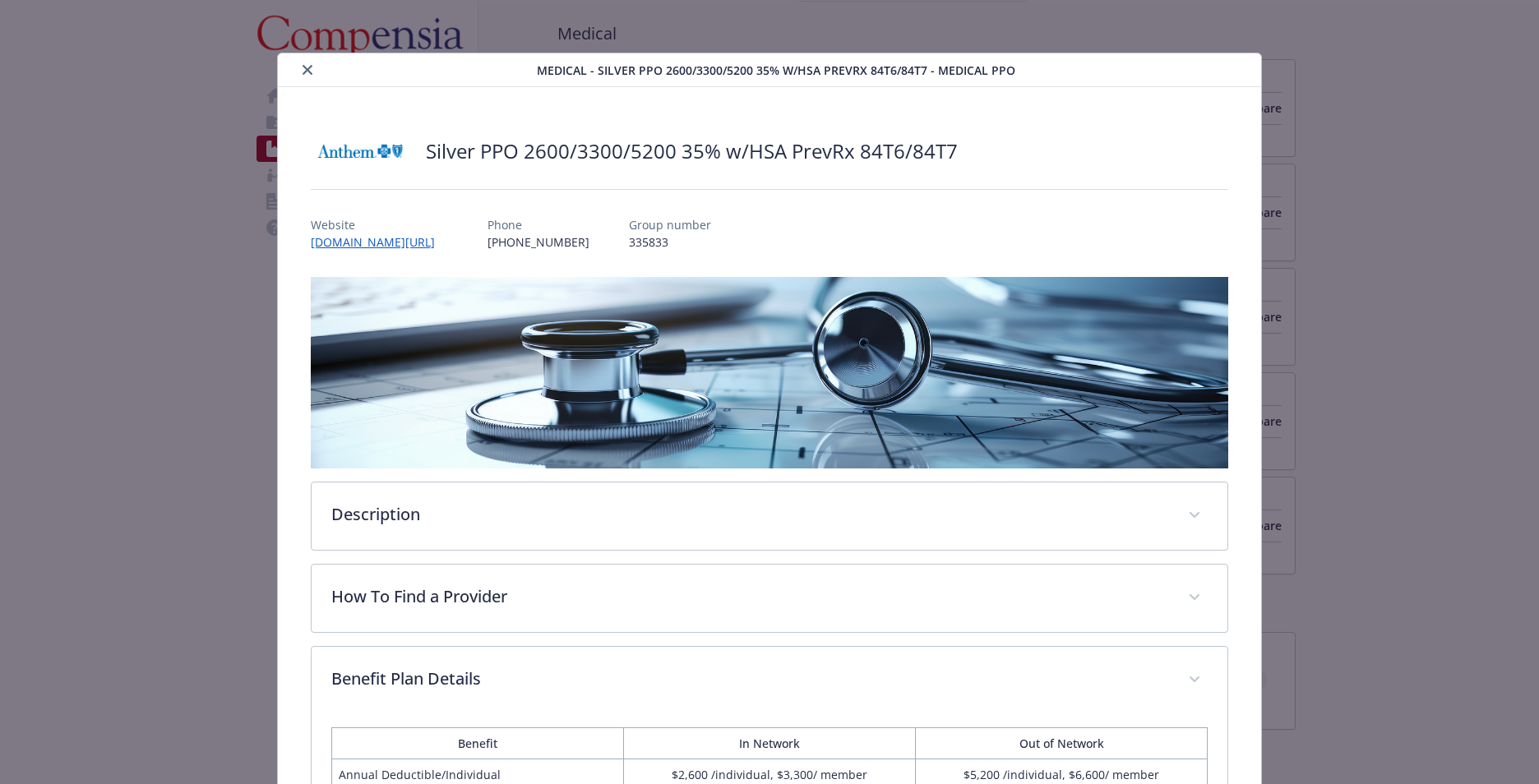
click at [302, 70] on icon "close" at bounding box center [307, 70] width 10 height 10
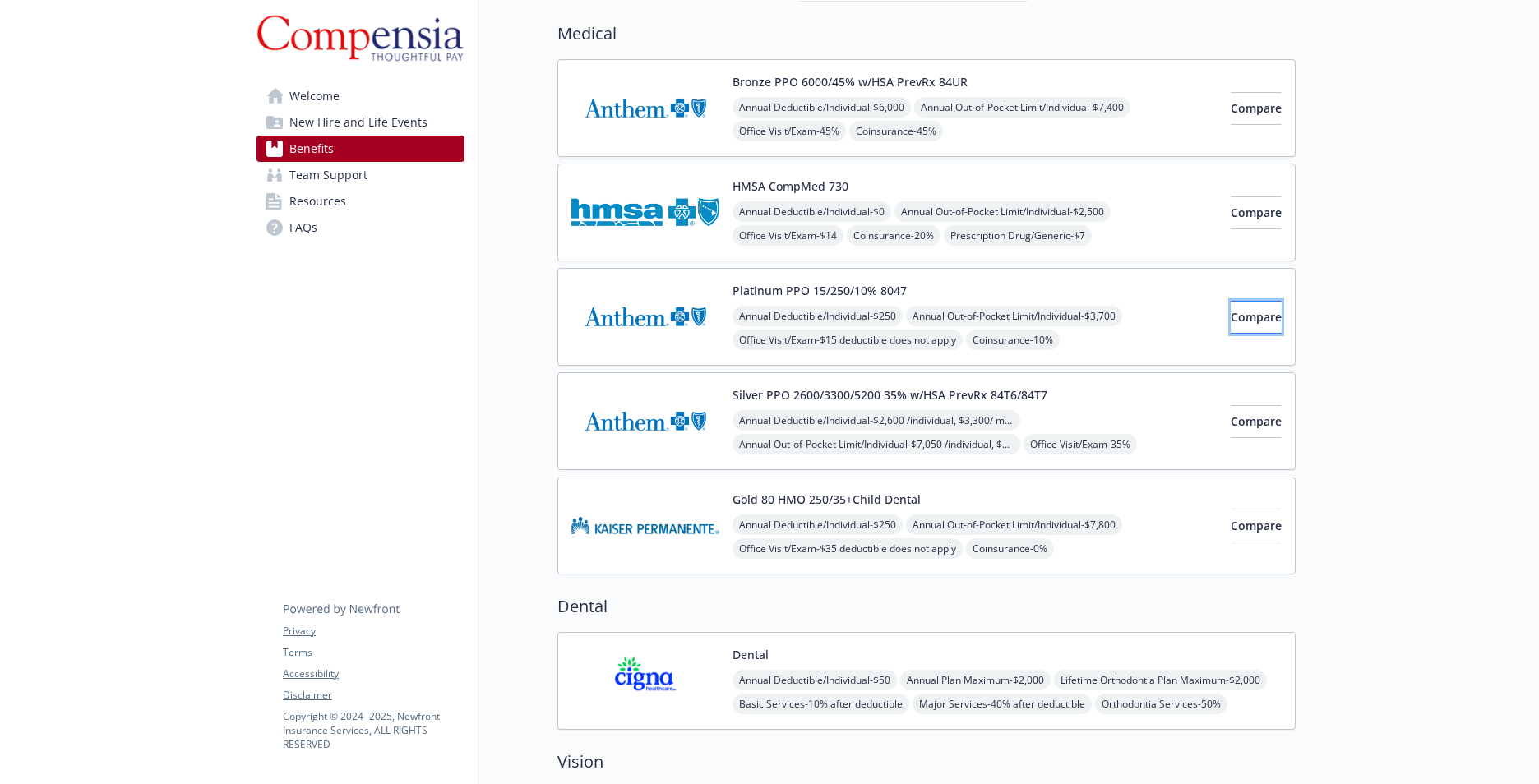
click at [1233, 306] on button "Compare" at bounding box center [1256, 317] width 51 height 33
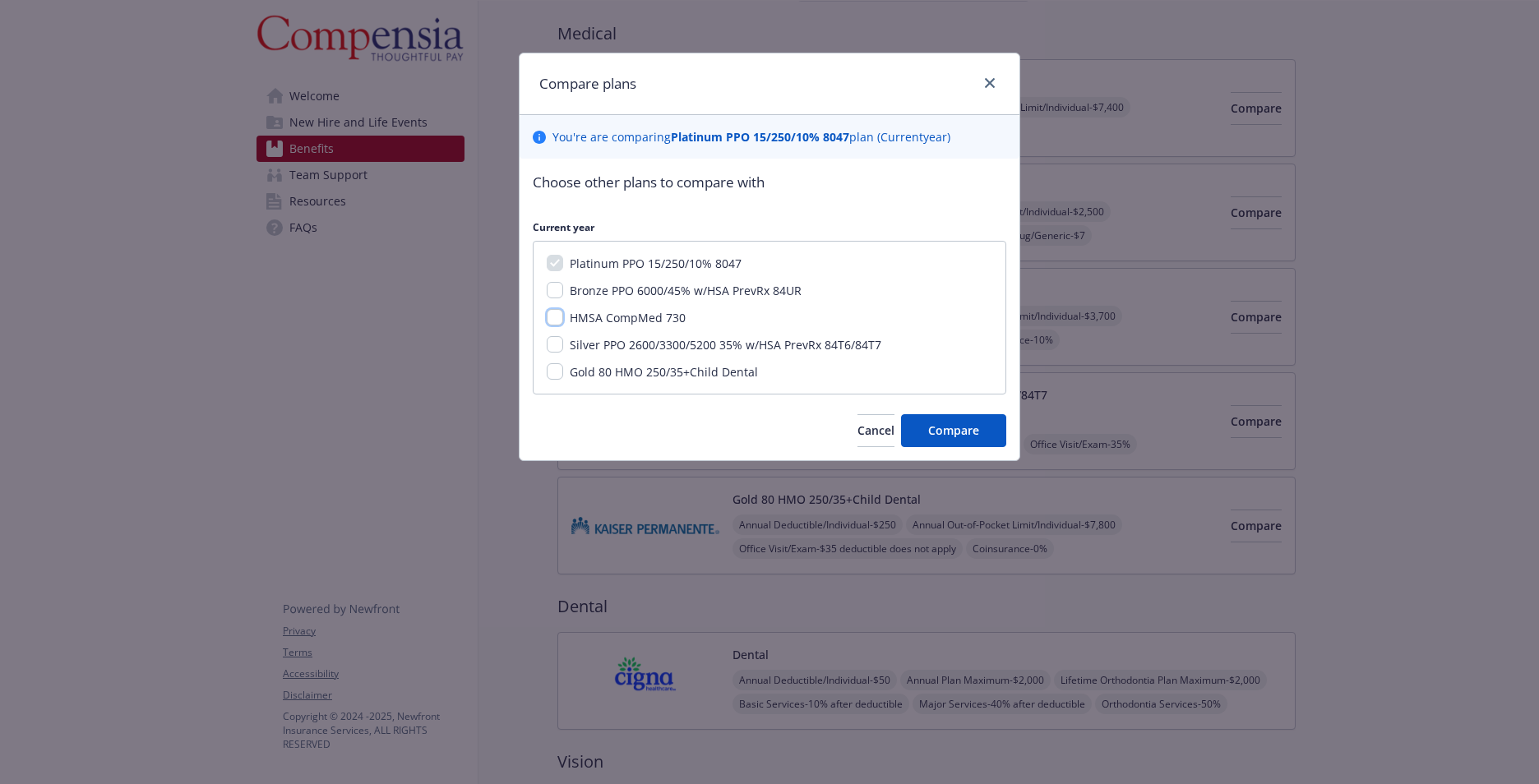
click at [555, 312] on input "HMSA CompMed 730" at bounding box center [555, 317] width 16 height 16
checkbox input "true"
click at [947, 426] on span "Compare" at bounding box center [954, 430] width 51 height 15
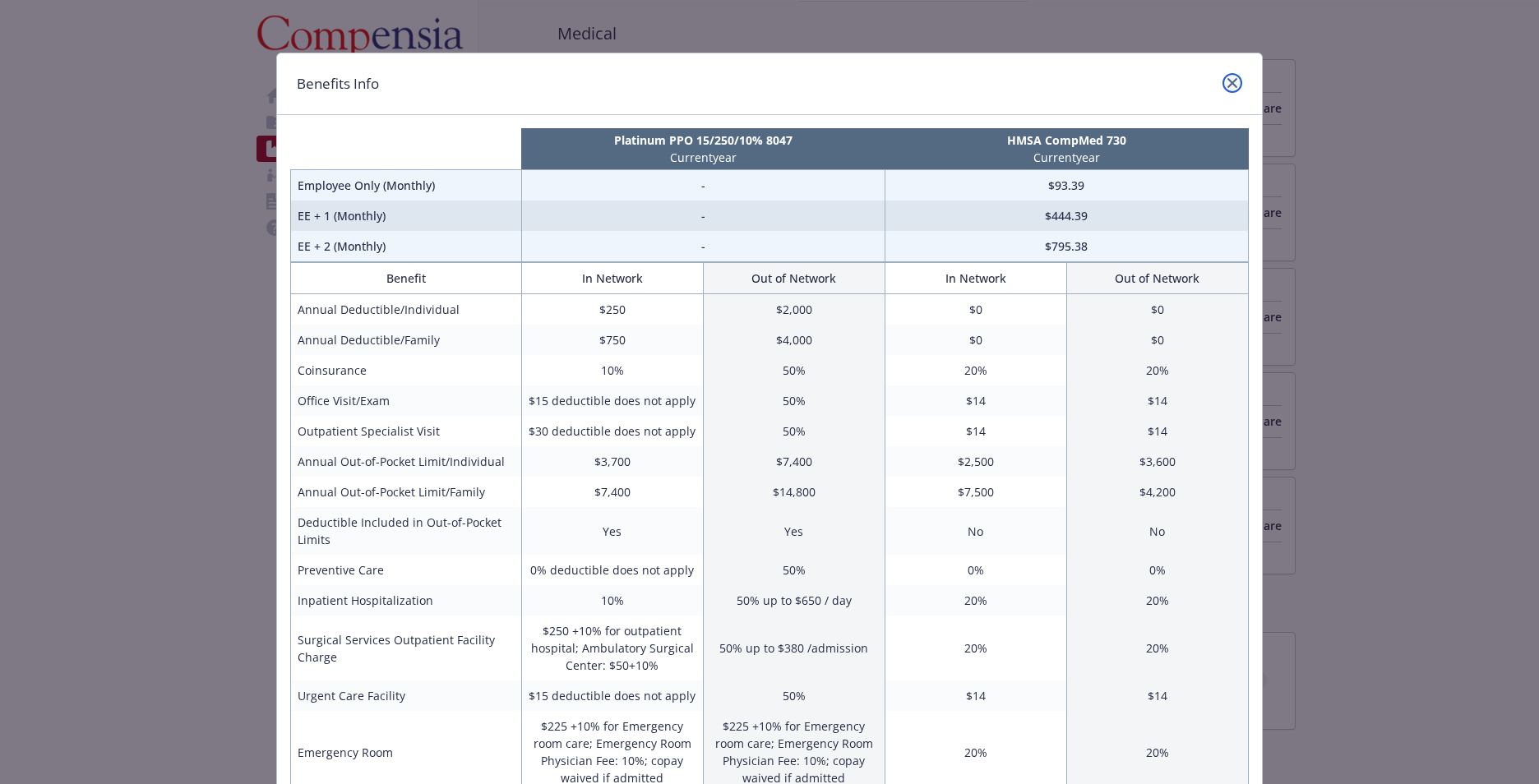
click at [1222, 78] on link "close" at bounding box center [1232, 82] width 19 height 19
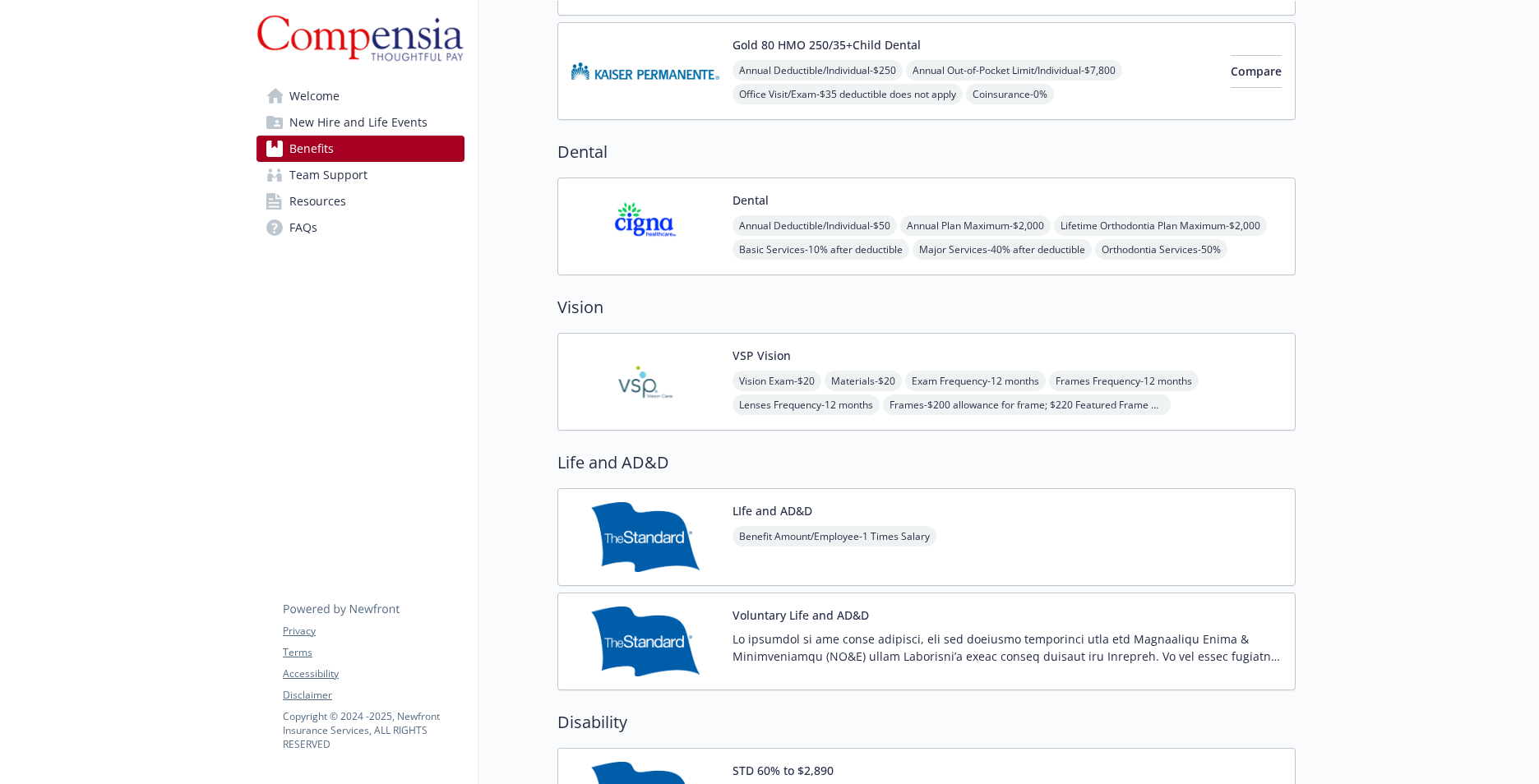
scroll to position [0, 13]
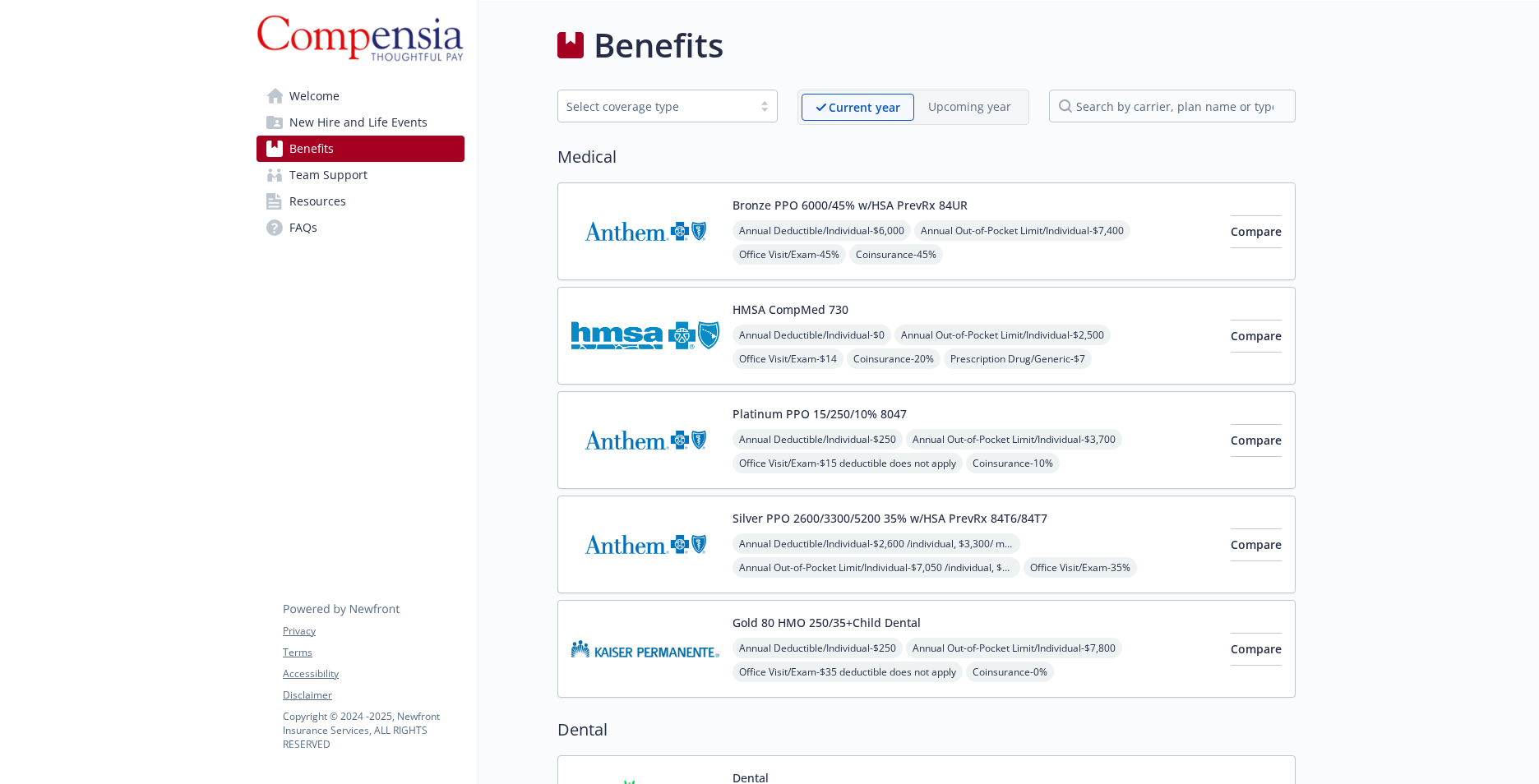
click at [797, 529] on div "Silver PPO 2600/3300/5200 35% w/HSA PrevRx 84T6/84T7 Annual Deductible/Individu…" at bounding box center [975, 544] width 485 height 70
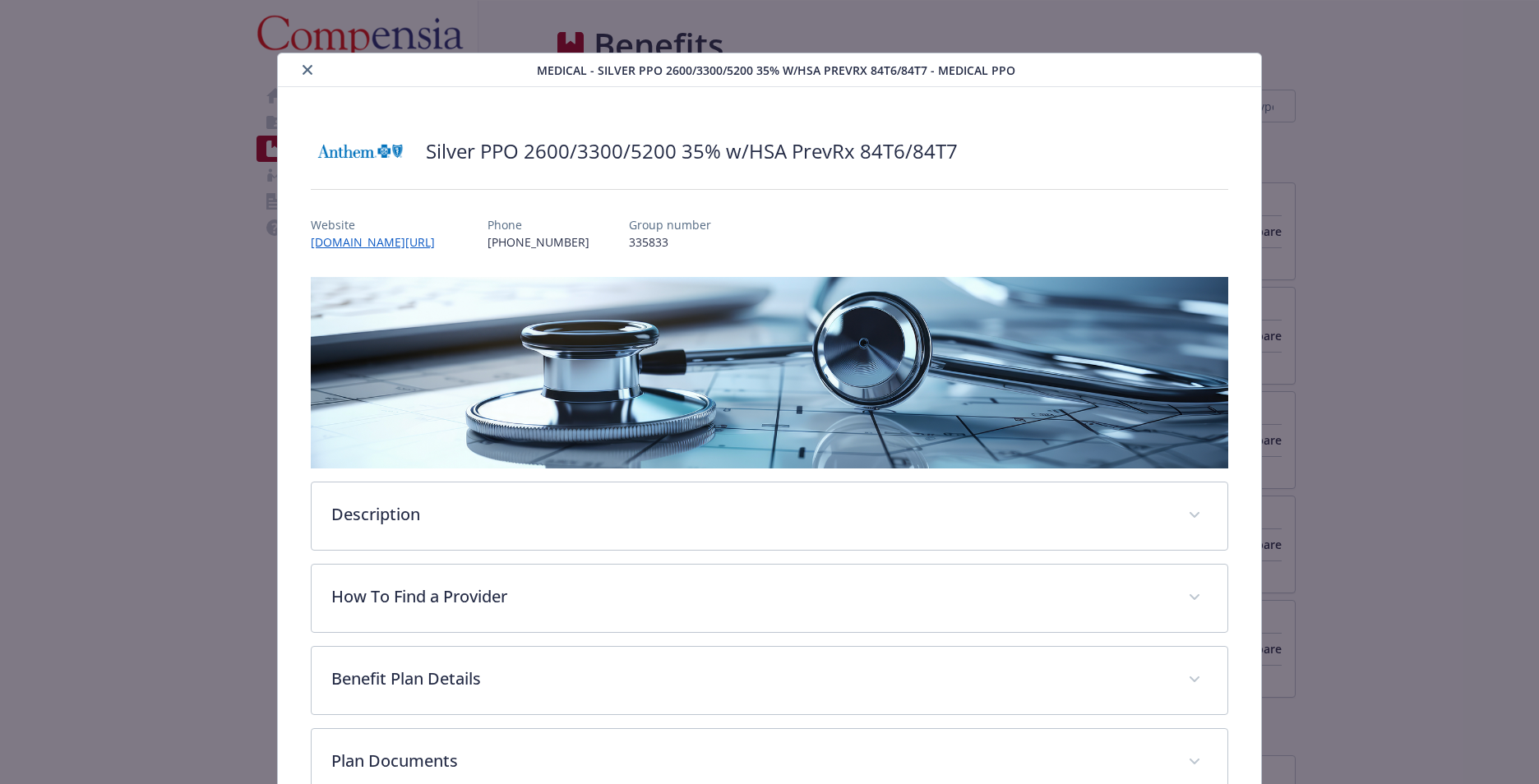
scroll to position [49, 0]
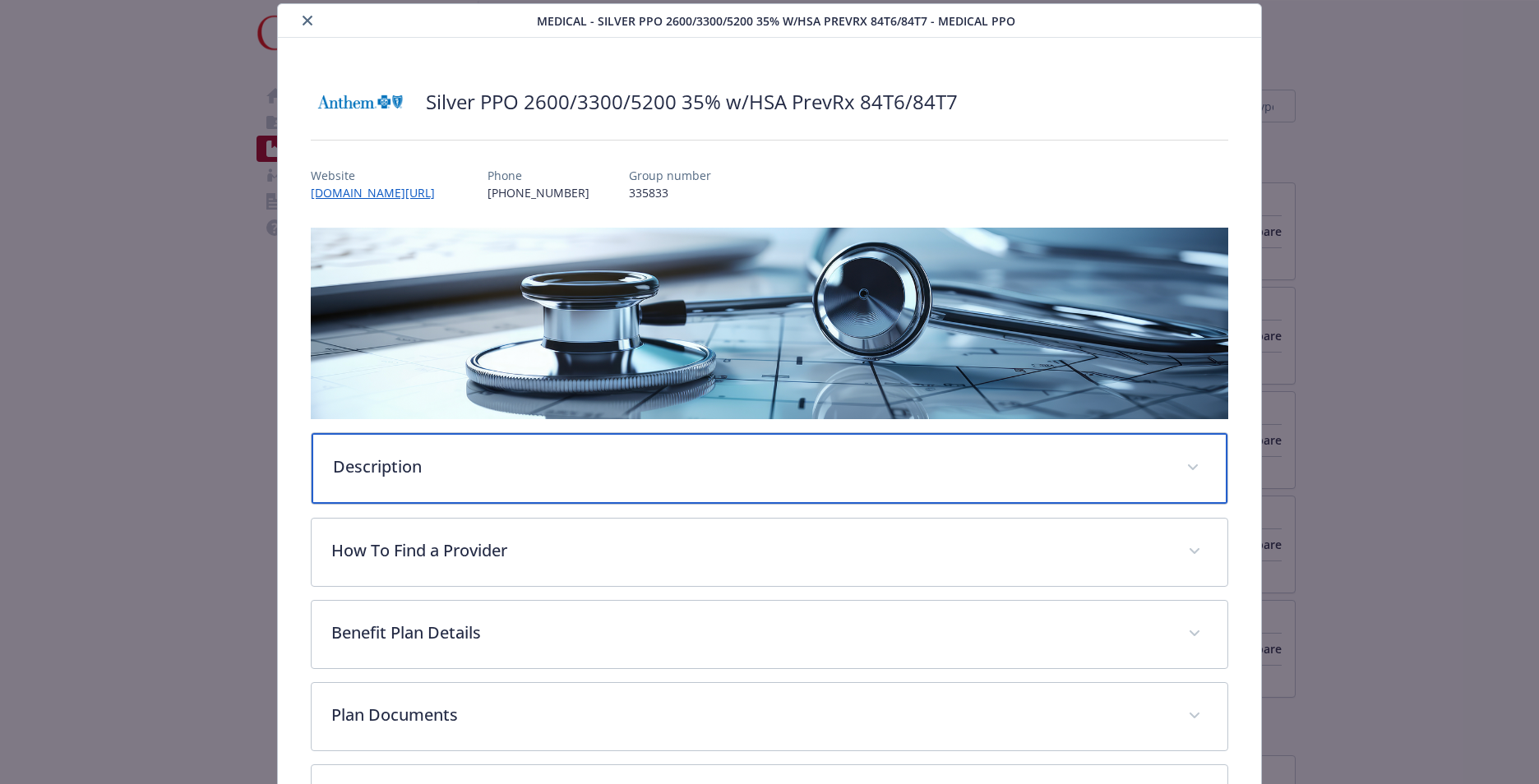
click at [603, 463] on p "Description" at bounding box center [750, 467] width 833 height 25
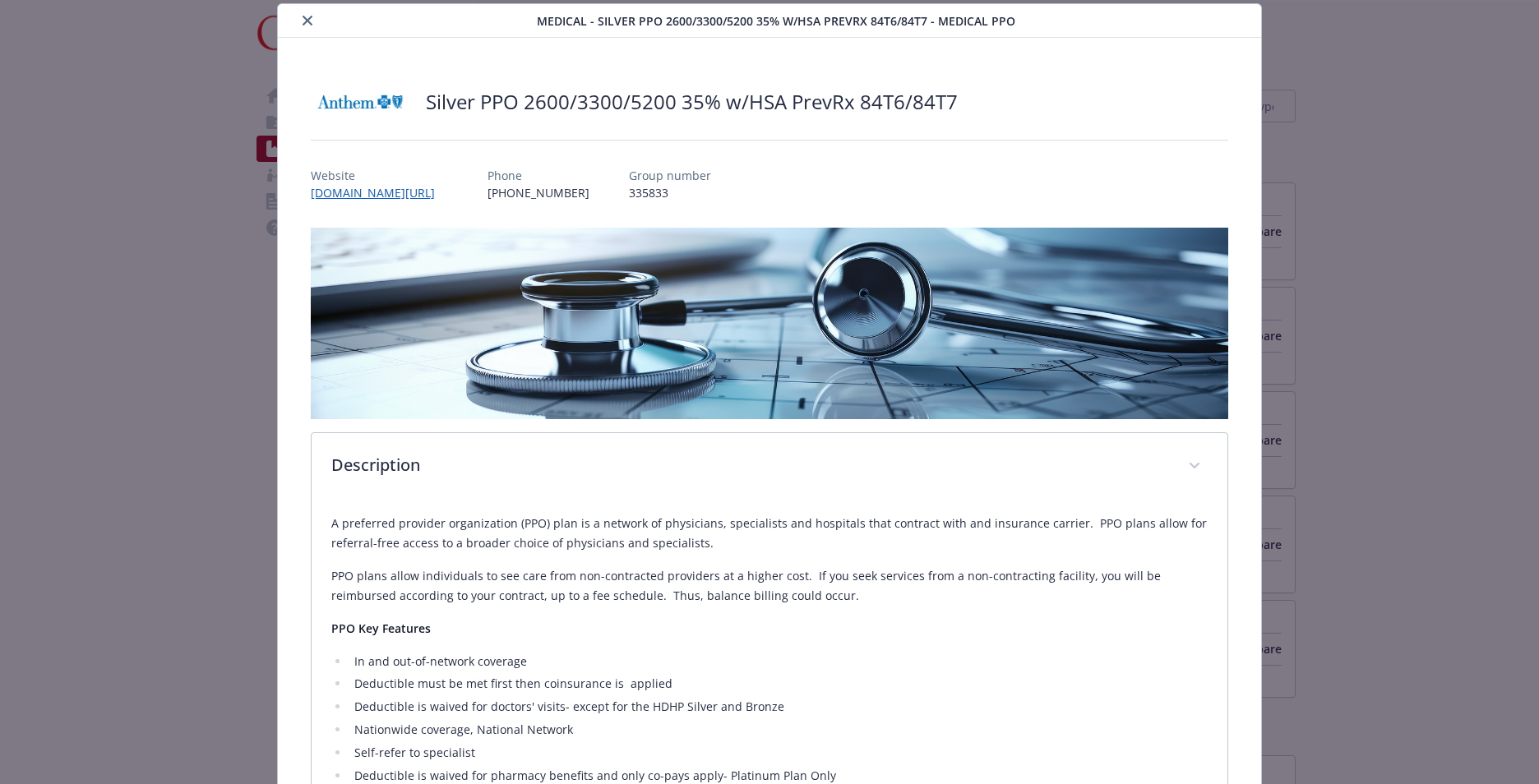
click at [297, 19] on button "close" at bounding box center [307, 20] width 19 height 19
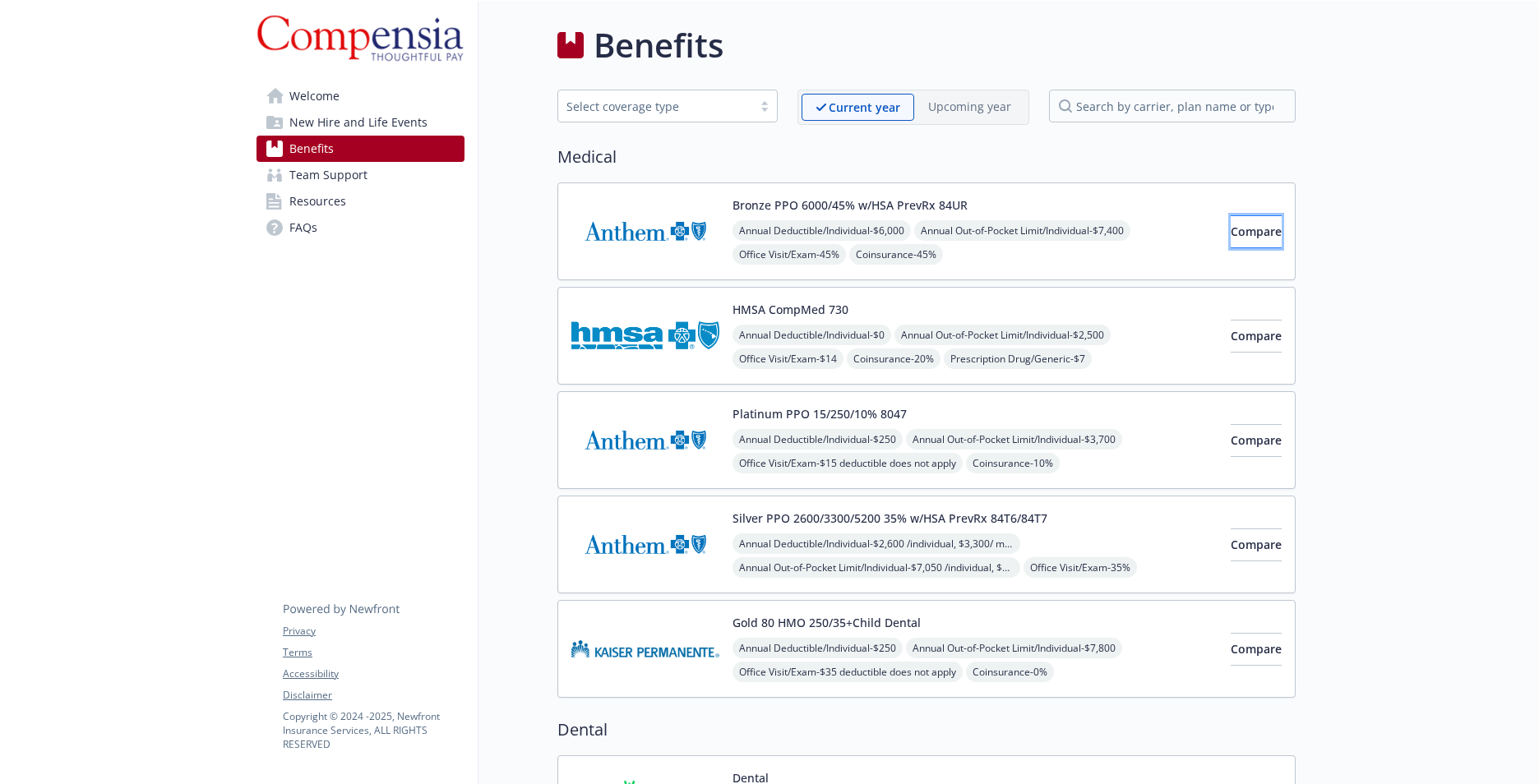
click at [1231, 224] on span "Compare" at bounding box center [1256, 231] width 51 height 15
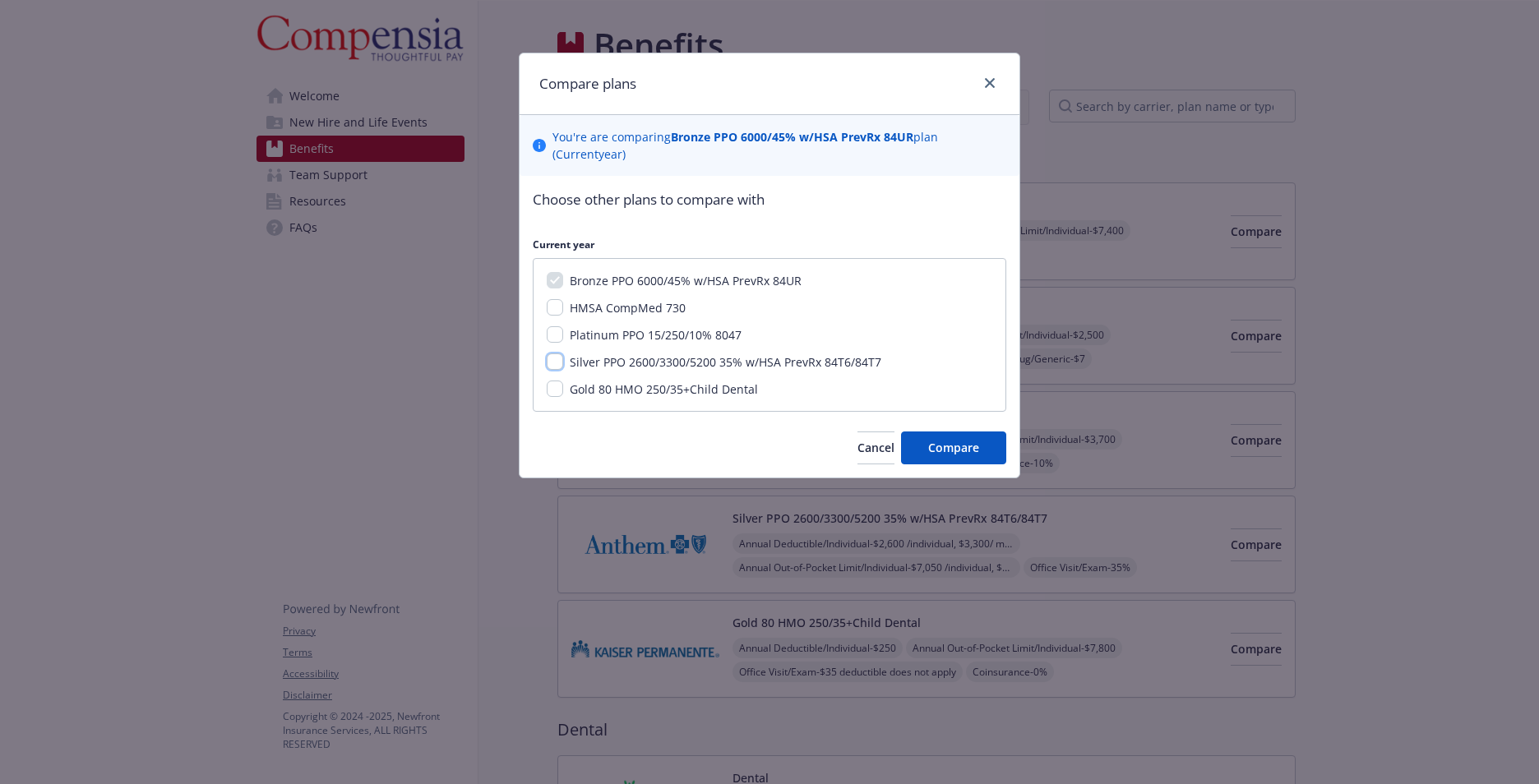
click at [556, 362] on input "Silver PPO 2600/3300/5200 35% w/HSA PrevRx 84T6/84T7" at bounding box center [555, 361] width 16 height 16
checkbox input "true"
click at [970, 440] on button "Compare" at bounding box center [954, 448] width 105 height 33
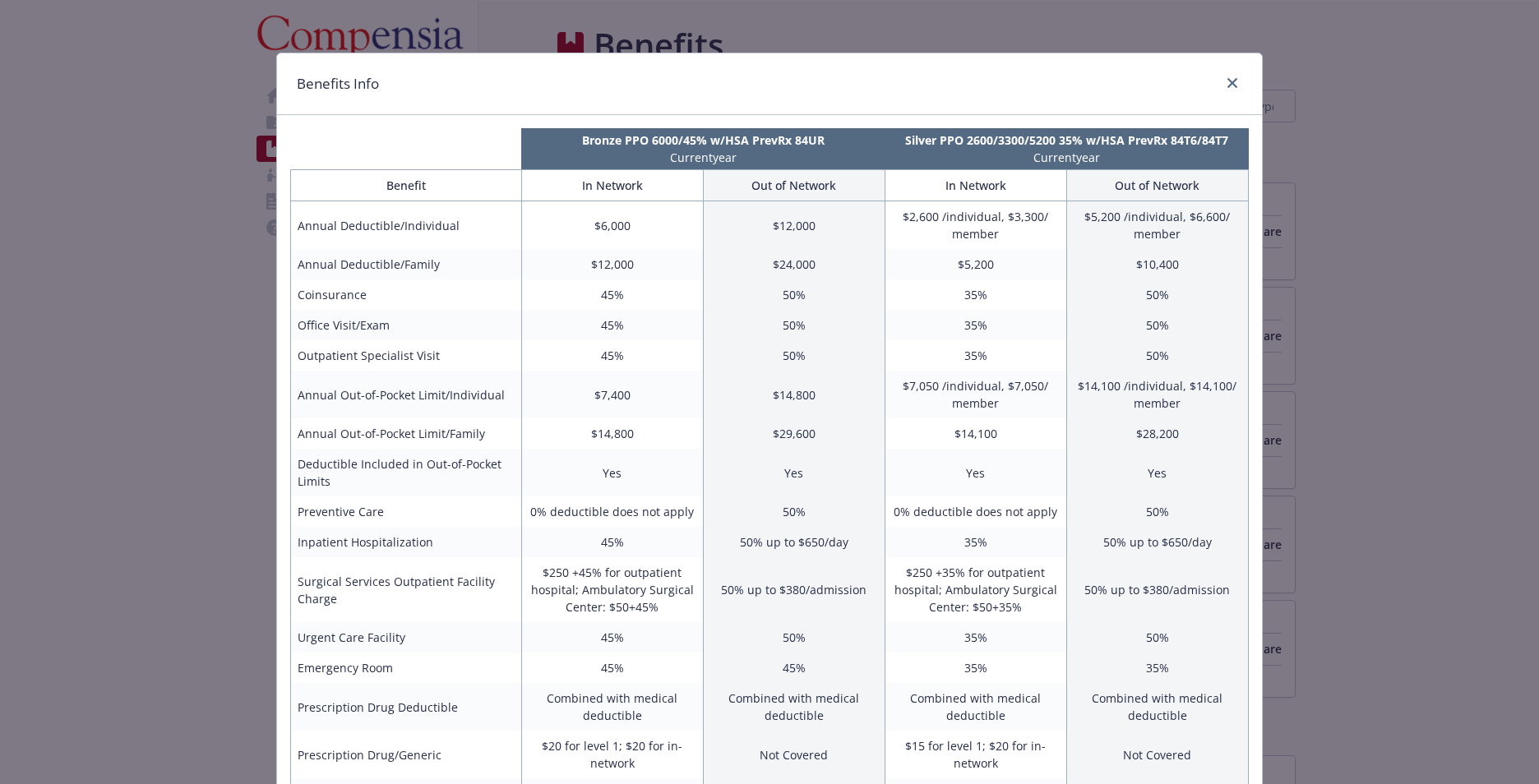
click at [1237, 85] on div "Benefits Info" at bounding box center [769, 84] width 985 height 62
click at [1227, 80] on icon "close" at bounding box center [1232, 83] width 10 height 10
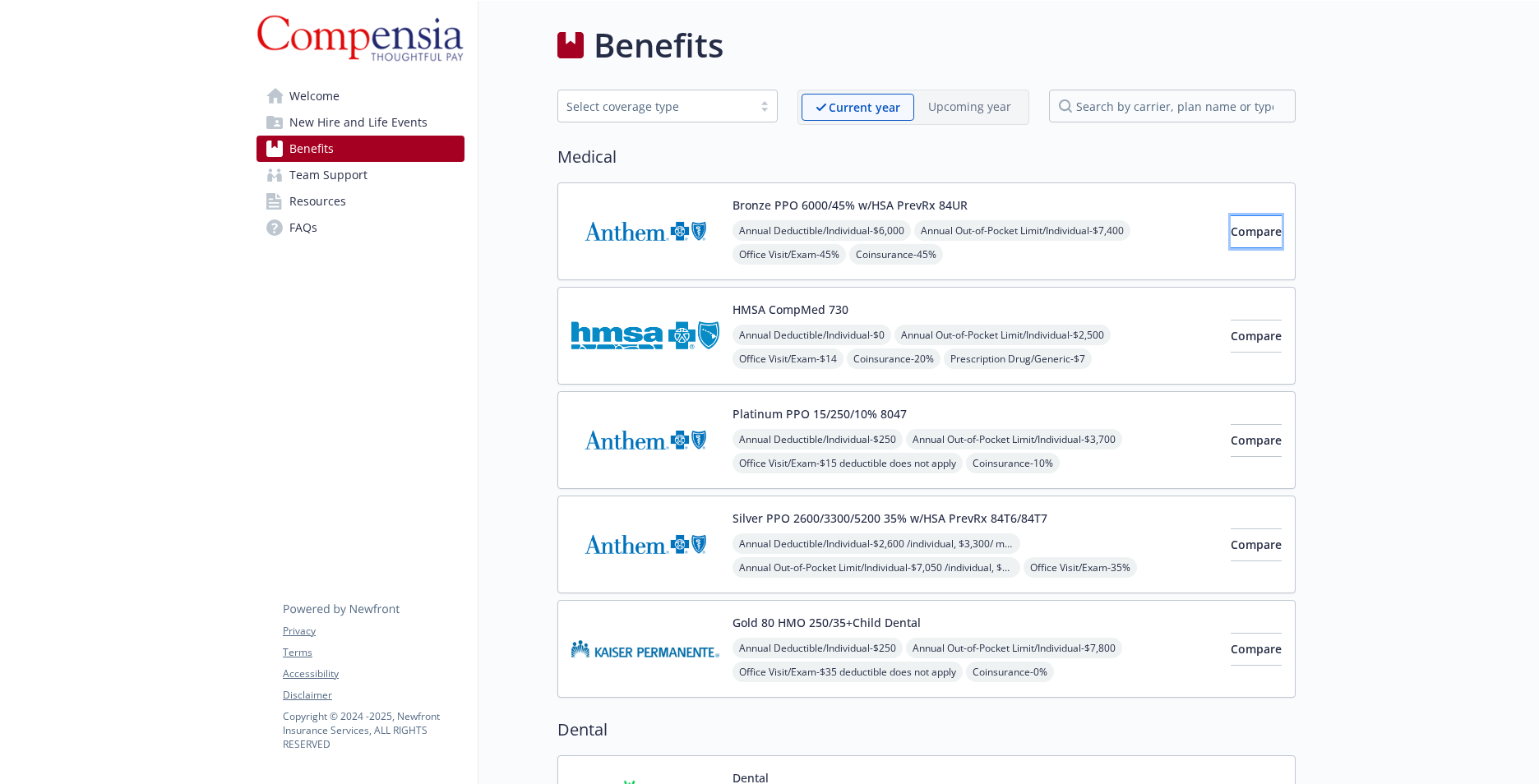
click at [1231, 230] on span "Compare" at bounding box center [1256, 231] width 51 height 15
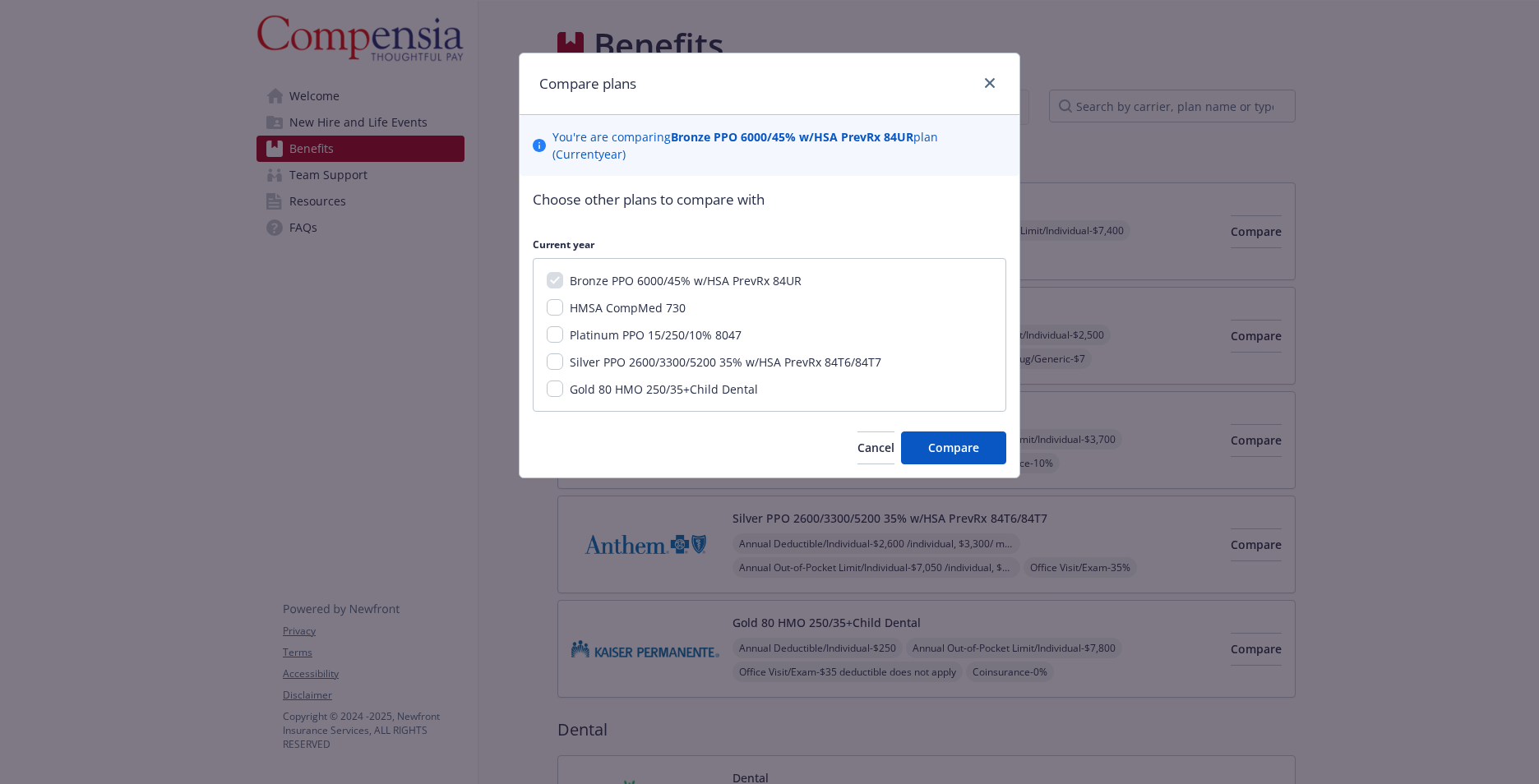
click at [994, 95] on div at bounding box center [986, 83] width 26 height 21
click at [981, 82] on link "close" at bounding box center [989, 82] width 19 height 19
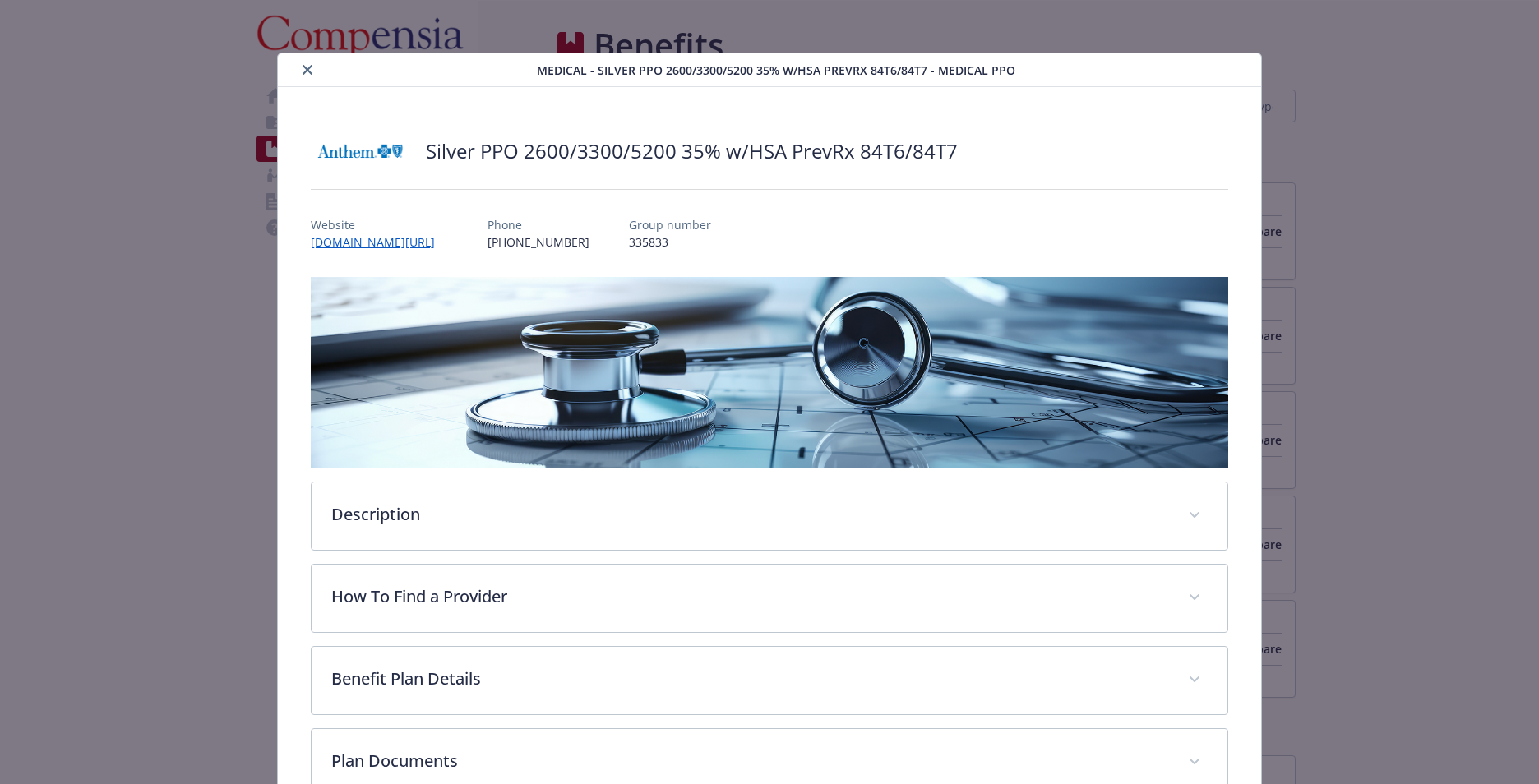
scroll to position [49, 0]
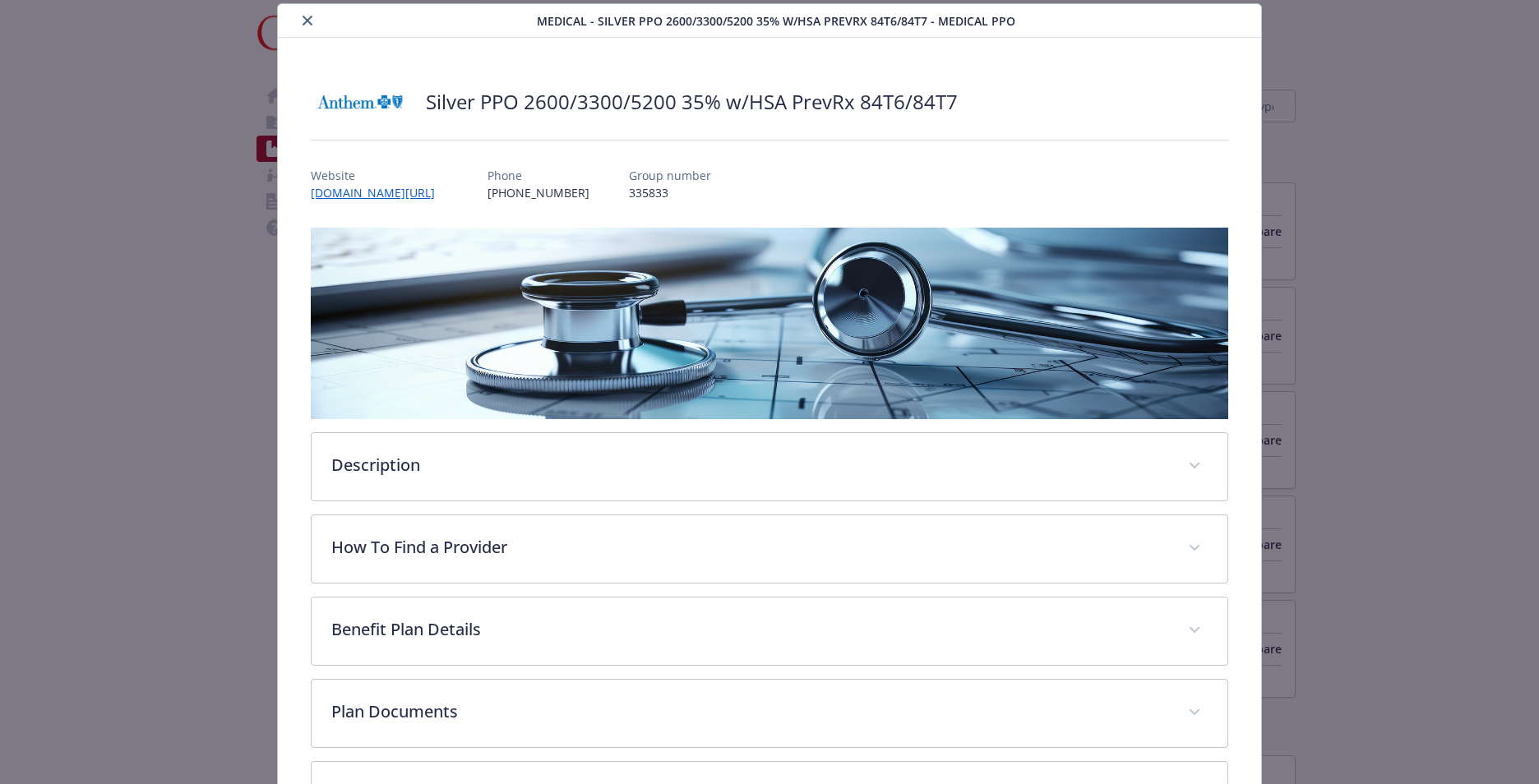
click at [306, 14] on button "close" at bounding box center [307, 20] width 19 height 19
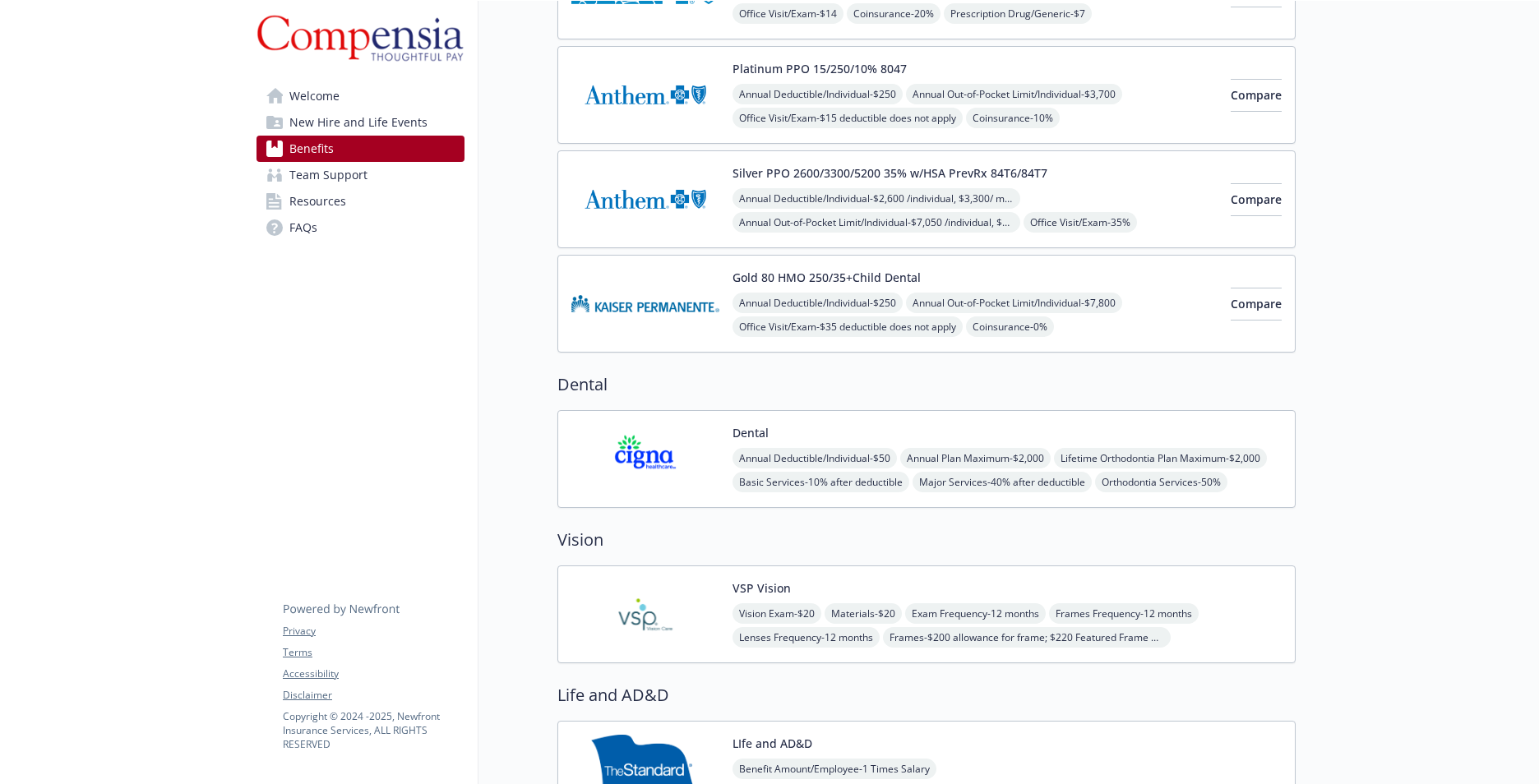
scroll to position [351, 13]
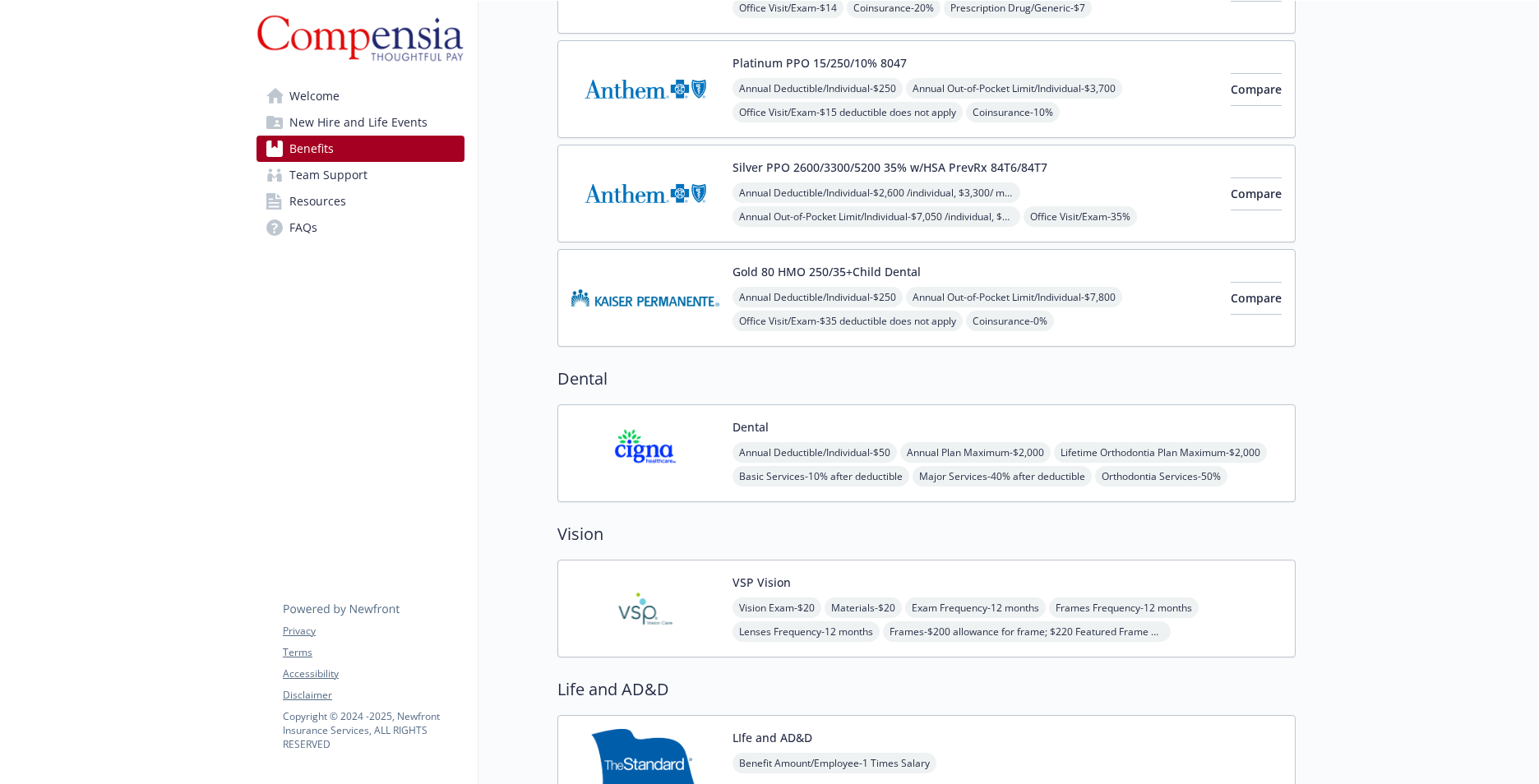
click at [634, 610] on img at bounding box center [645, 609] width 148 height 70
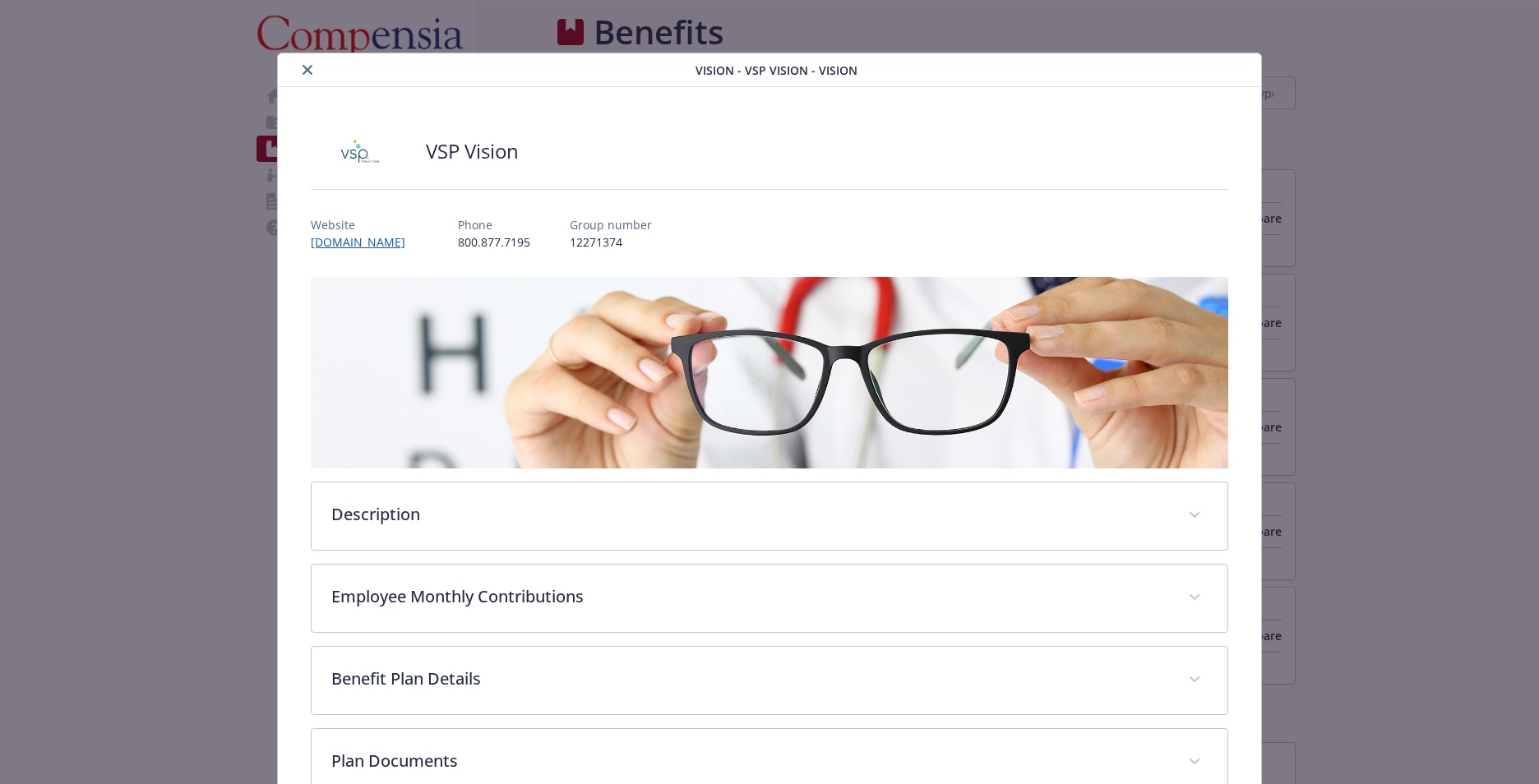
scroll to position [351, 13]
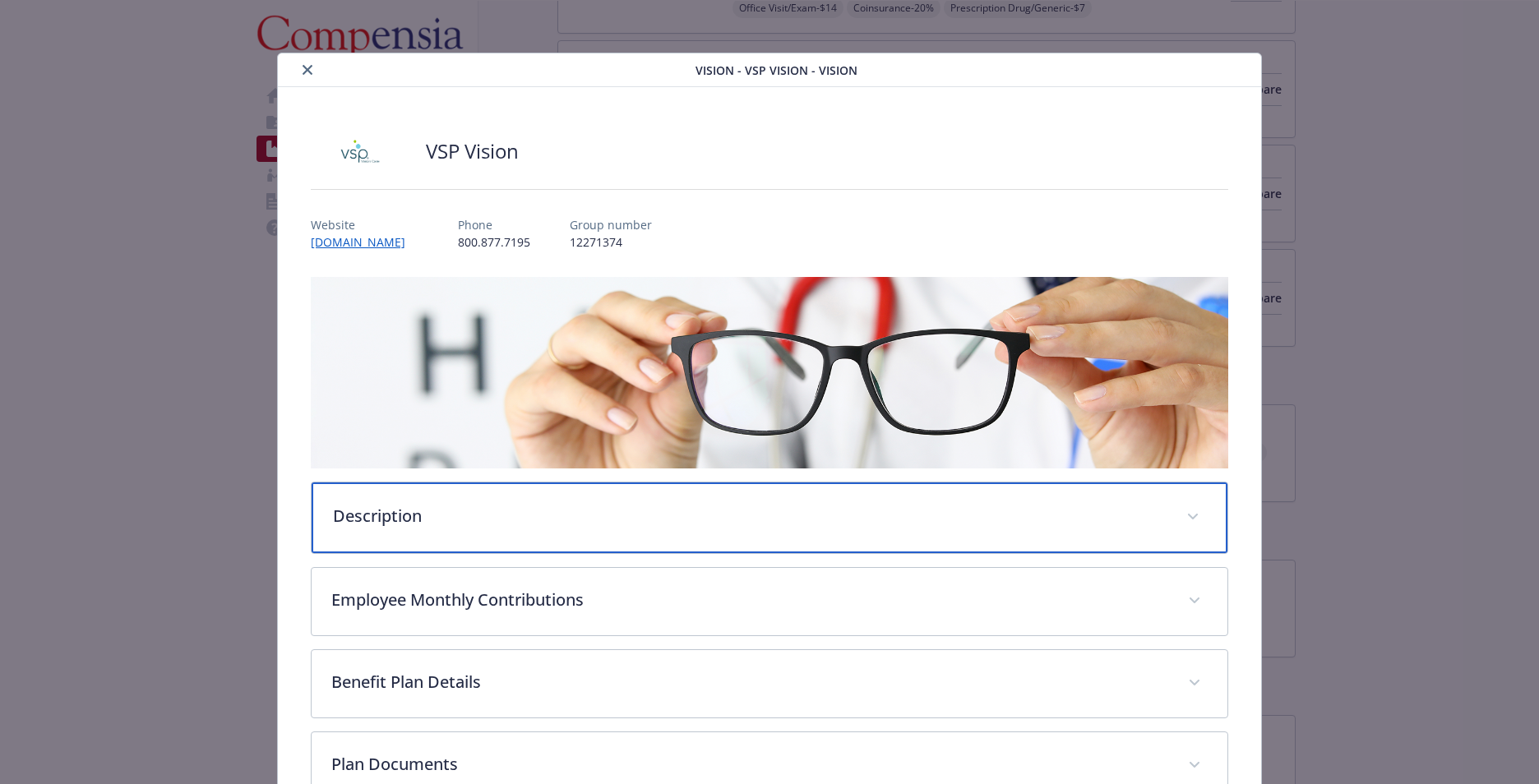
click at [645, 519] on p "Description" at bounding box center [750, 516] width 833 height 25
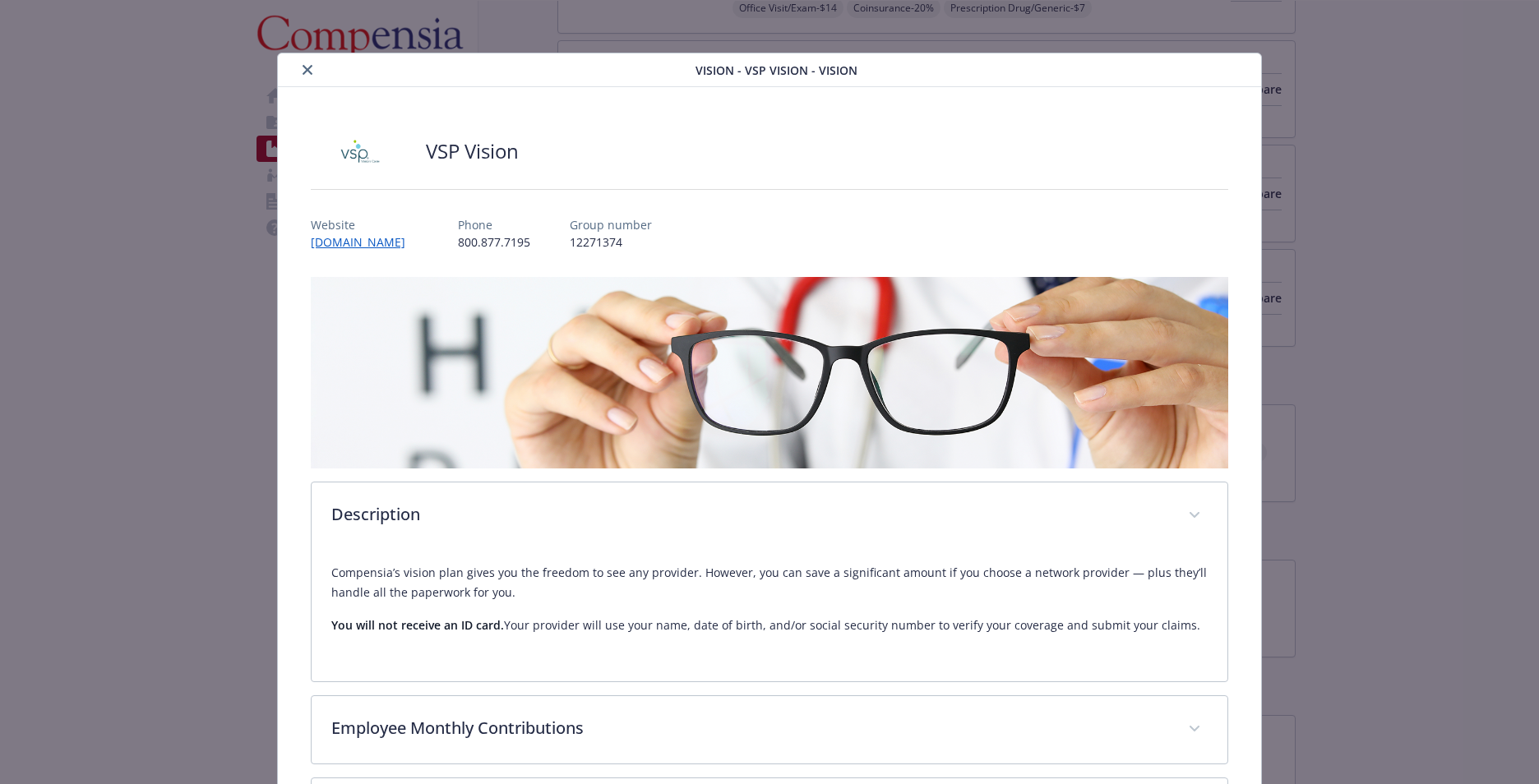
click at [302, 70] on icon "close" at bounding box center [307, 70] width 10 height 10
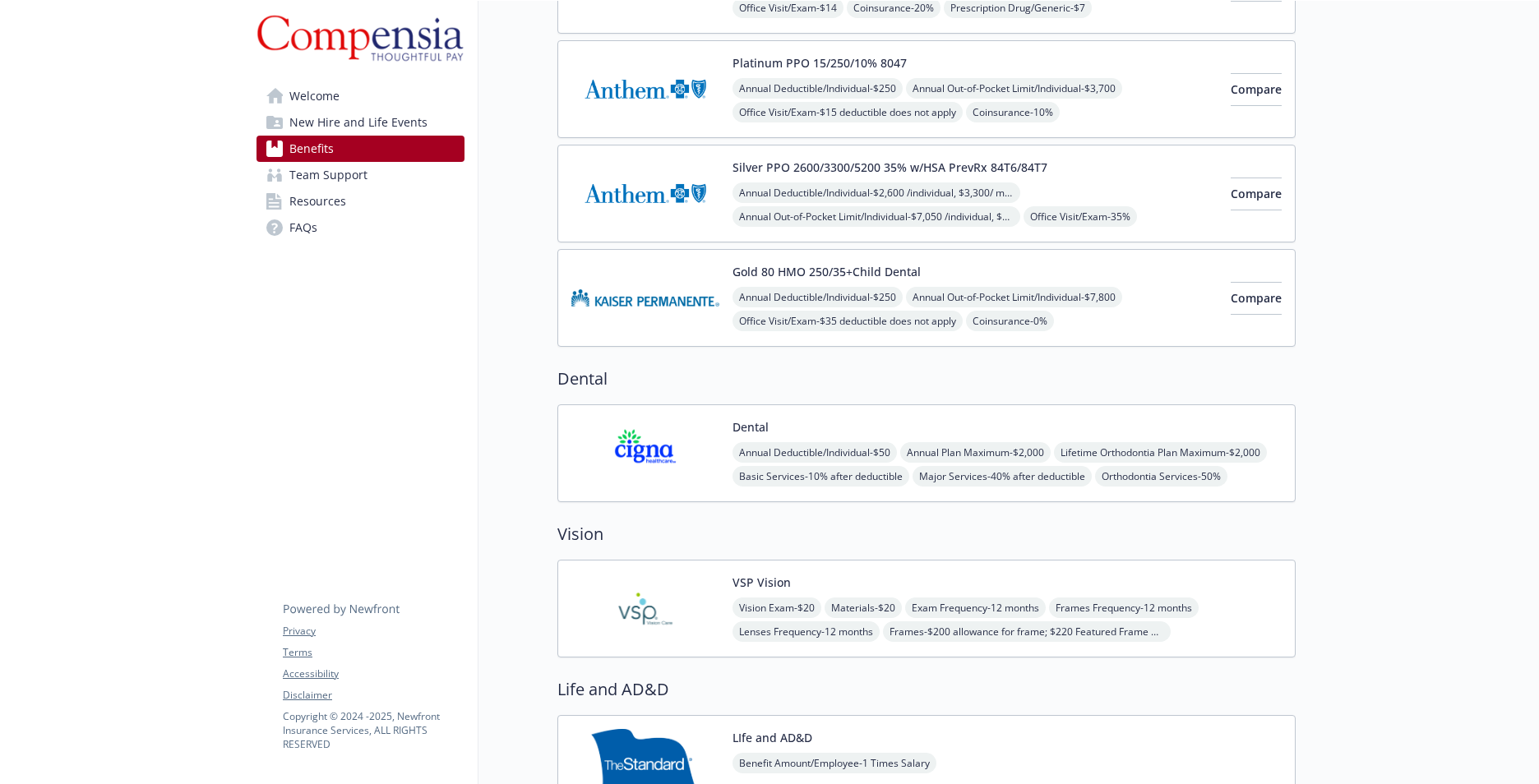
scroll to position [0, 13]
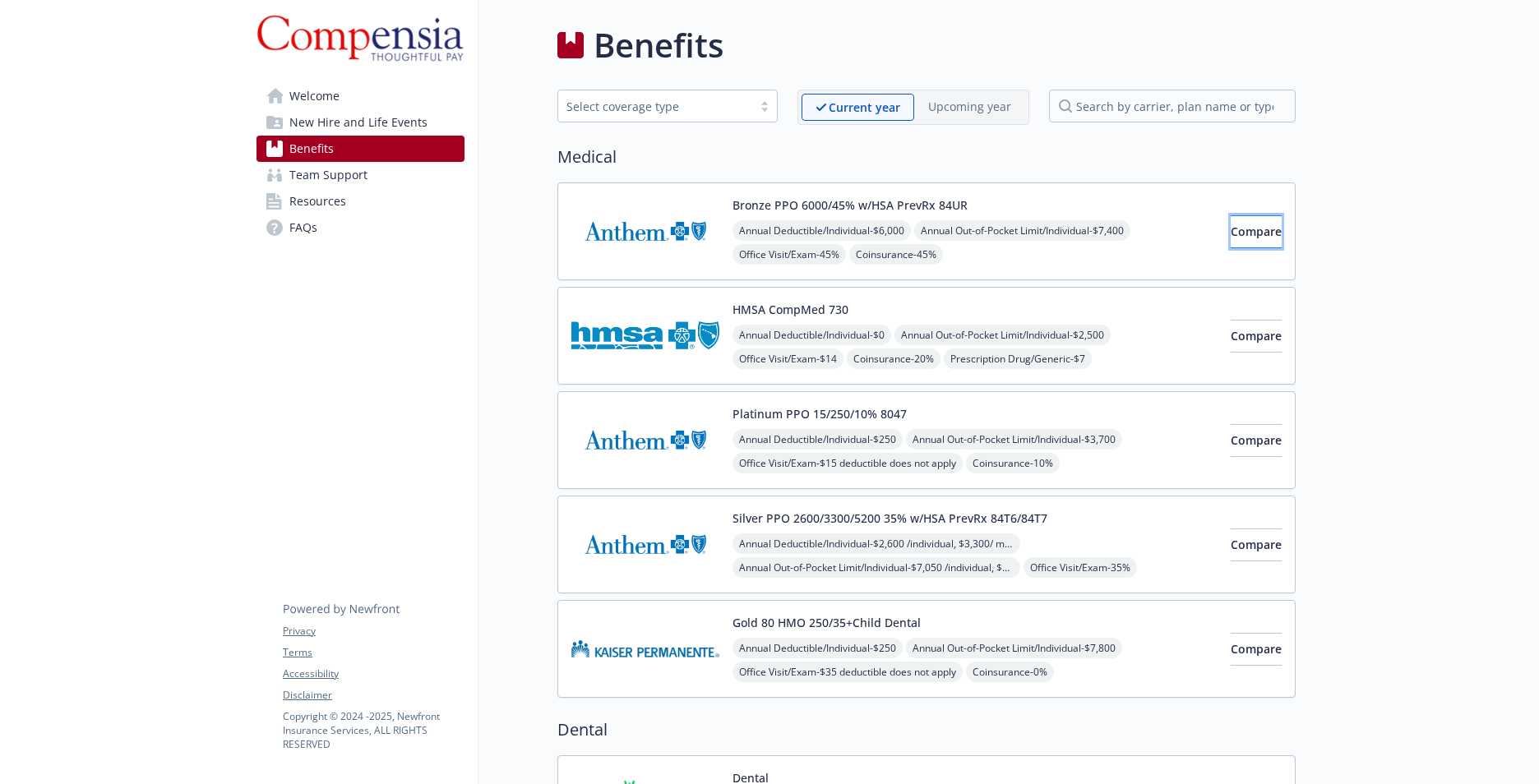
click at [1231, 222] on button "Compare" at bounding box center [1256, 231] width 51 height 33
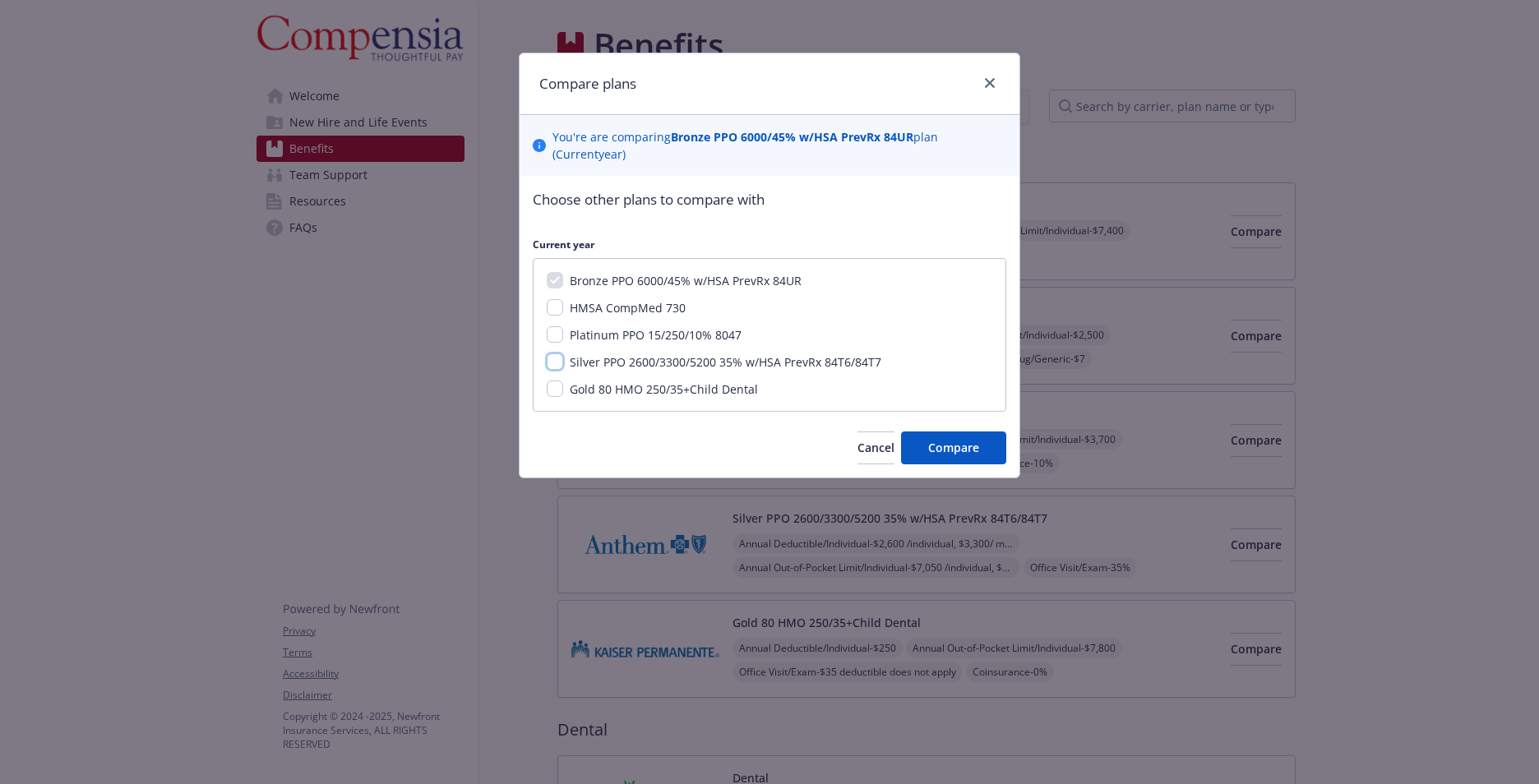
click at [547, 367] on input "Silver PPO 2600/3300/5200 35% w/HSA PrevRx 84T6/84T7" at bounding box center [555, 361] width 16 height 16
checkbox input "true"
click at [944, 437] on button "Compare" at bounding box center [954, 448] width 105 height 33
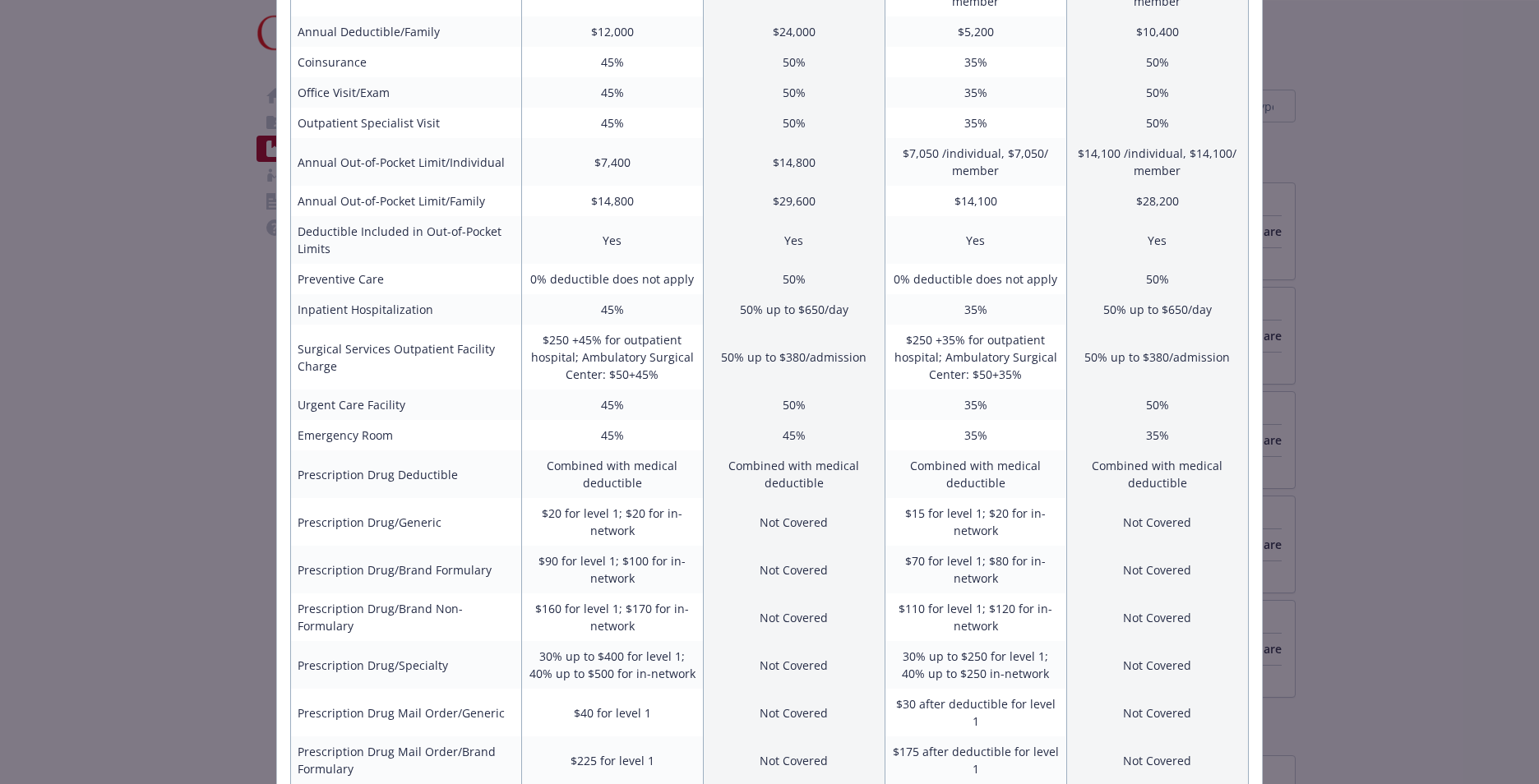
scroll to position [0, 0]
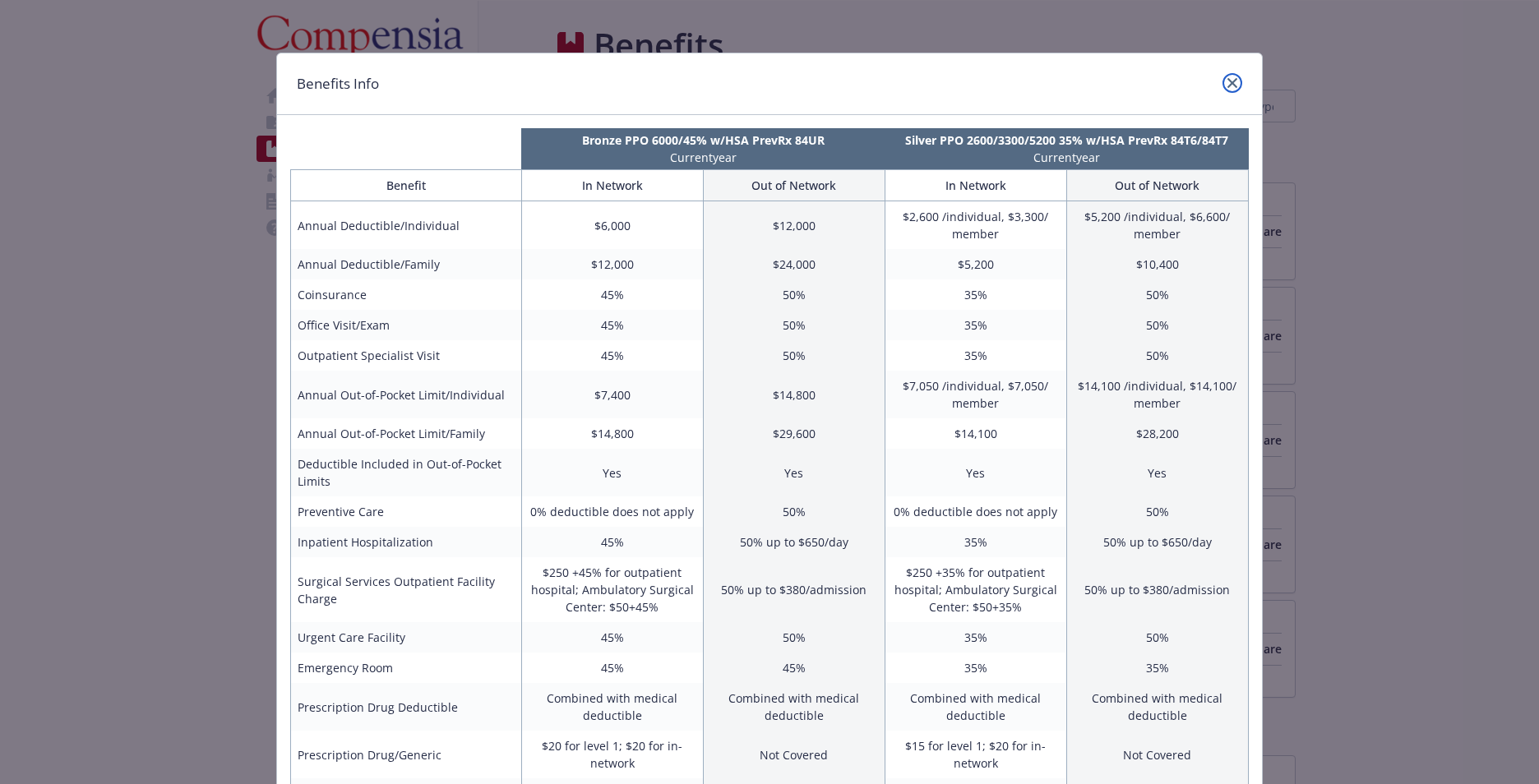
click at [1227, 76] on link "close" at bounding box center [1232, 82] width 19 height 19
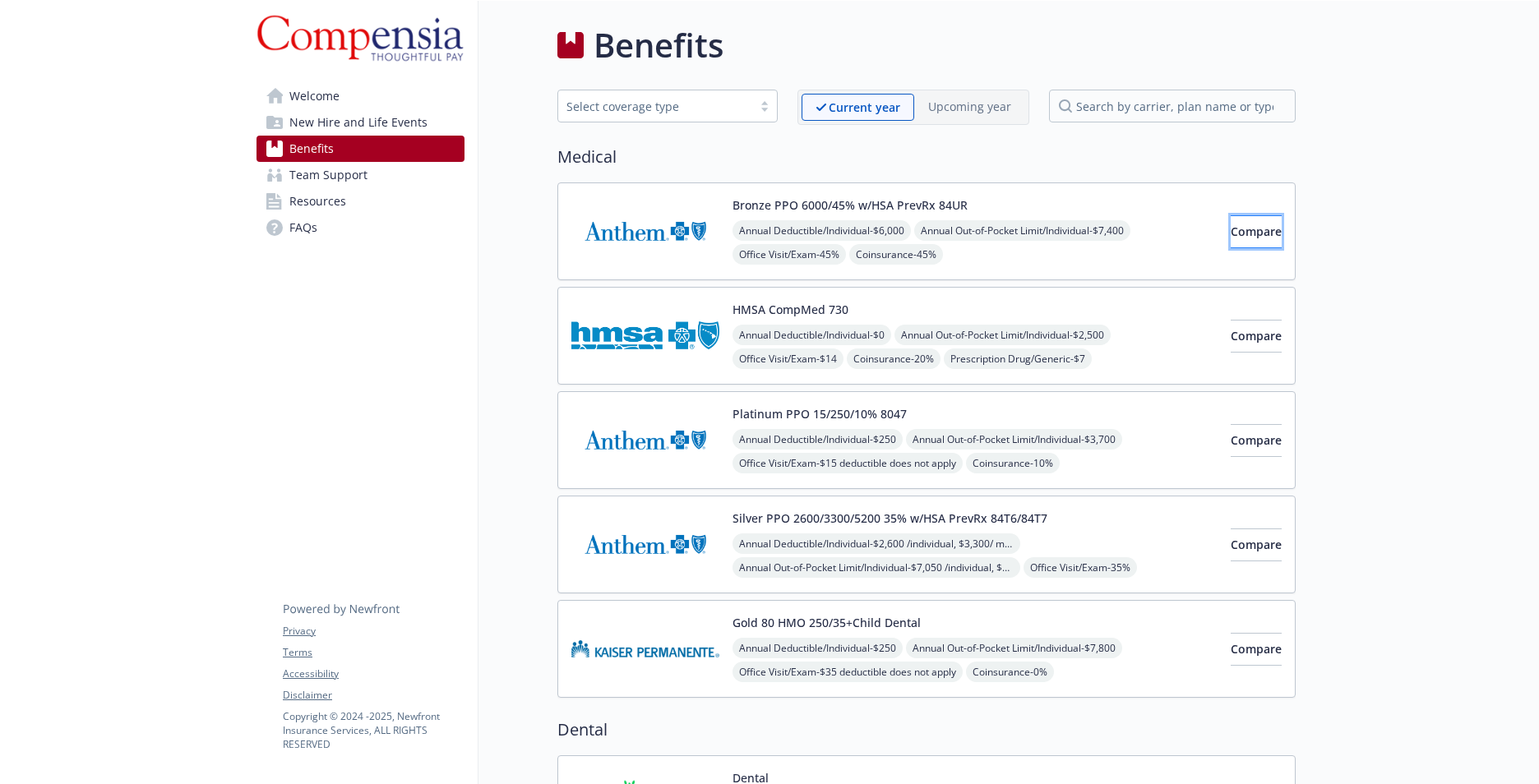
click at [1244, 225] on button "Compare" at bounding box center [1256, 231] width 51 height 33
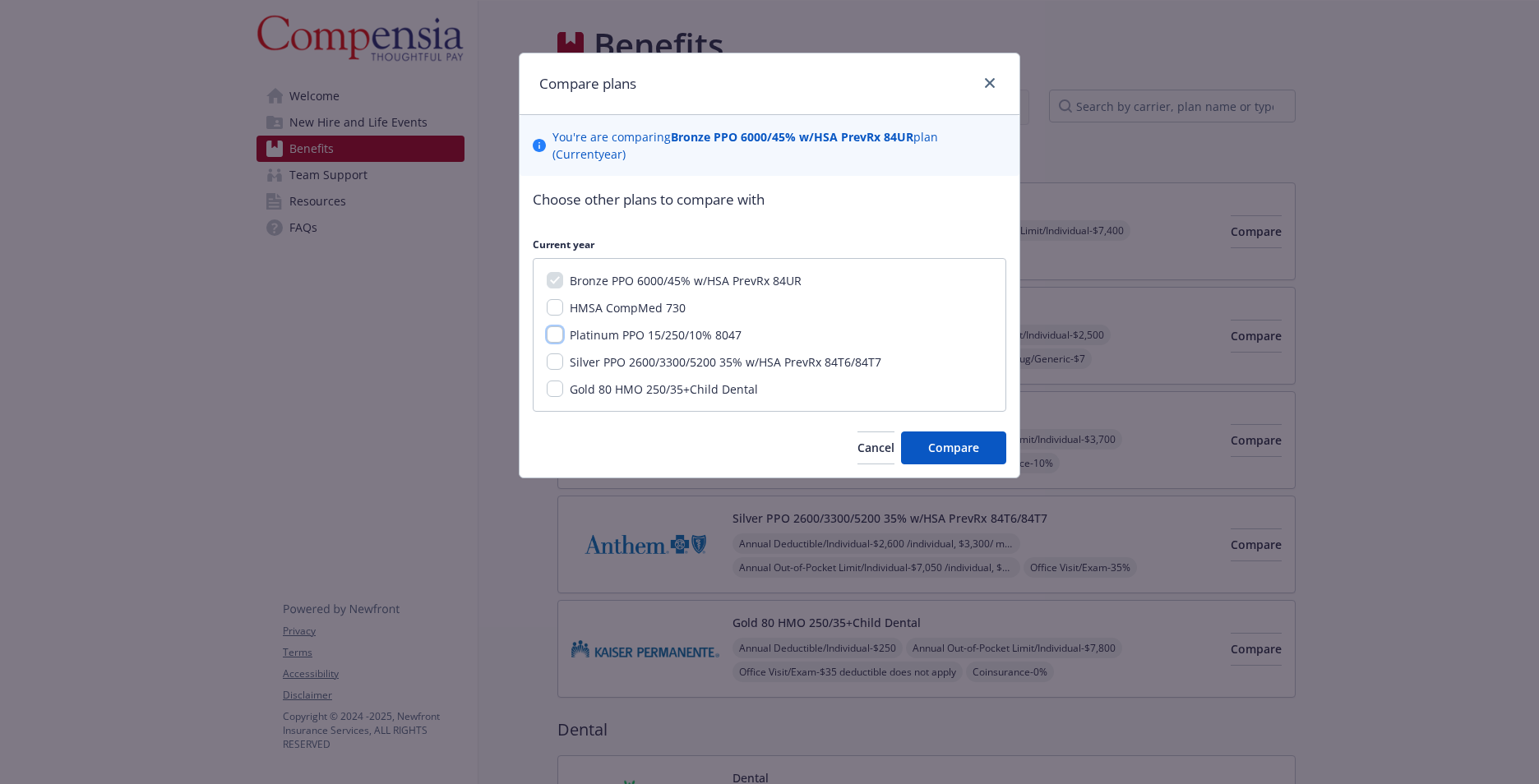
click at [554, 334] on input "Platinum PPO 15/250/10% 8047" at bounding box center [555, 334] width 16 height 16
checkbox input "true"
click at [557, 363] on input "Silver PPO 2600/3300/5200 35% w/HSA PrevRx 84T6/84T7" at bounding box center [555, 361] width 16 height 16
checkbox input "true"
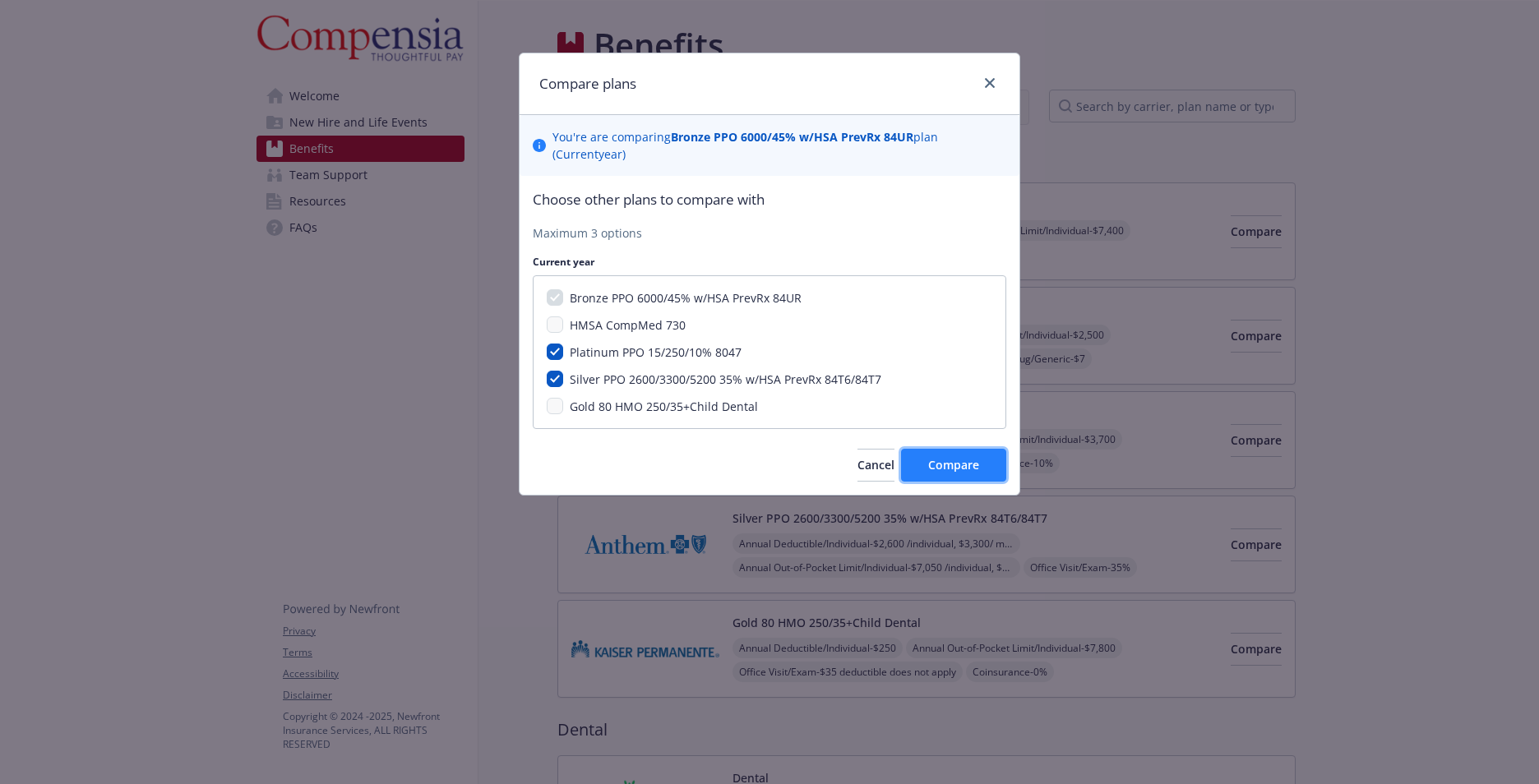
click at [943, 463] on span "Compare" at bounding box center [954, 465] width 51 height 15
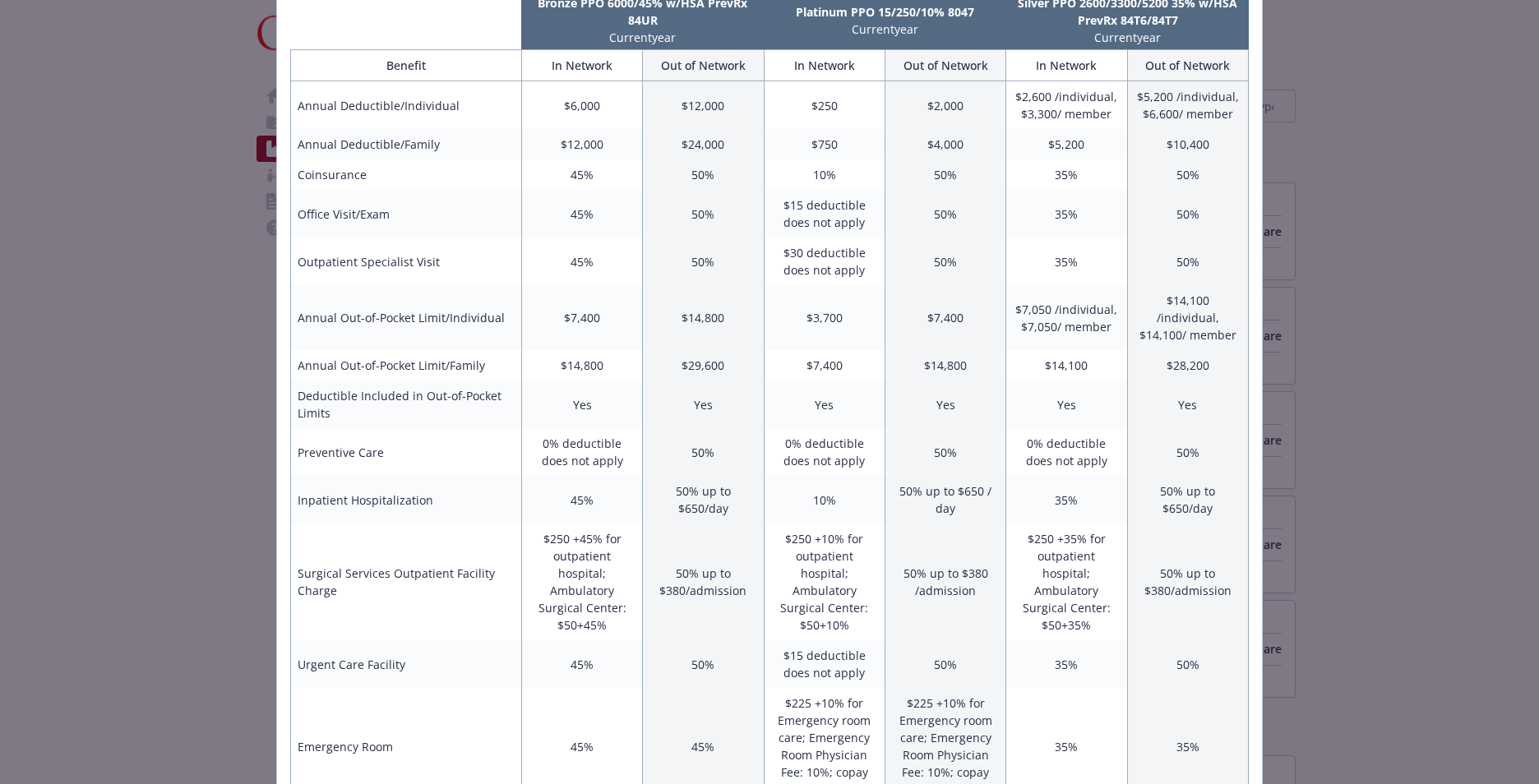
scroll to position [39, 0]
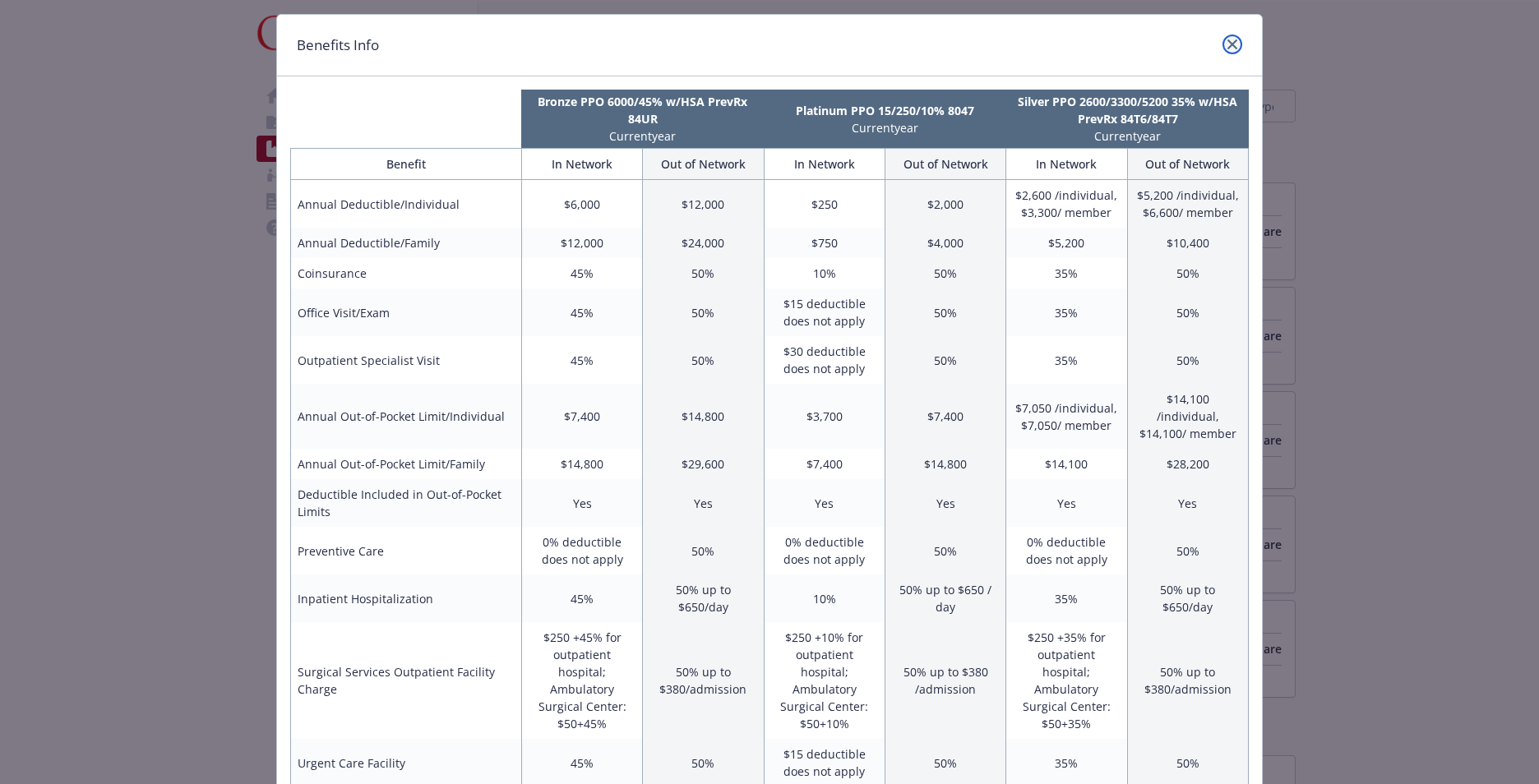
click at [1229, 47] on icon "close" at bounding box center [1232, 45] width 10 height 10
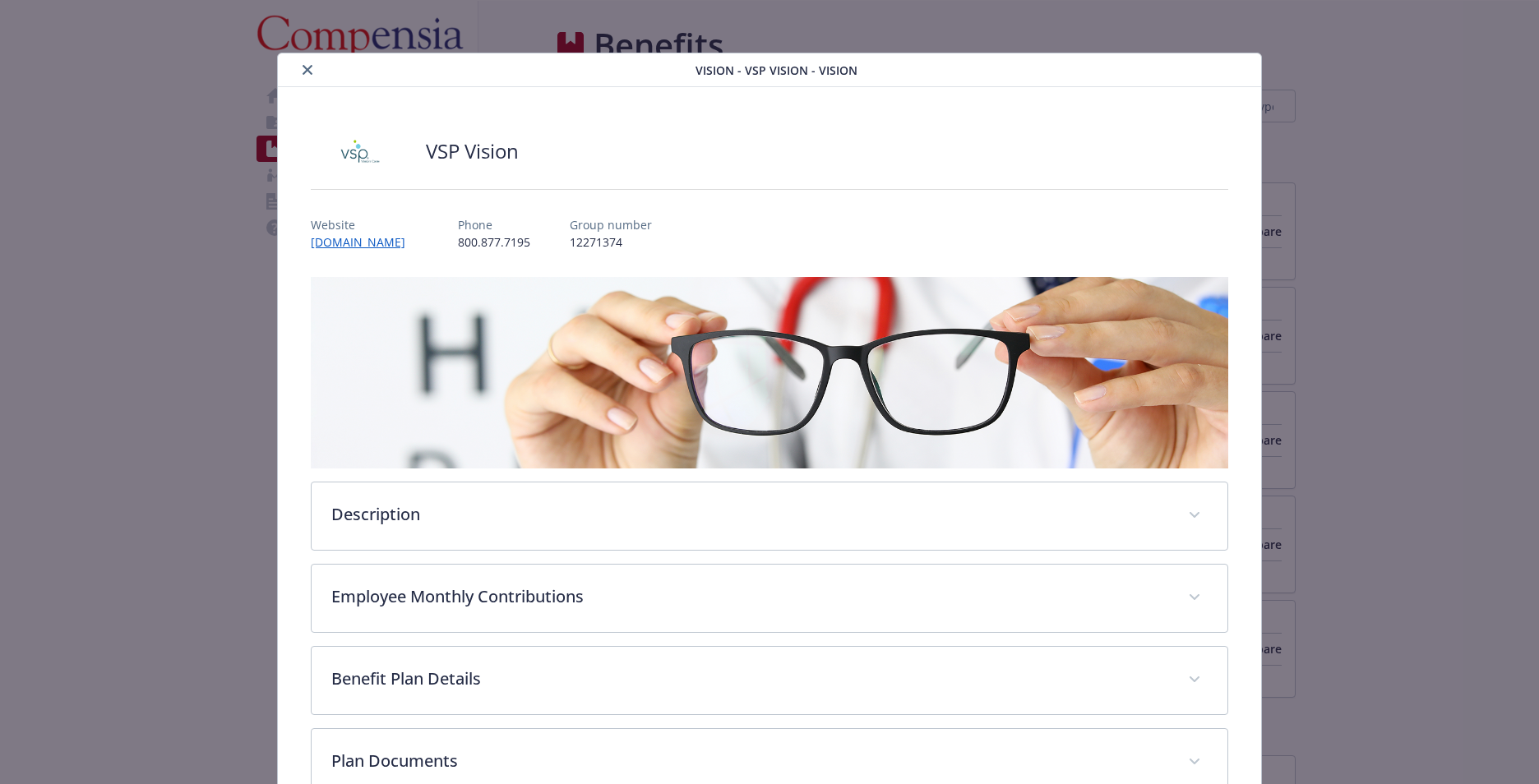
click at [307, 70] on icon "close" at bounding box center [307, 70] width 10 height 10
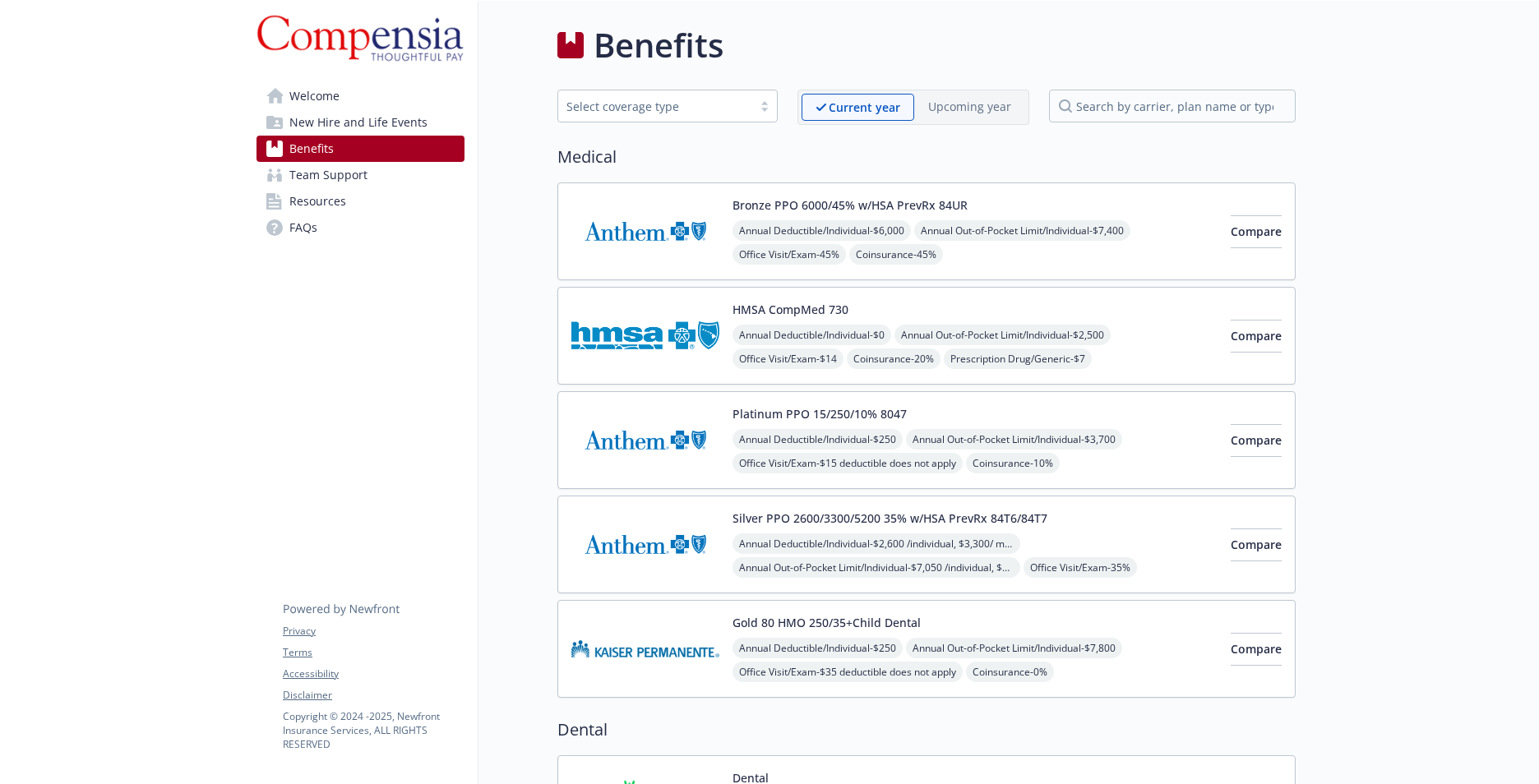
click at [296, 225] on span "FAQs" at bounding box center [303, 227] width 28 height 26
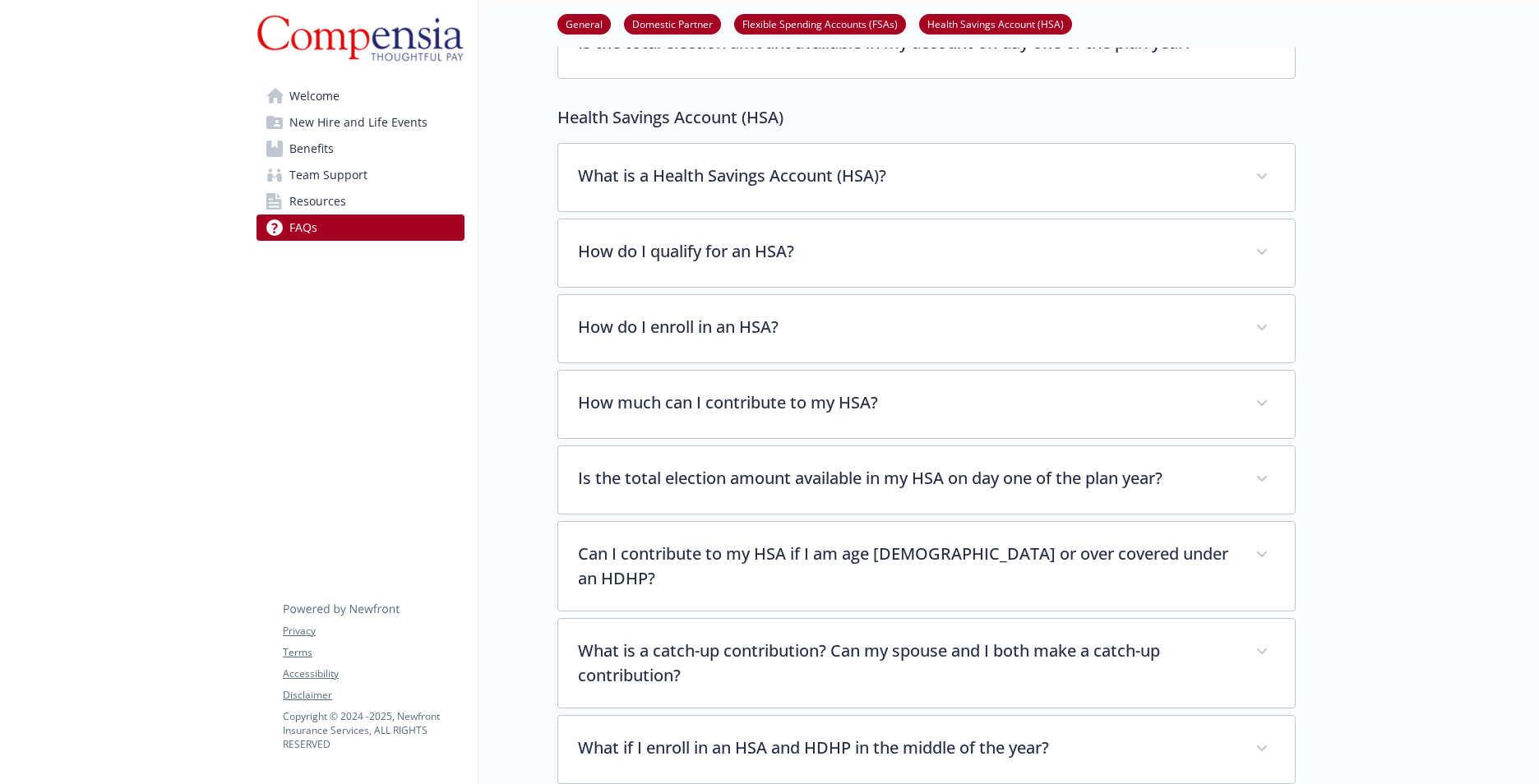
scroll to position [1829, 13]
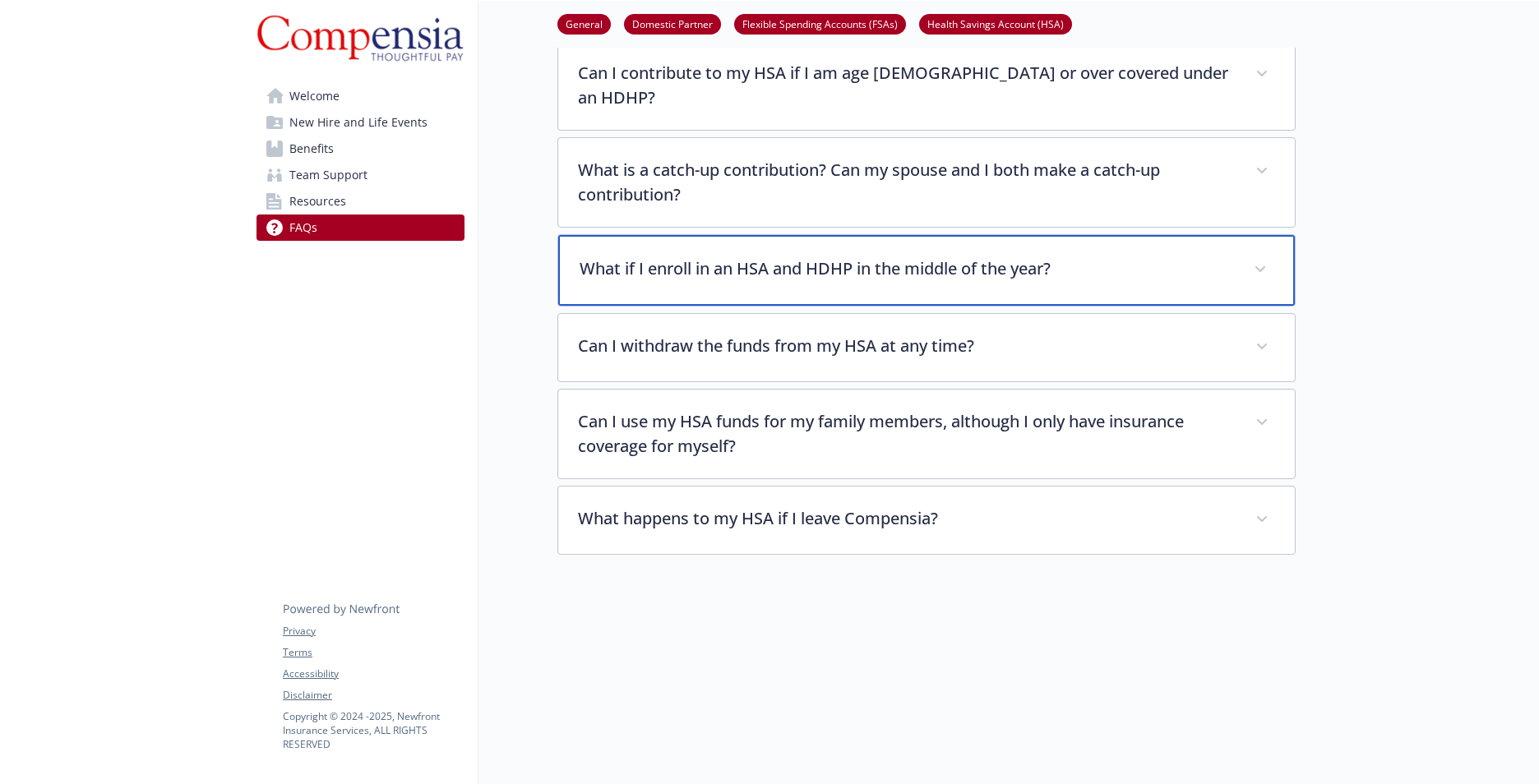
click at [838, 257] on p "What if I enroll in an HSA and HDHP in the middle of the year?" at bounding box center [906, 268] width 655 height 25
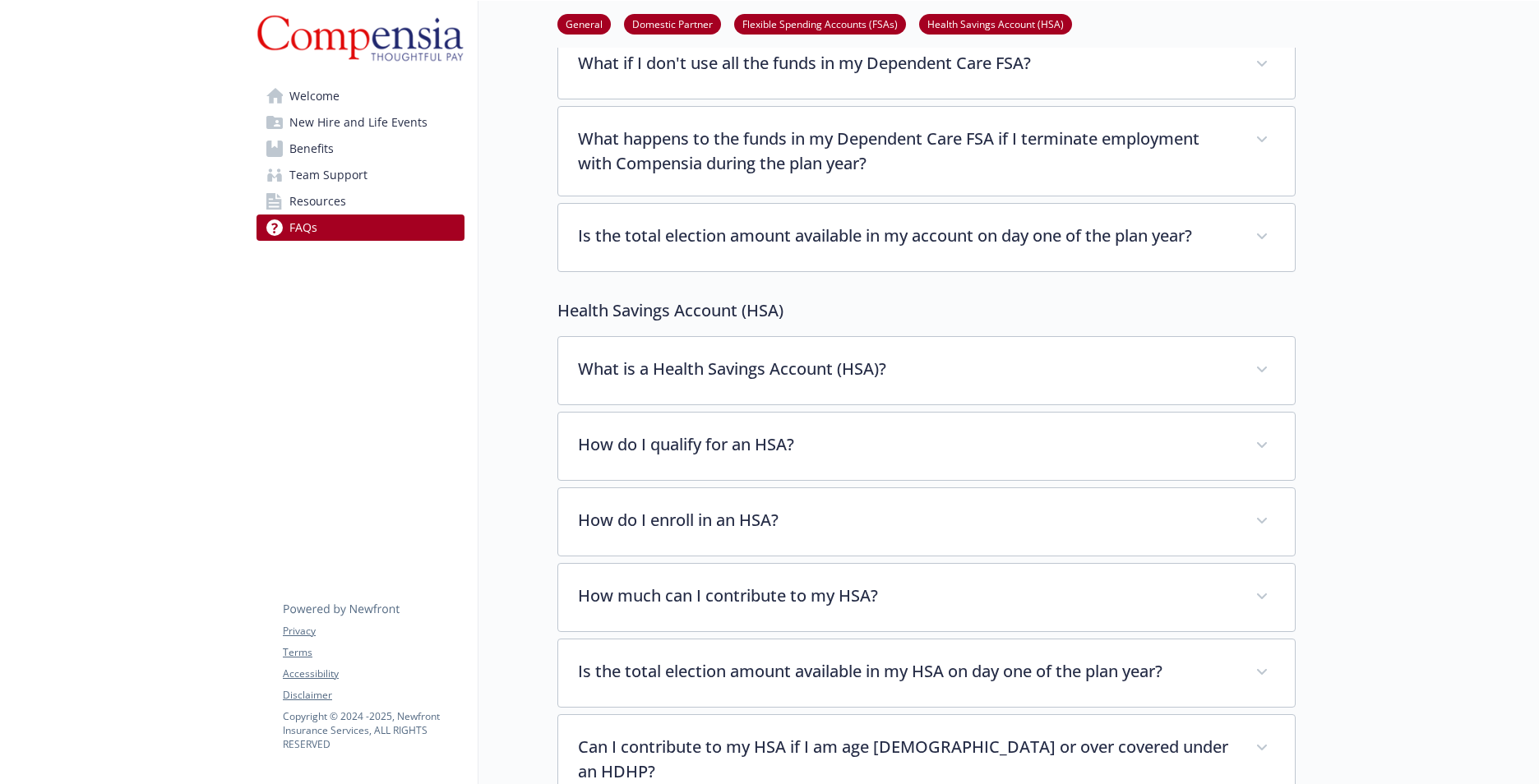
scroll to position [33, 13]
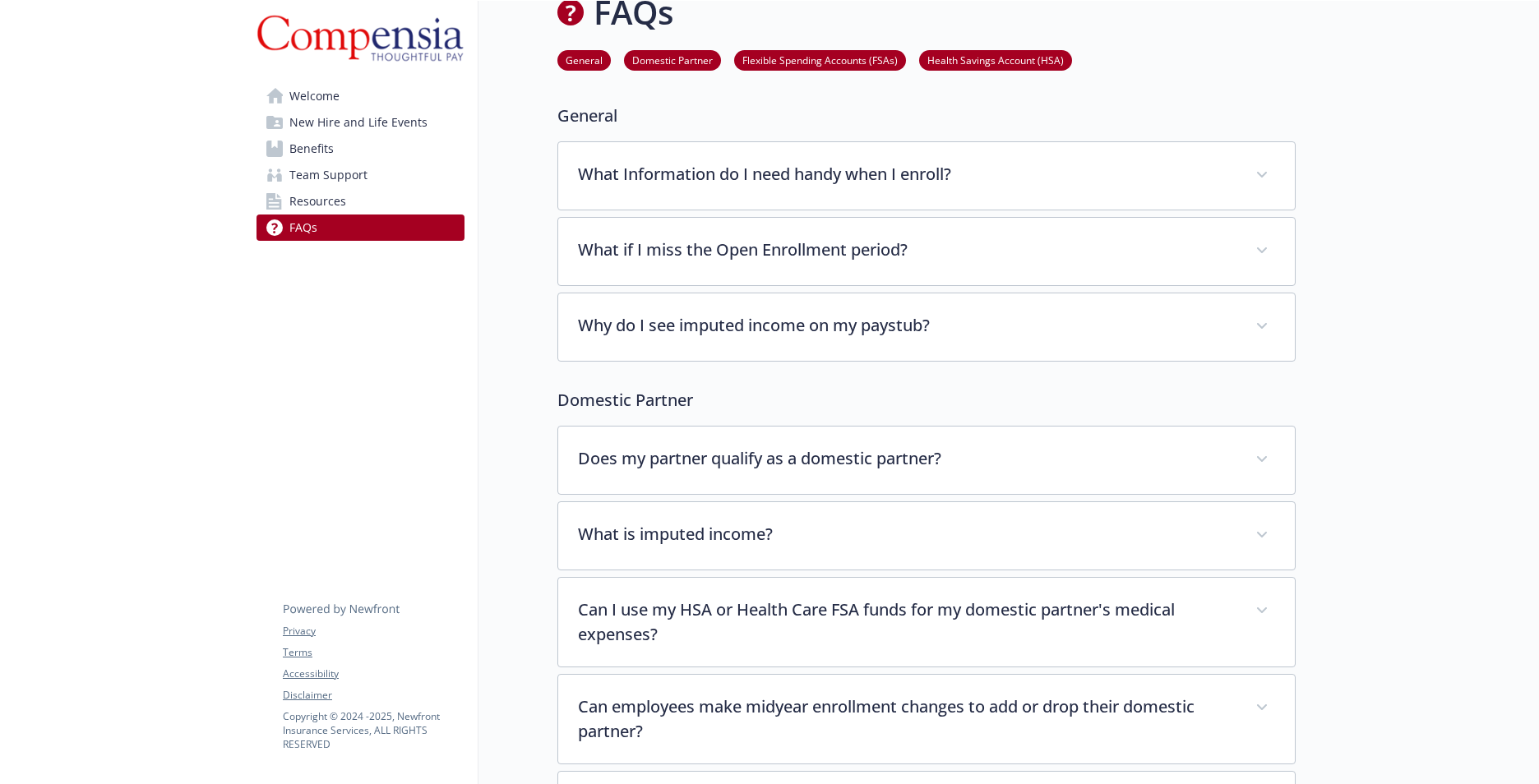
click at [990, 56] on link "Health Savings Account (HSA)" at bounding box center [995, 59] width 153 height 15
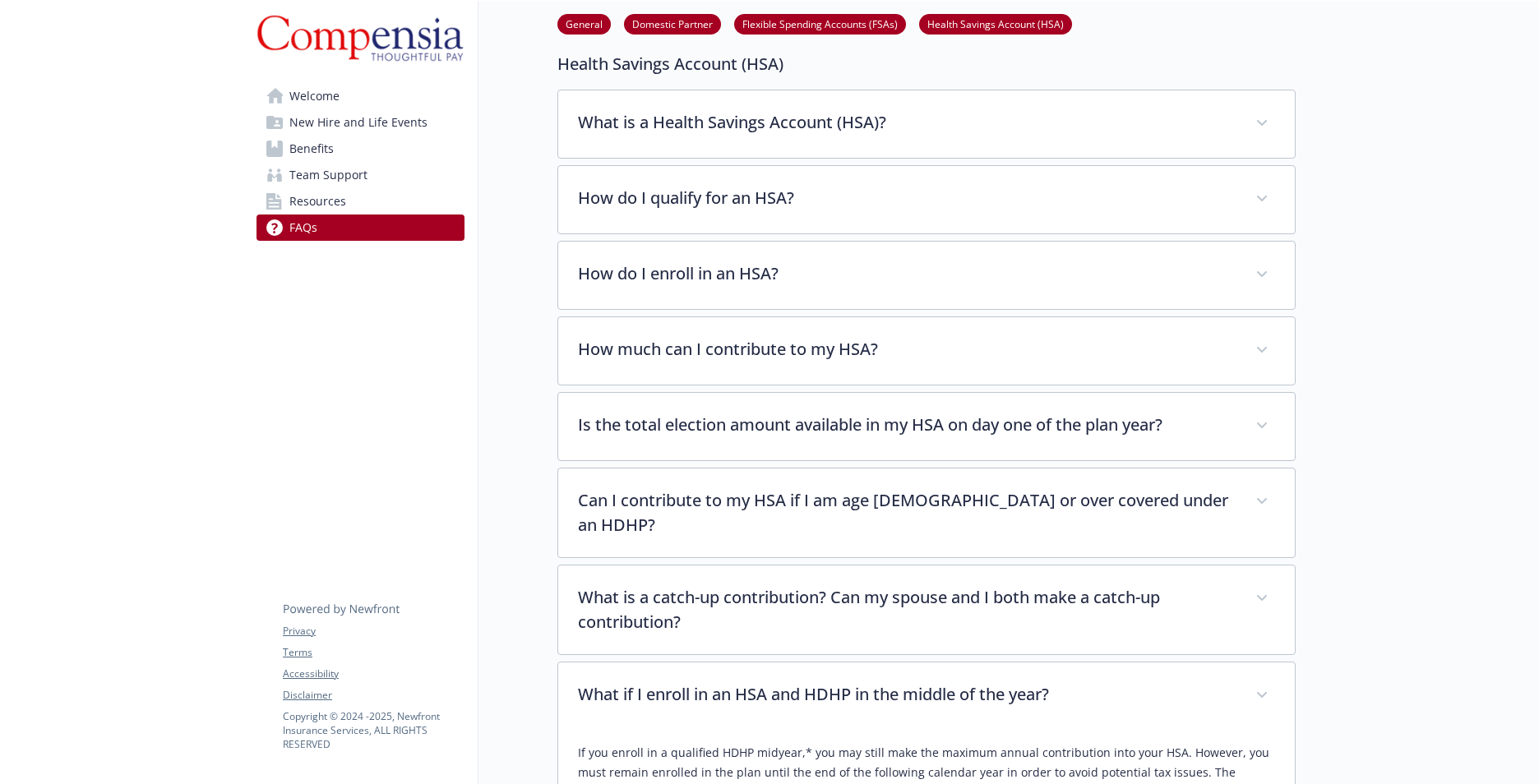
scroll to position [1402, 13]
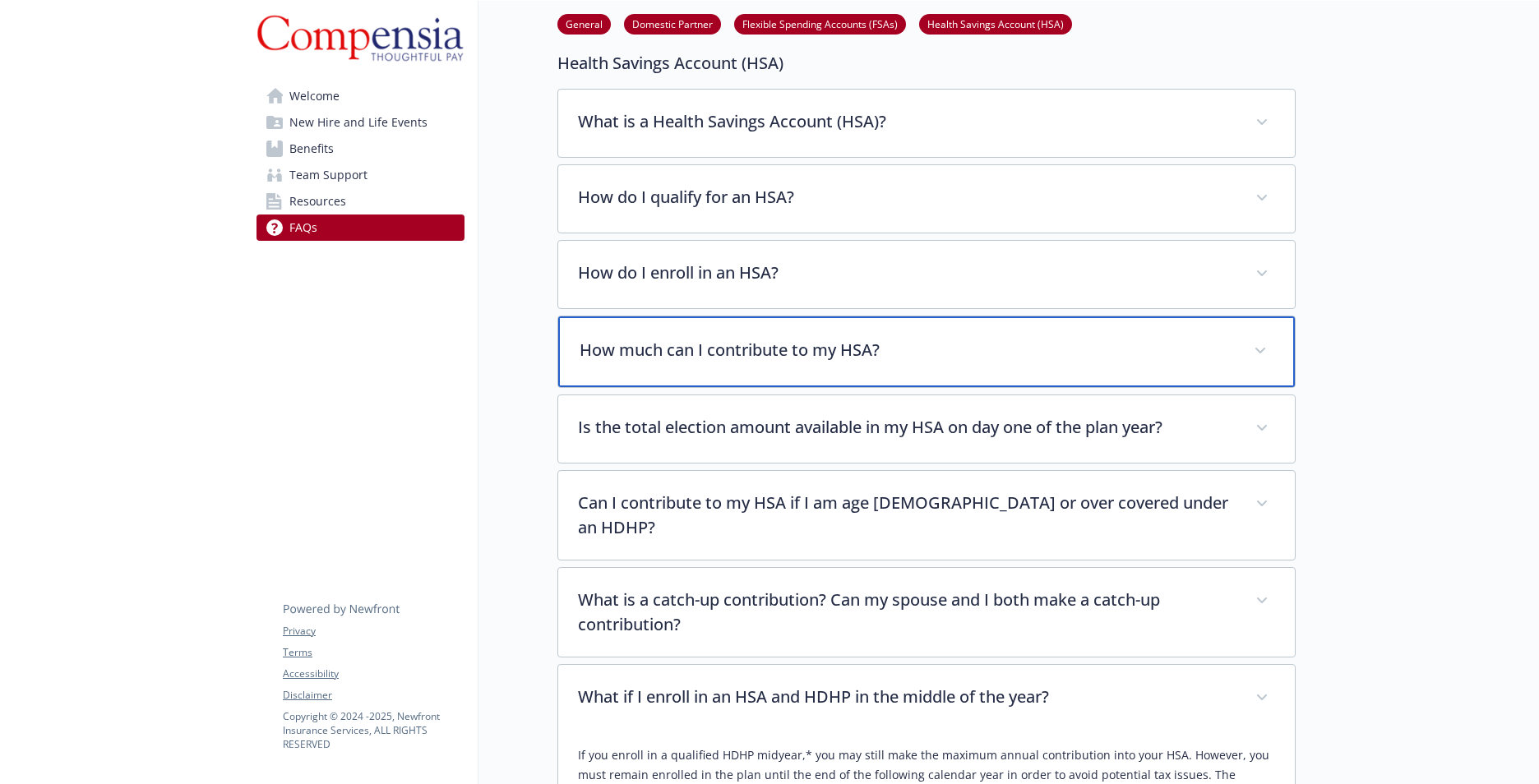
click at [750, 352] on p "How much can I contribute to my HSA?" at bounding box center [906, 350] width 655 height 25
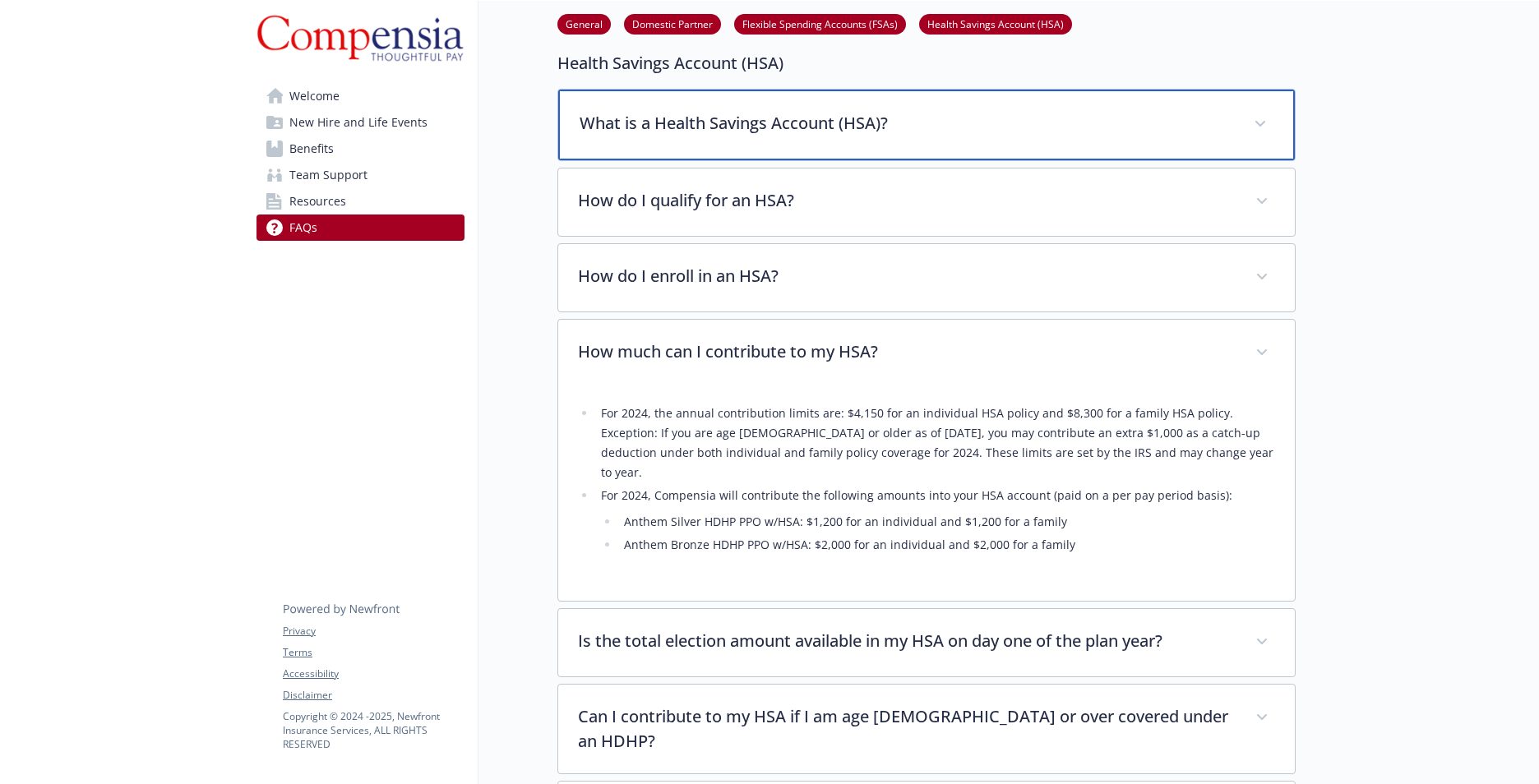
click at [789, 132] on p "What is a Health Savings Account (HSA)?" at bounding box center [906, 123] width 655 height 25
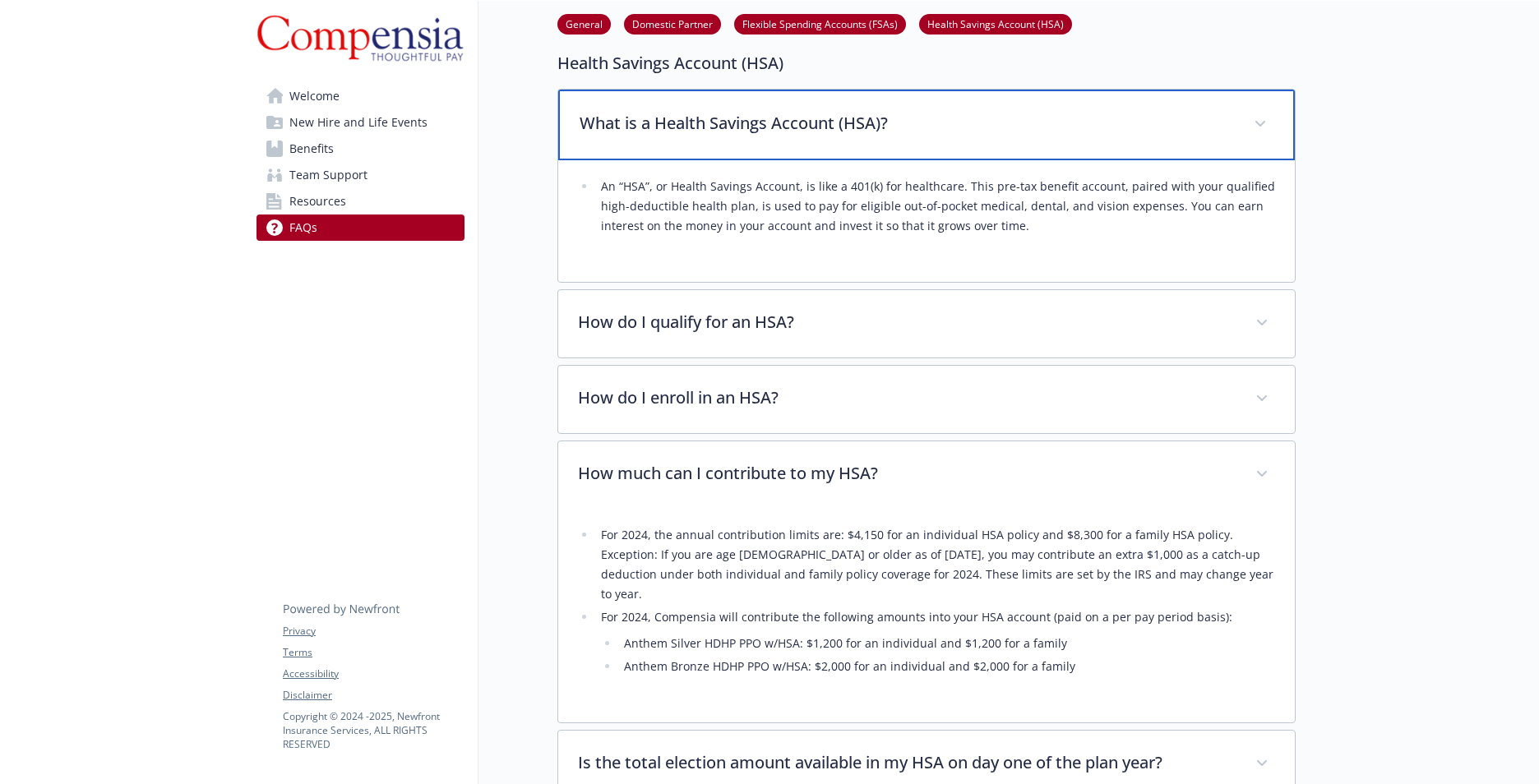
scroll to position [2076, 13]
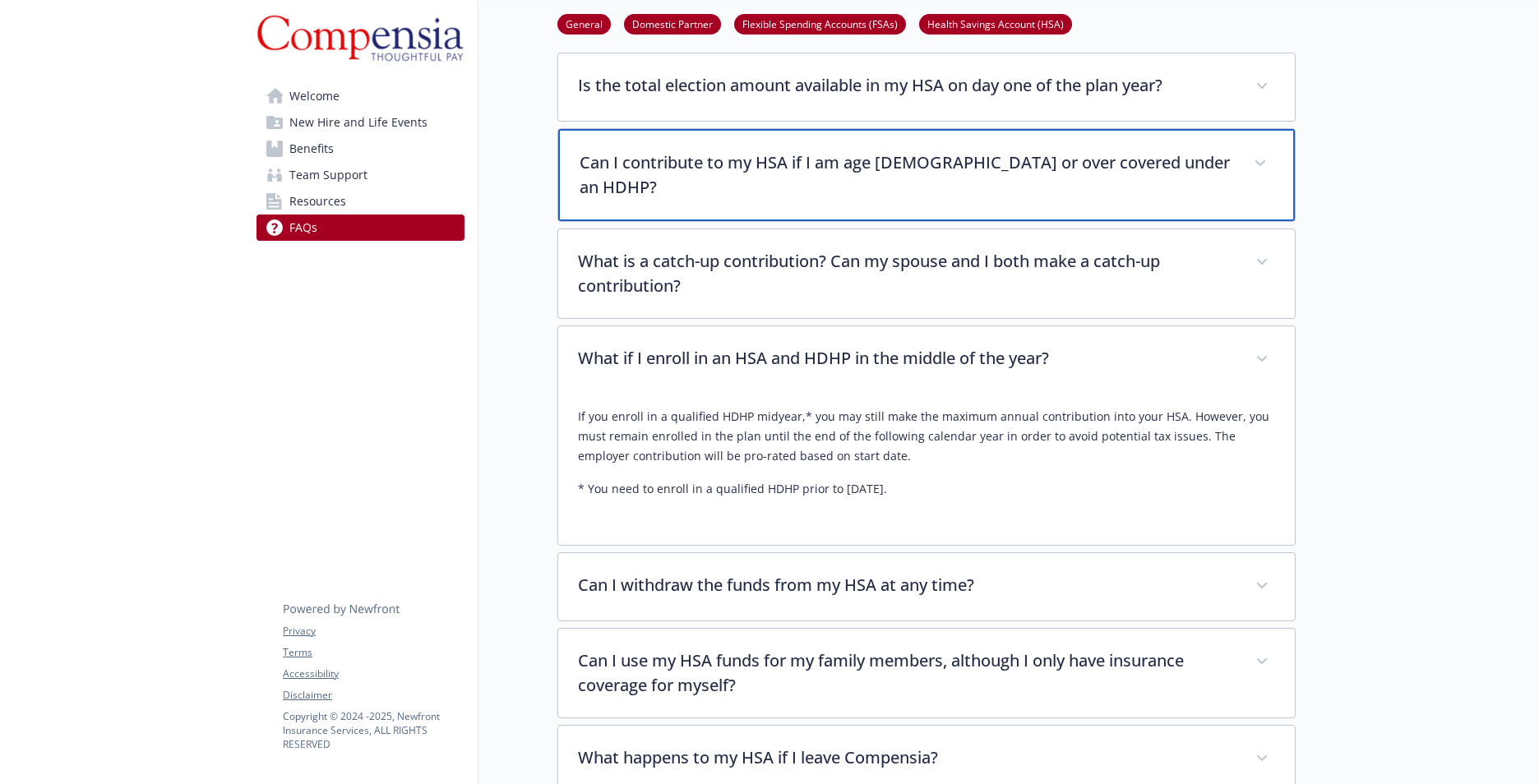
click at [869, 151] on p "Can I contribute to my HSA if I am age [DEMOGRAPHIC_DATA] or over covered under…" at bounding box center [906, 175] width 655 height 49
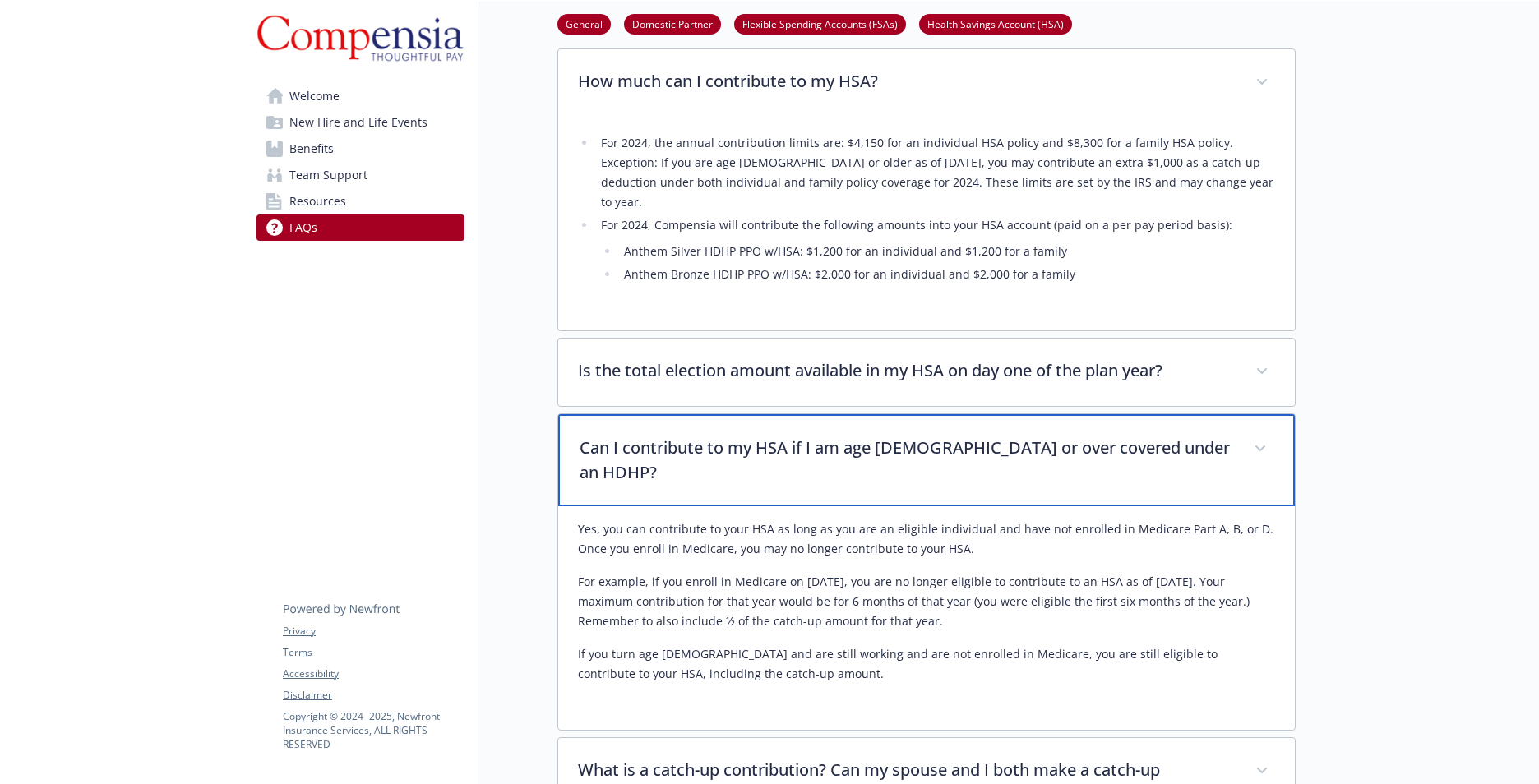
scroll to position [1638, 13]
